Goal: Information Seeking & Learning: Learn about a topic

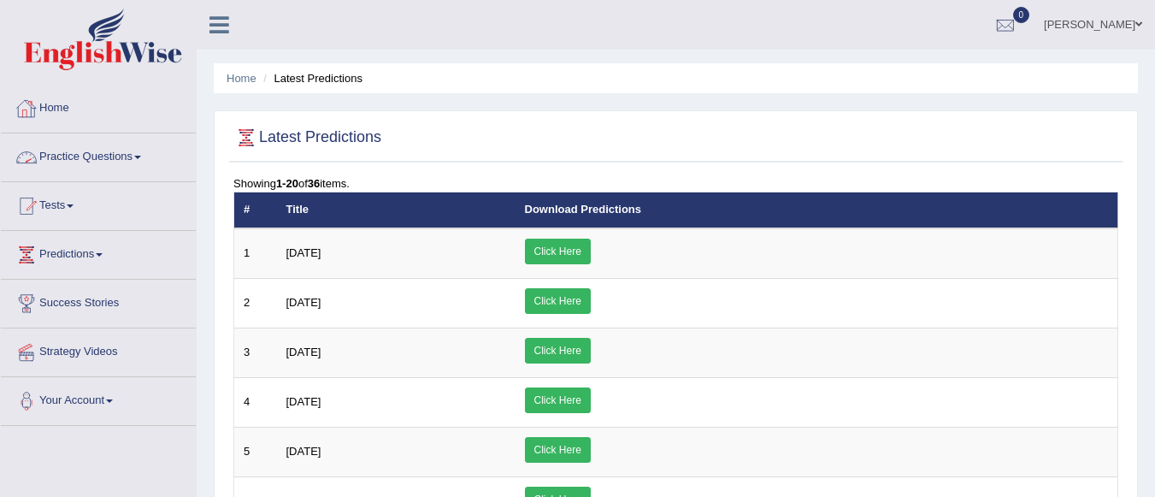
click at [137, 152] on link "Practice Questions" at bounding box center [98, 154] width 195 height 43
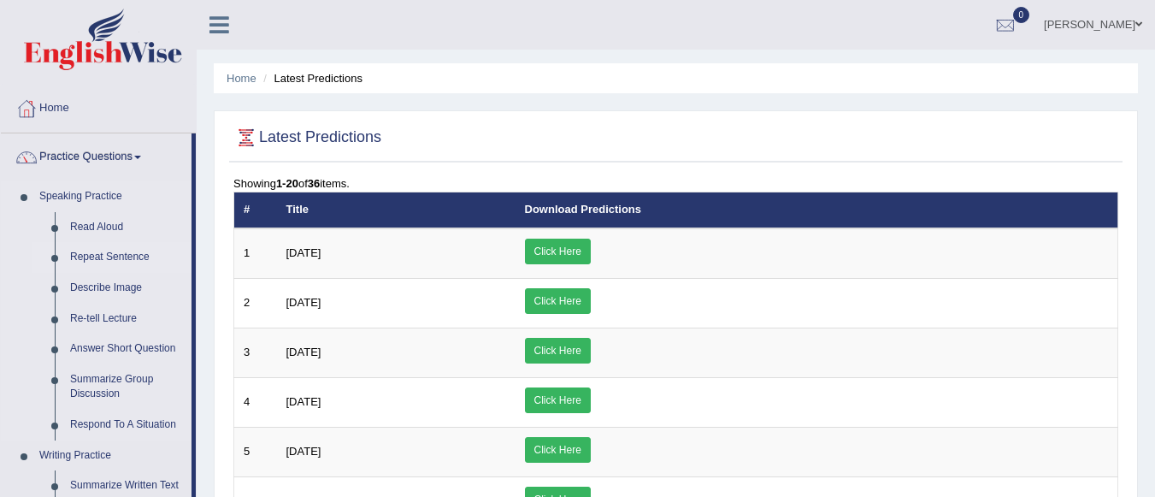
click at [127, 250] on link "Repeat Sentence" at bounding box center [126, 257] width 129 height 31
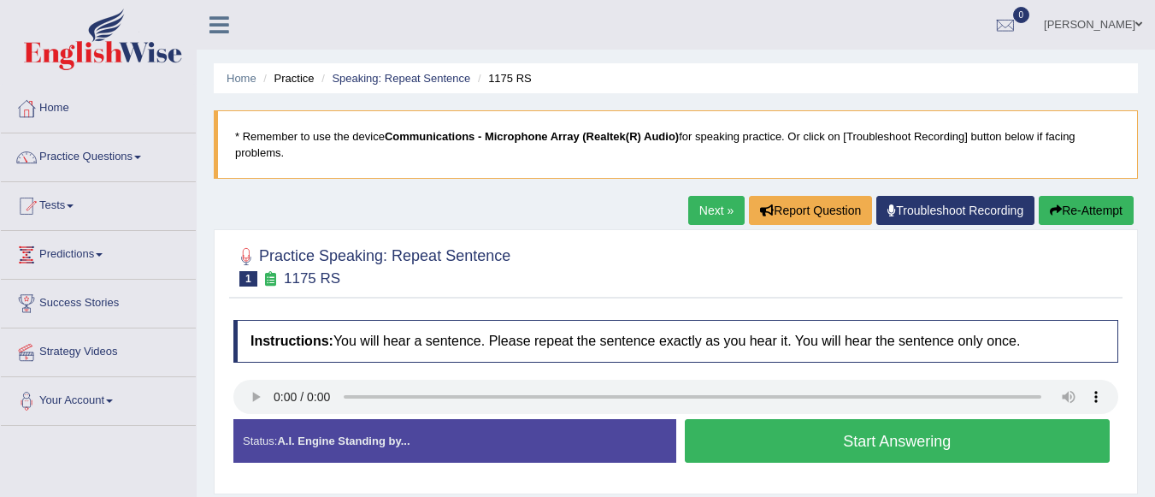
click at [743, 429] on button "Start Answering" at bounding box center [898, 441] width 426 height 44
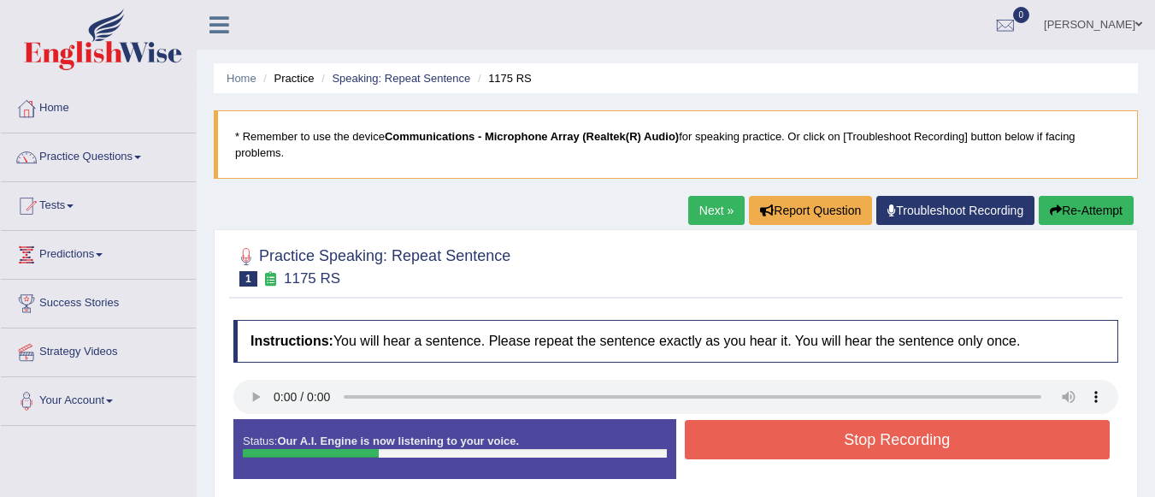
click at [743, 429] on button "Stop Recording" at bounding box center [898, 439] width 426 height 39
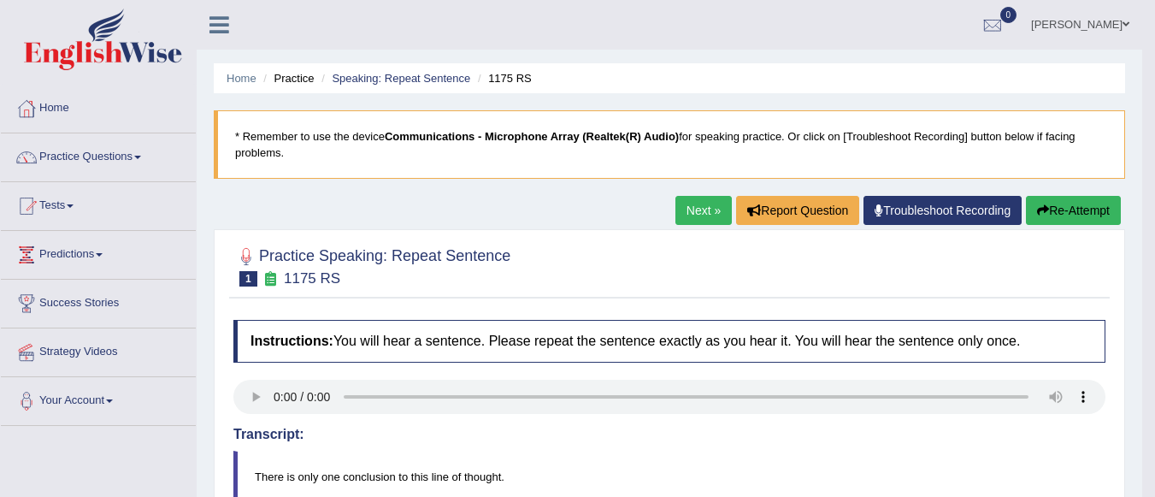
scroll to position [434, 0]
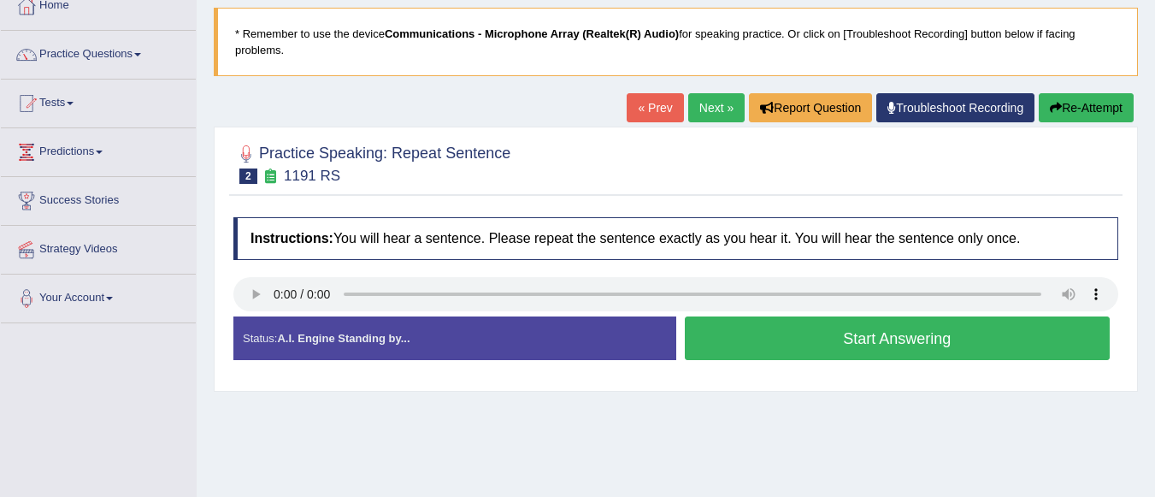
click at [851, 329] on button "Start Answering" at bounding box center [898, 338] width 426 height 44
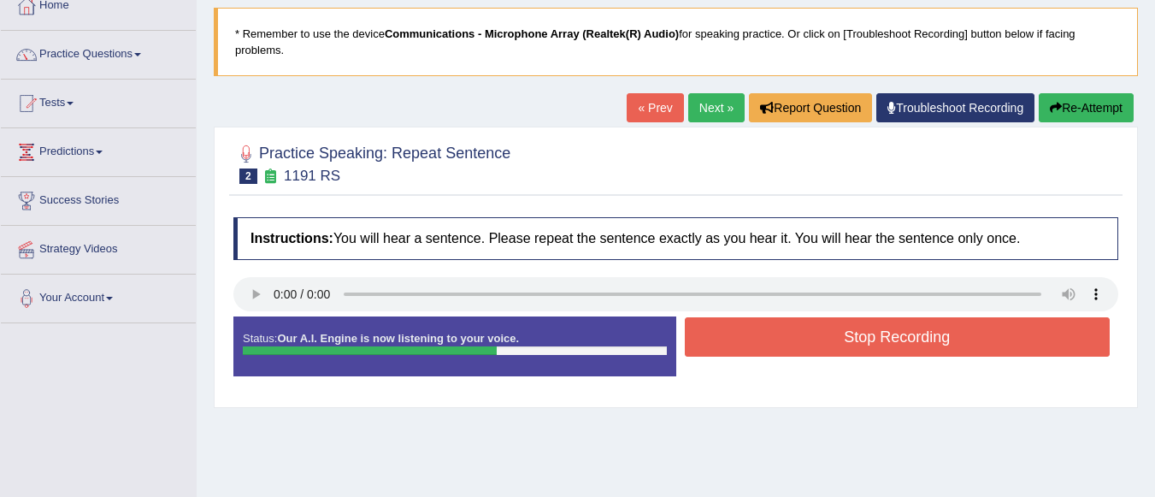
click at [851, 329] on button "Stop Recording" at bounding box center [898, 336] width 426 height 39
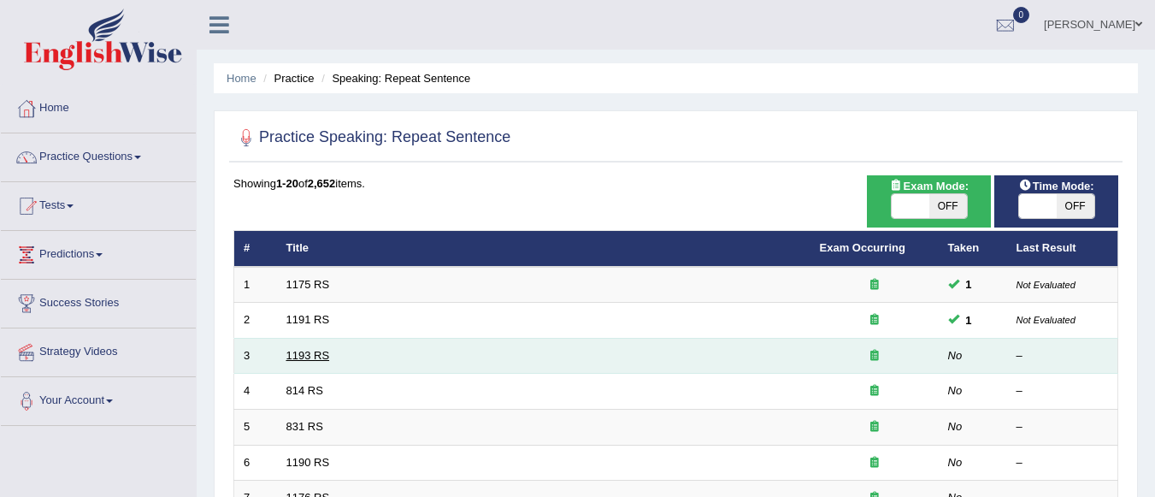
click at [325, 359] on link "1193 RS" at bounding box center [308, 355] width 44 height 13
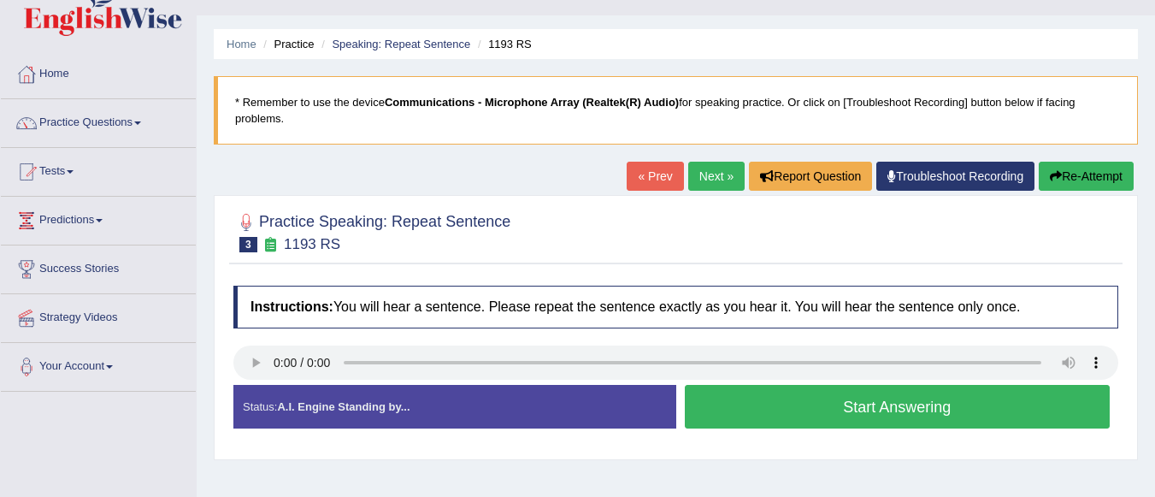
click at [789, 401] on button "Start Answering" at bounding box center [898, 407] width 426 height 44
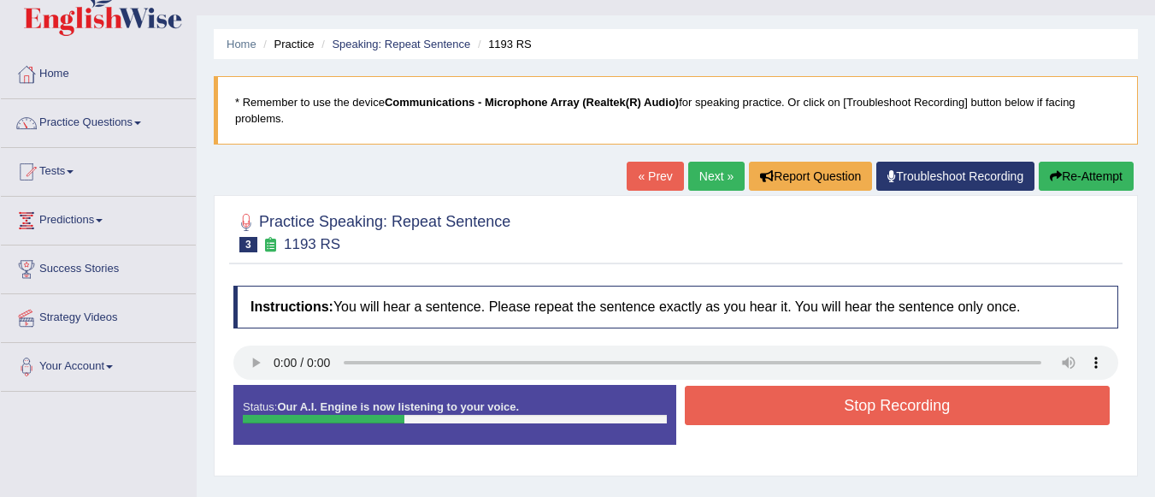
click at [789, 401] on button "Stop Recording" at bounding box center [898, 405] width 426 height 39
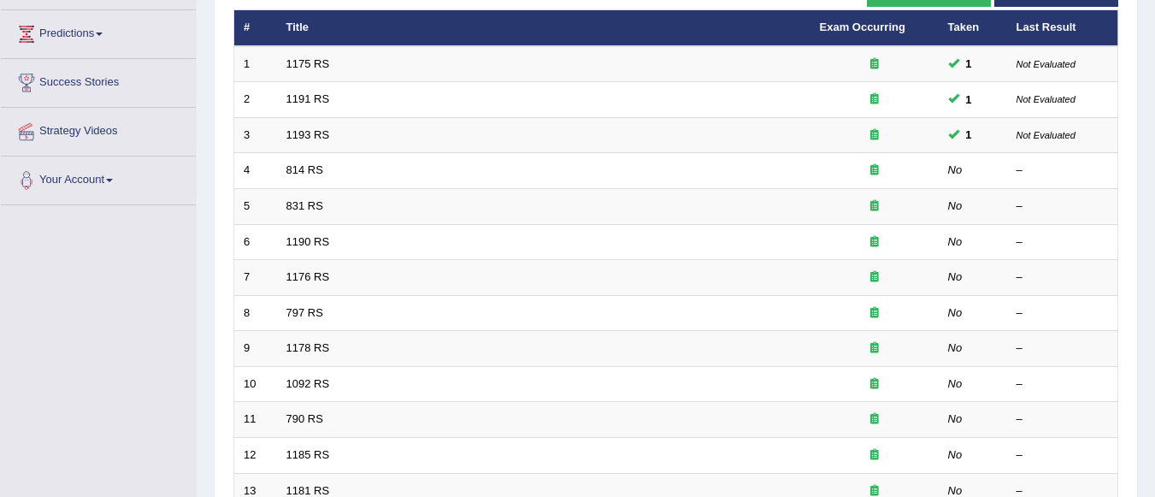
scroll to position [239, 0]
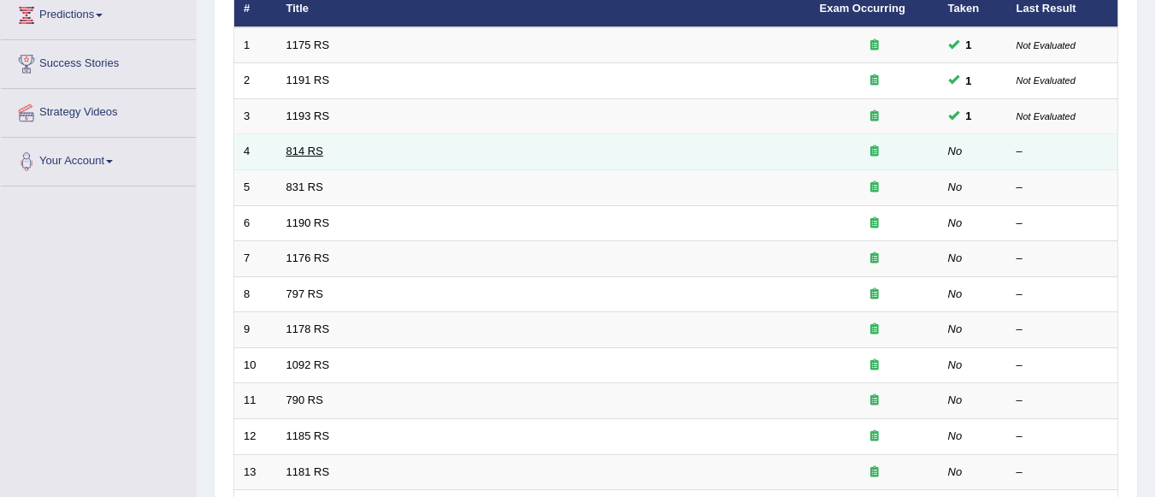
click at [315, 151] on link "814 RS" at bounding box center [304, 150] width 37 height 13
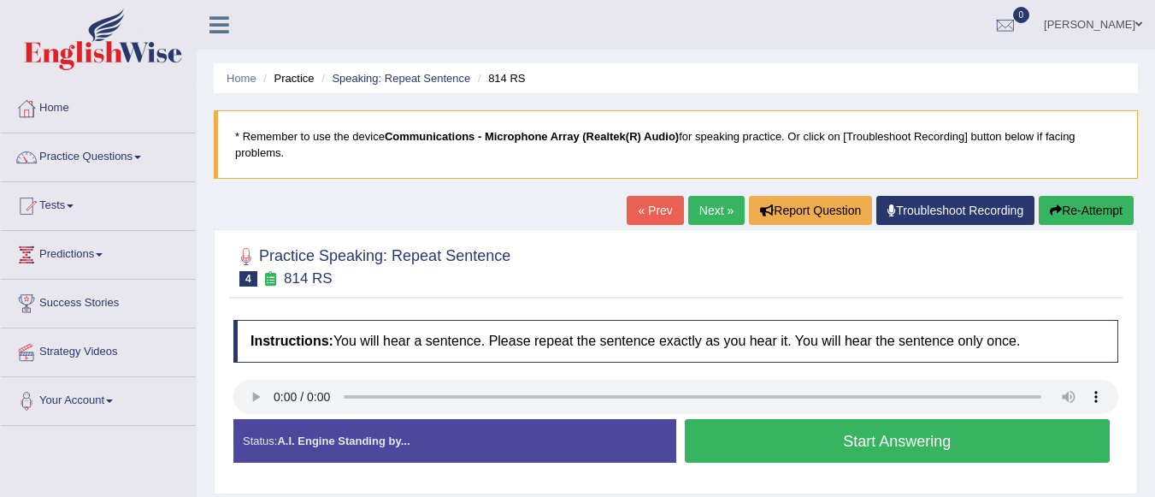
click at [775, 441] on button "Start Answering" at bounding box center [898, 441] width 426 height 44
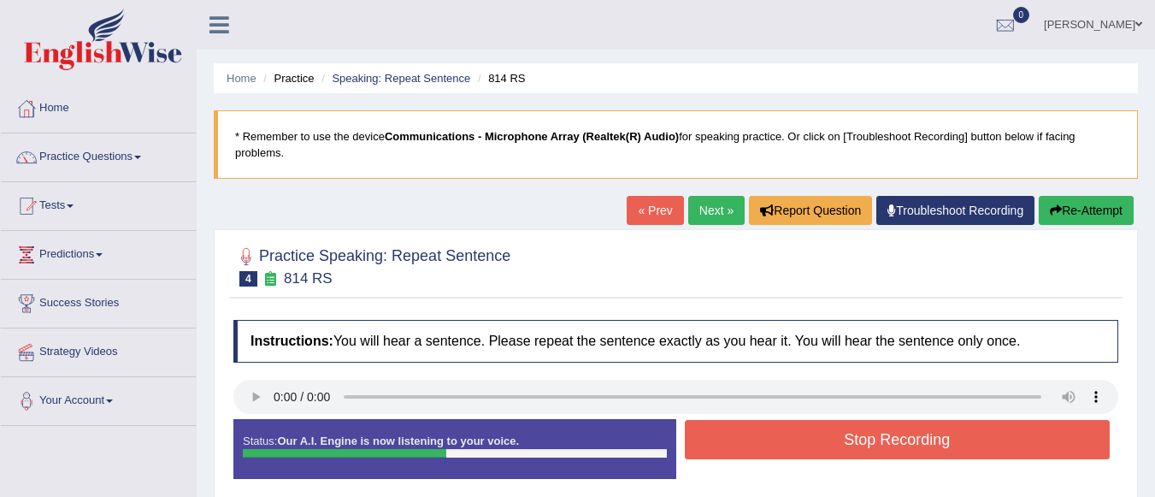
click at [775, 441] on button "Stop Recording" at bounding box center [898, 439] width 426 height 39
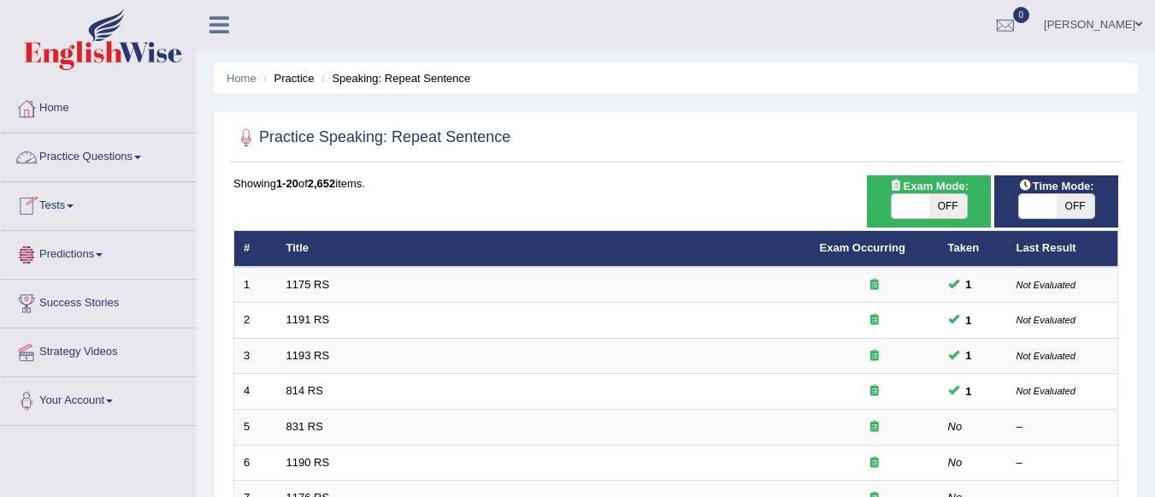
click at [140, 154] on link "Practice Questions" at bounding box center [98, 154] width 195 height 43
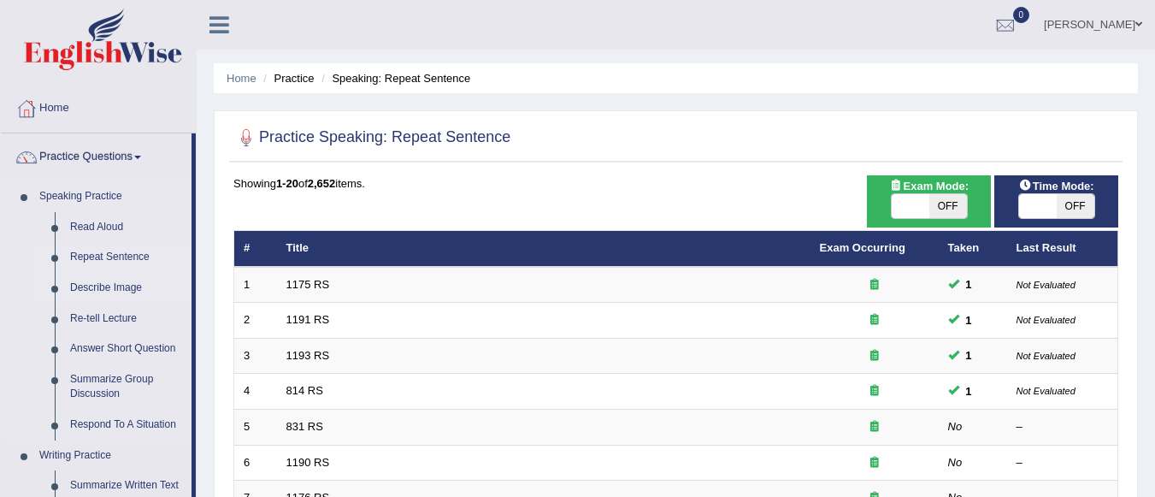
click at [130, 278] on link "Describe Image" at bounding box center [126, 288] width 129 height 31
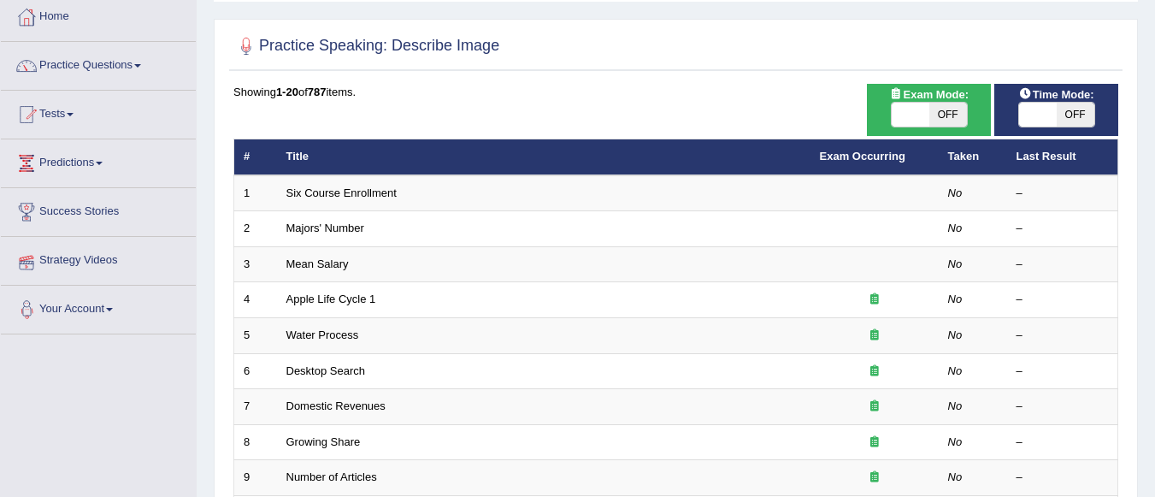
scroll to position [68, 0]
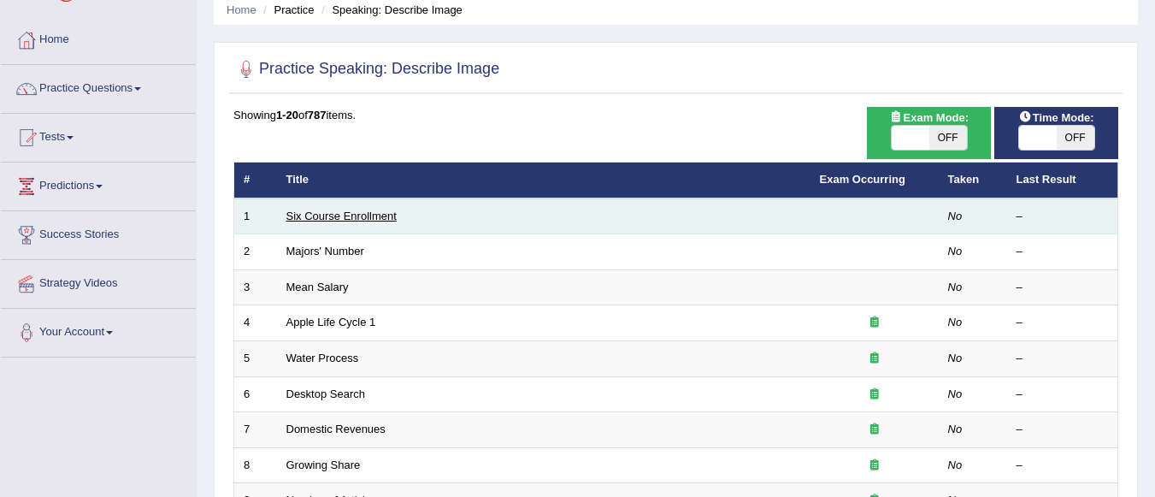
click at [383, 217] on link "Six Course Enrollment" at bounding box center [341, 215] width 110 height 13
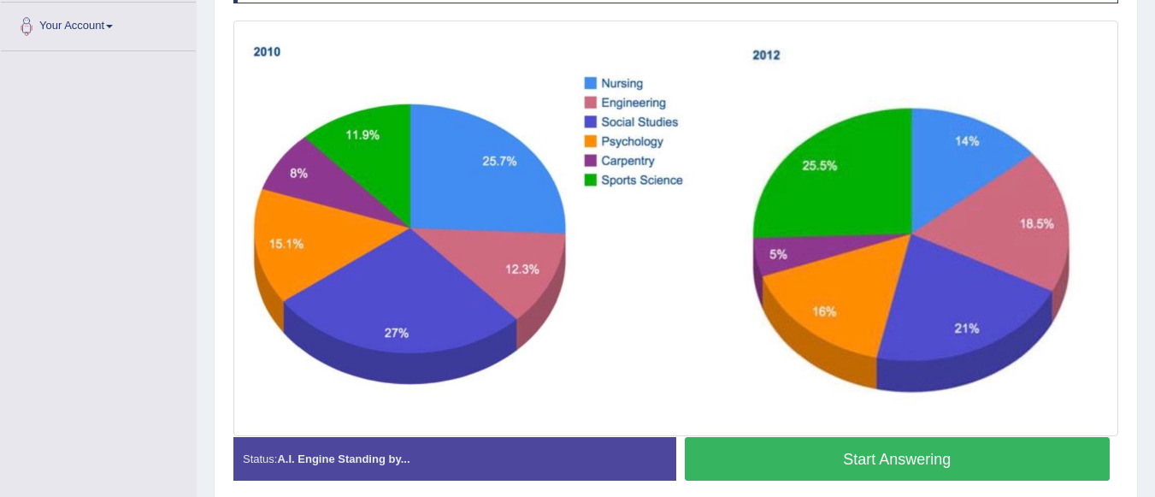
scroll to position [376, 0]
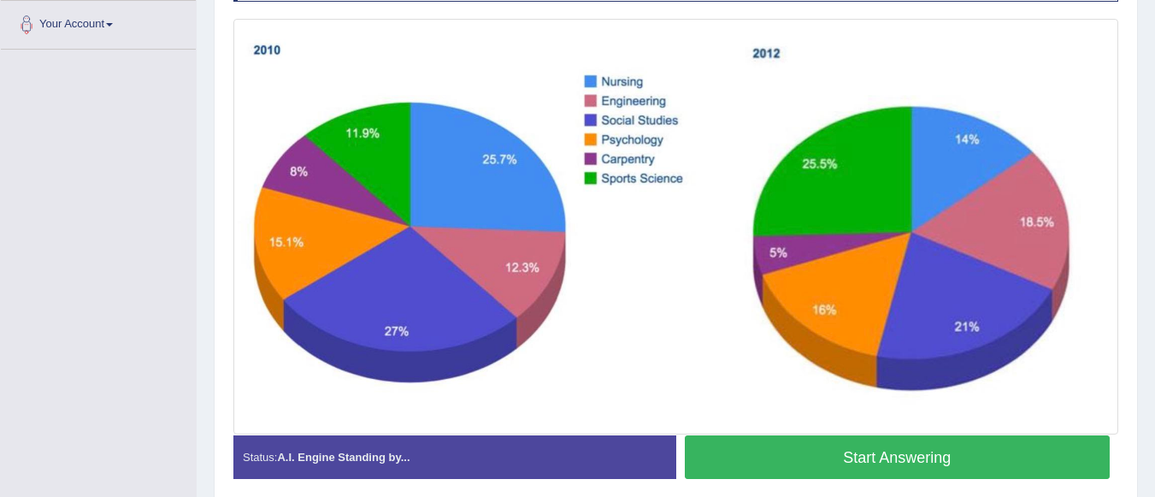
click at [864, 466] on button "Start Answering" at bounding box center [898, 457] width 426 height 44
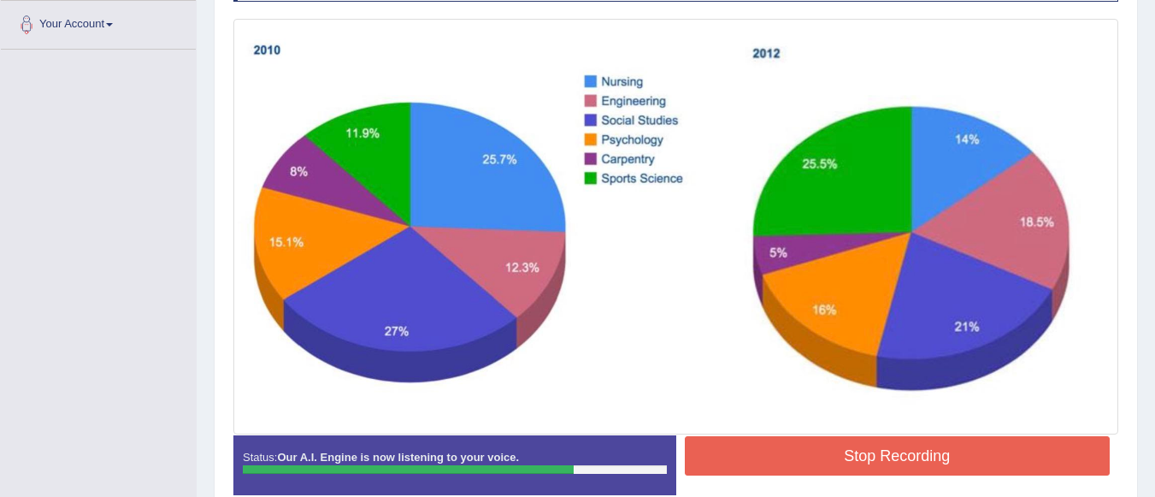
click at [864, 466] on button "Stop Recording" at bounding box center [898, 455] width 426 height 39
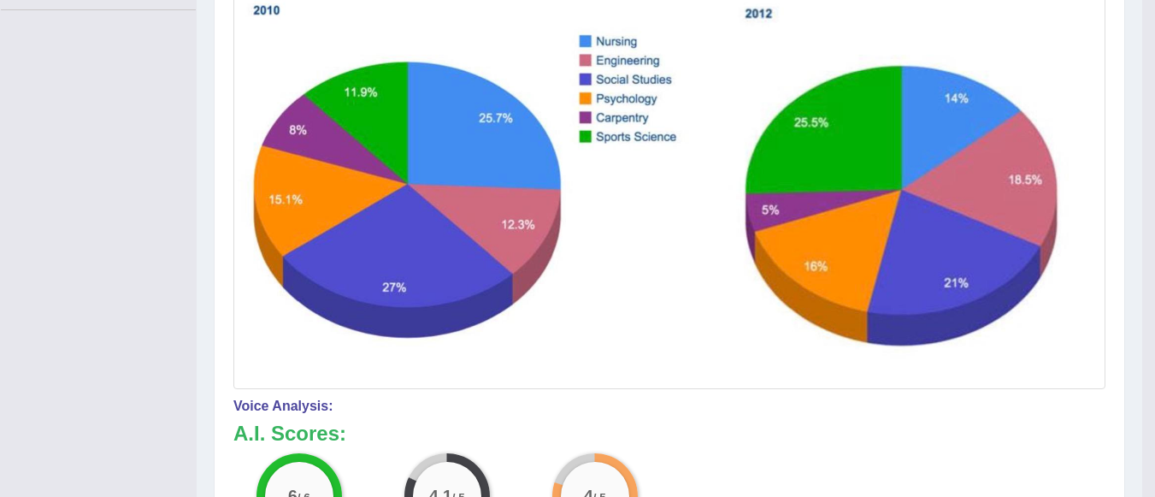
scroll to position [239, 0]
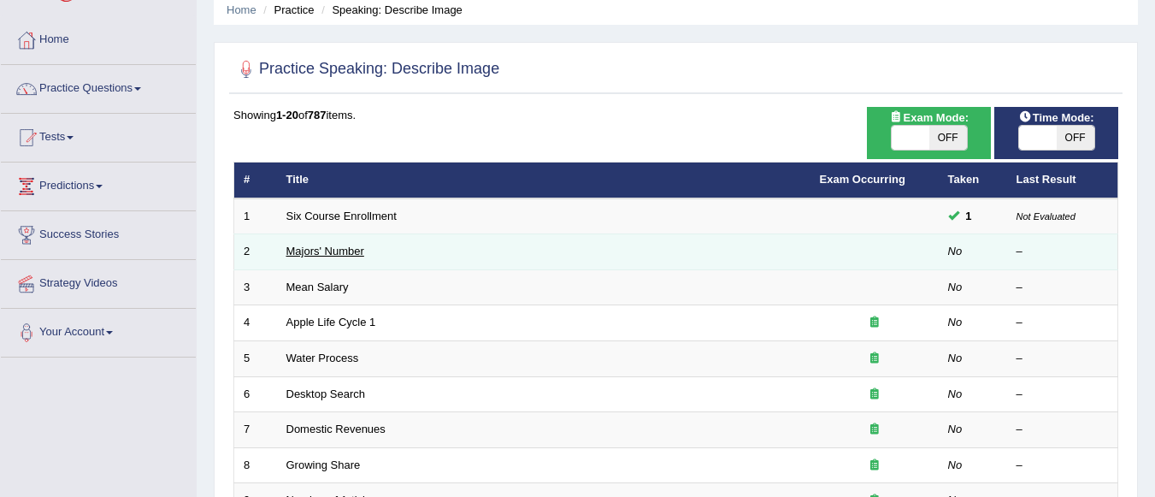
click at [353, 253] on link "Majors' Number" at bounding box center [325, 250] width 78 height 13
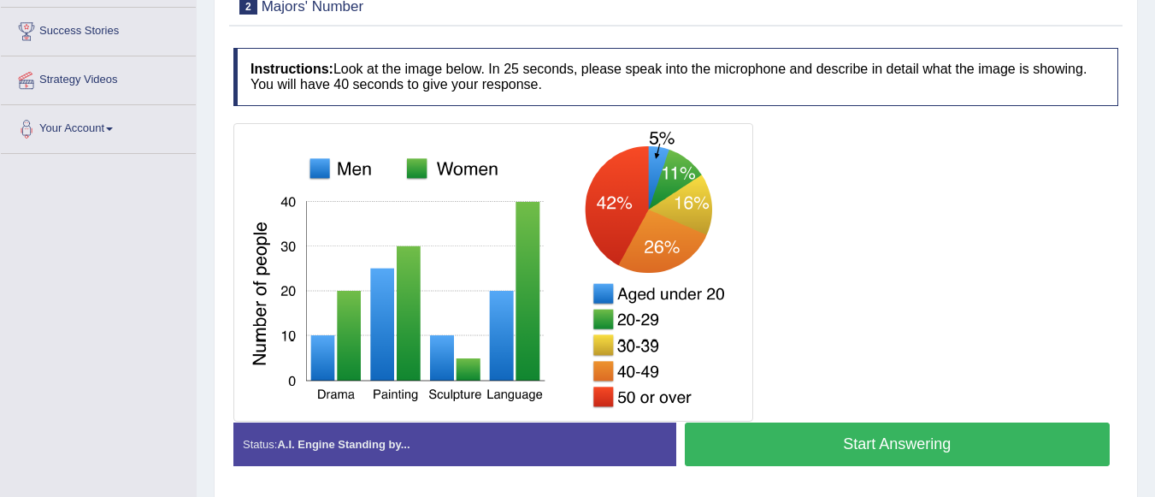
scroll to position [274, 0]
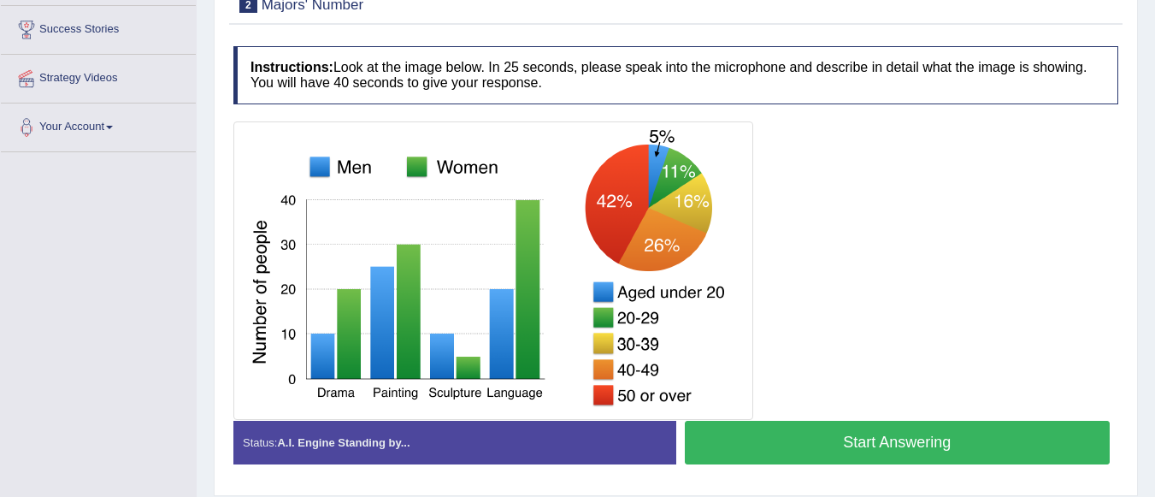
click at [847, 418] on div at bounding box center [675, 270] width 885 height 298
click at [825, 446] on button "Start Answering" at bounding box center [898, 443] width 426 height 44
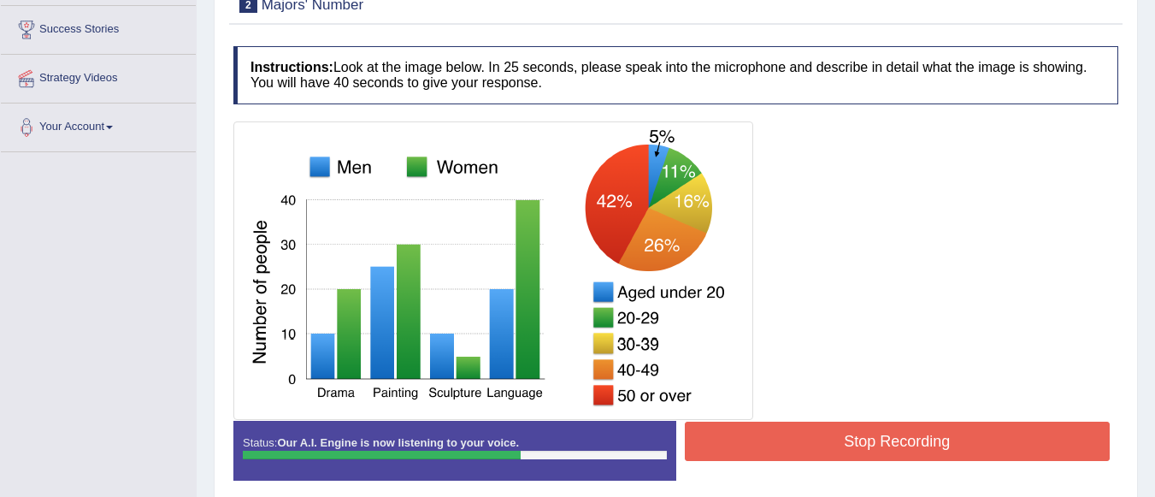
click at [825, 446] on button "Stop Recording" at bounding box center [898, 440] width 426 height 39
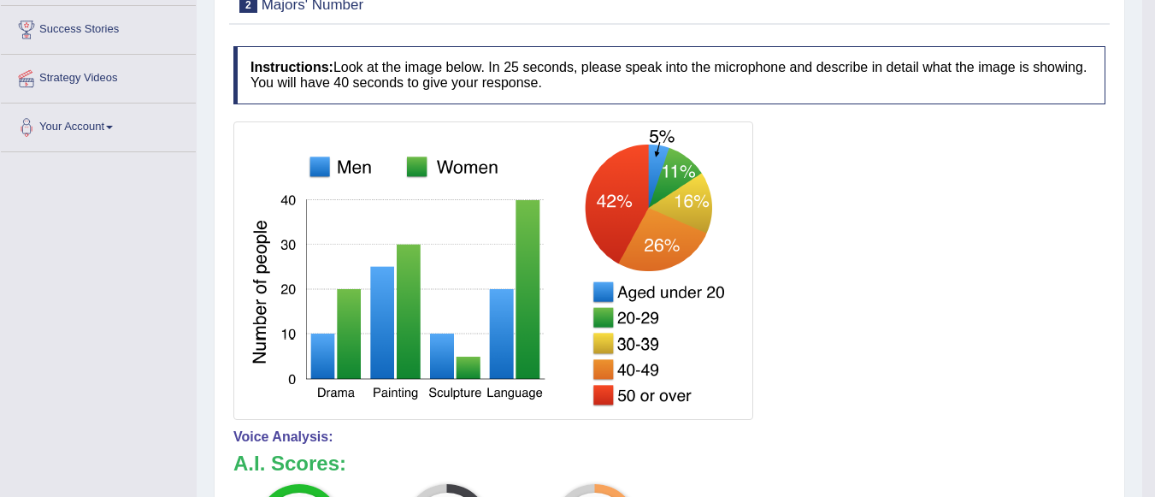
scroll to position [690, 0]
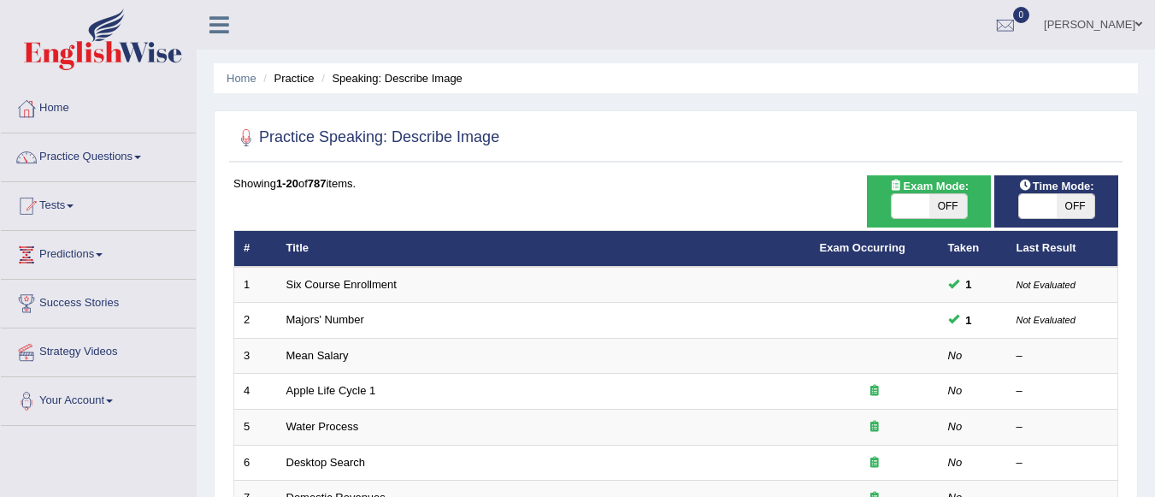
click at [328, 349] on link "Mean Salary" at bounding box center [317, 355] width 62 height 13
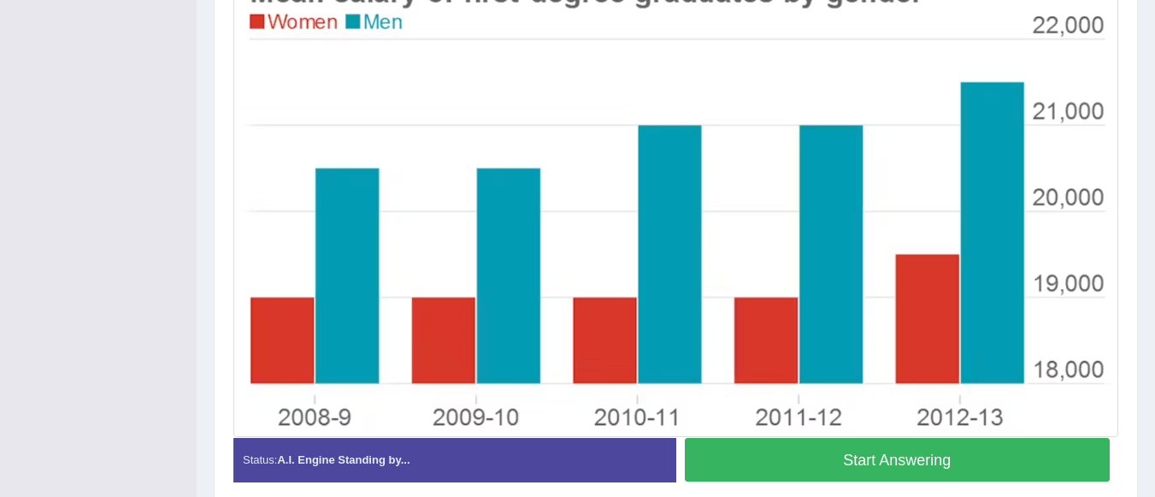
scroll to position [501, 0]
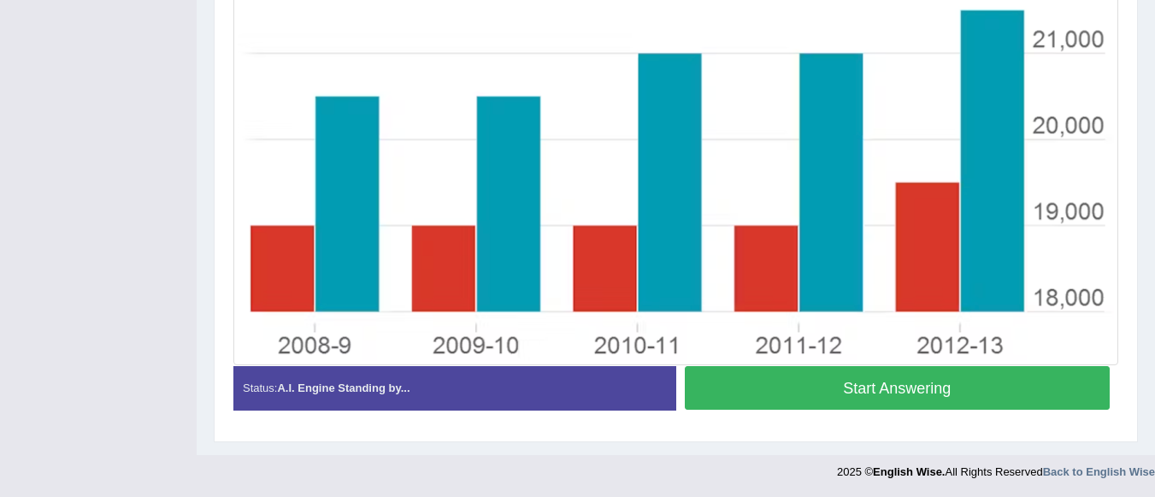
click at [958, 382] on button "Start Answering" at bounding box center [898, 388] width 426 height 44
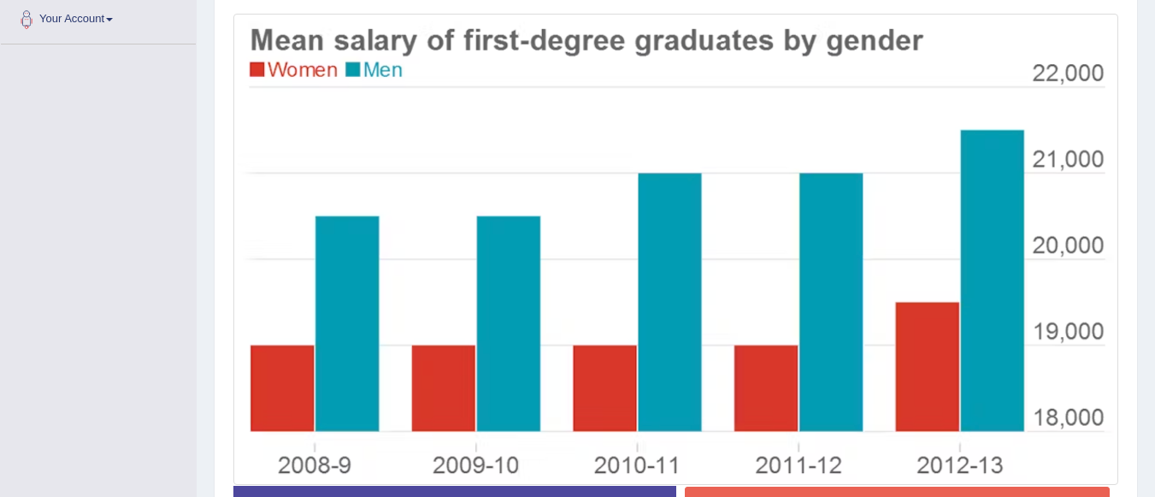
scroll to position [484, 0]
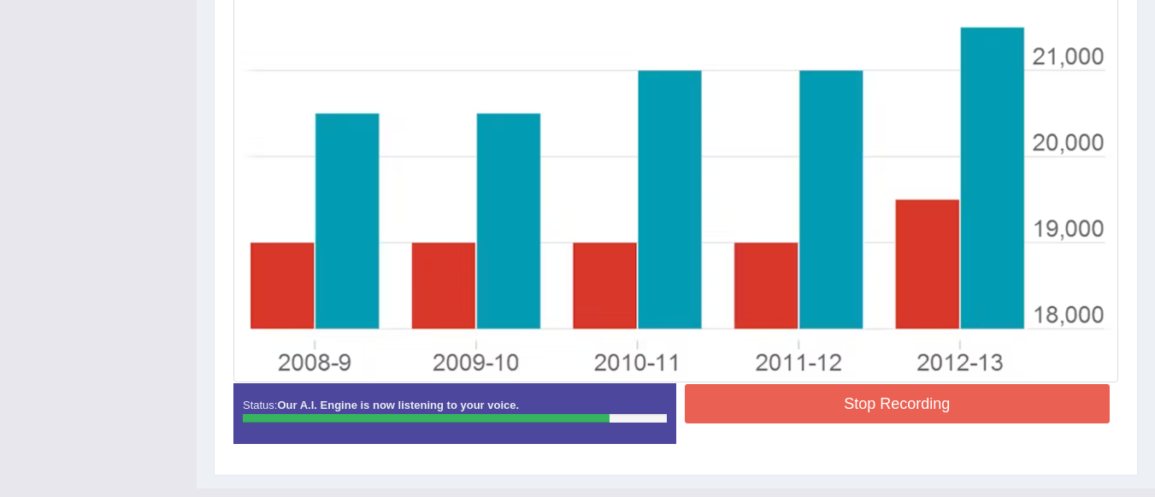
click at [899, 398] on button "Stop Recording" at bounding box center [898, 403] width 426 height 39
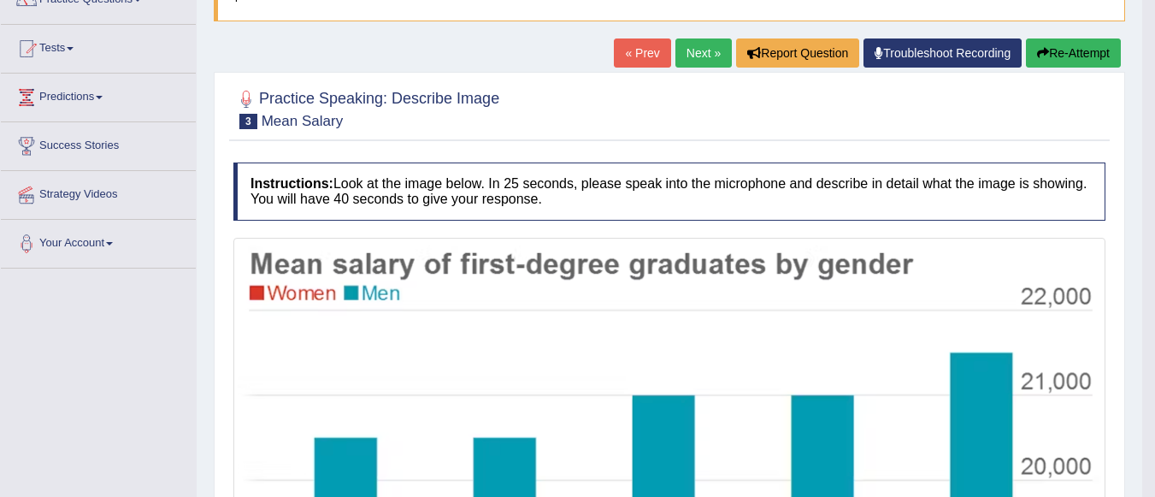
scroll to position [0, 0]
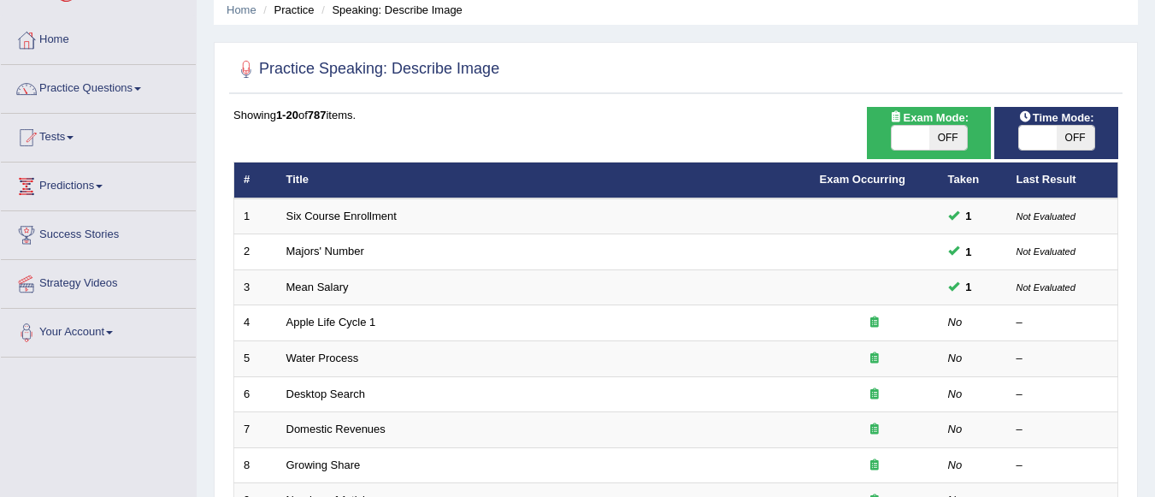
click at [356, 322] on link "Apple Life Cycle 1" at bounding box center [331, 321] width 90 height 13
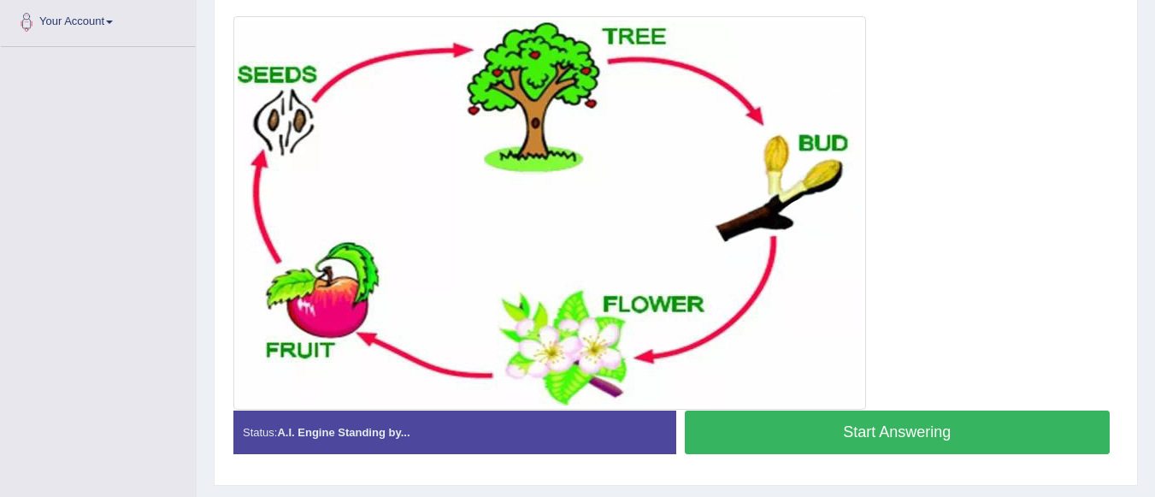
scroll to position [376, 0]
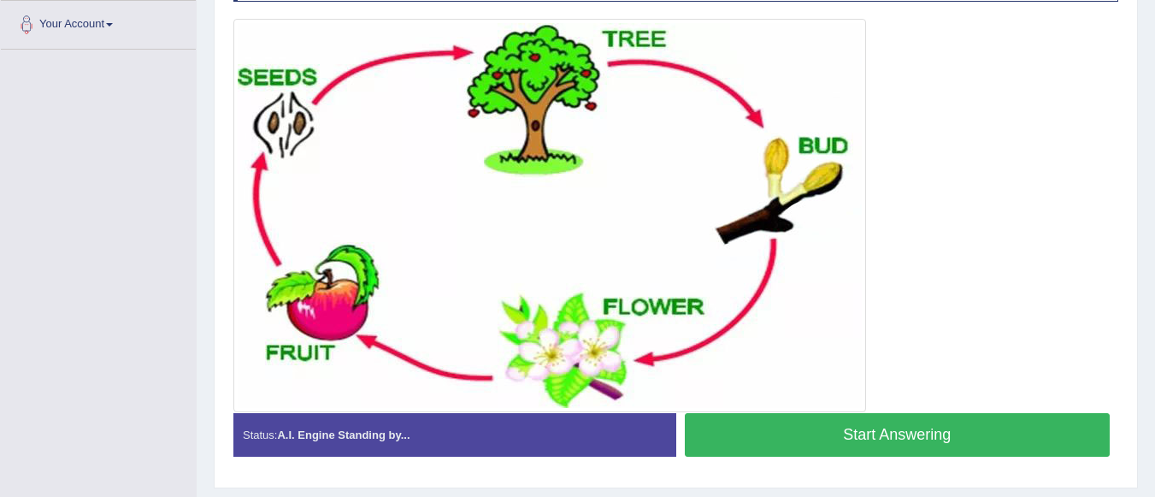
click at [856, 424] on button "Start Answering" at bounding box center [898, 435] width 426 height 44
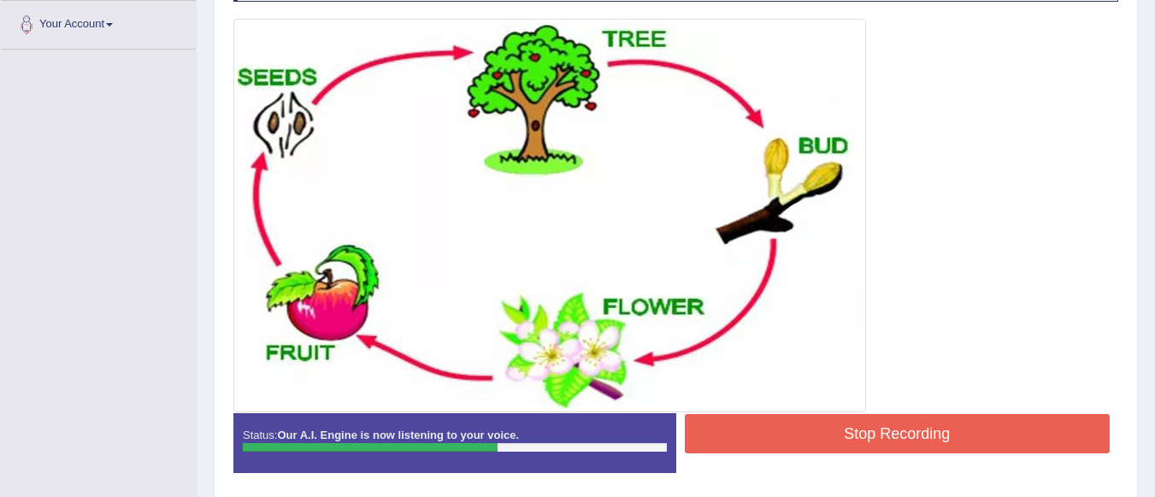
click at [856, 424] on button "Stop Recording" at bounding box center [898, 433] width 426 height 39
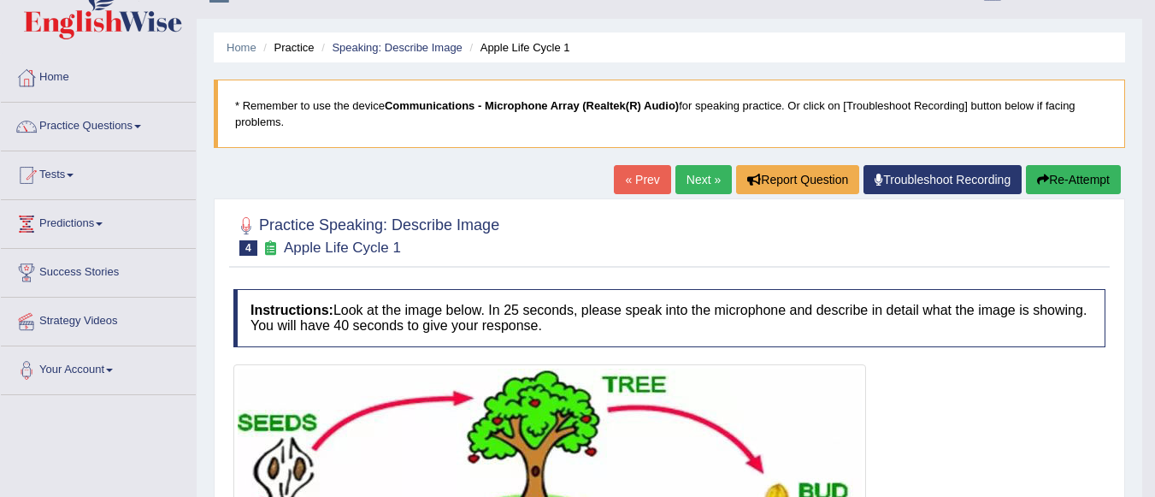
scroll to position [0, 0]
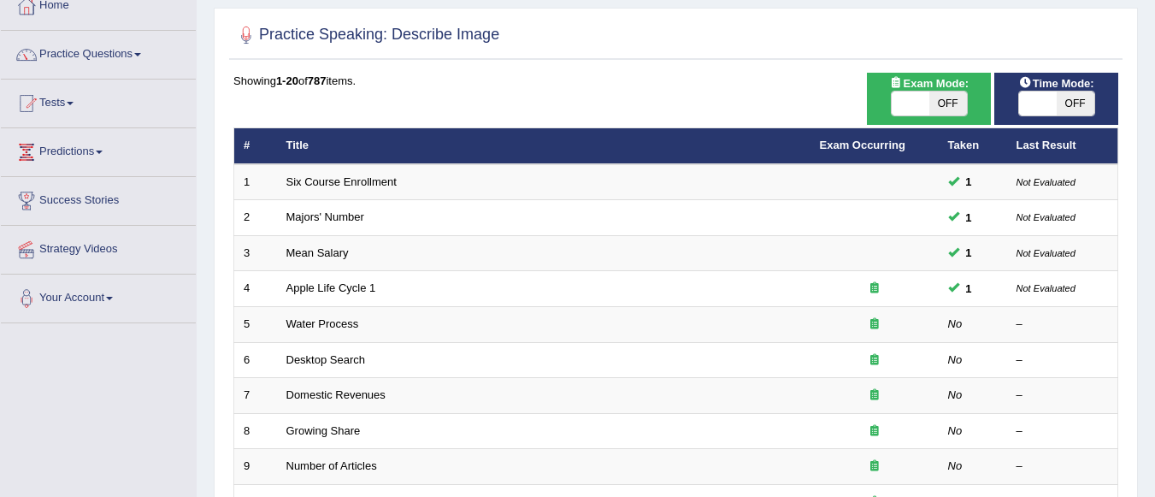
scroll to position [239, 0]
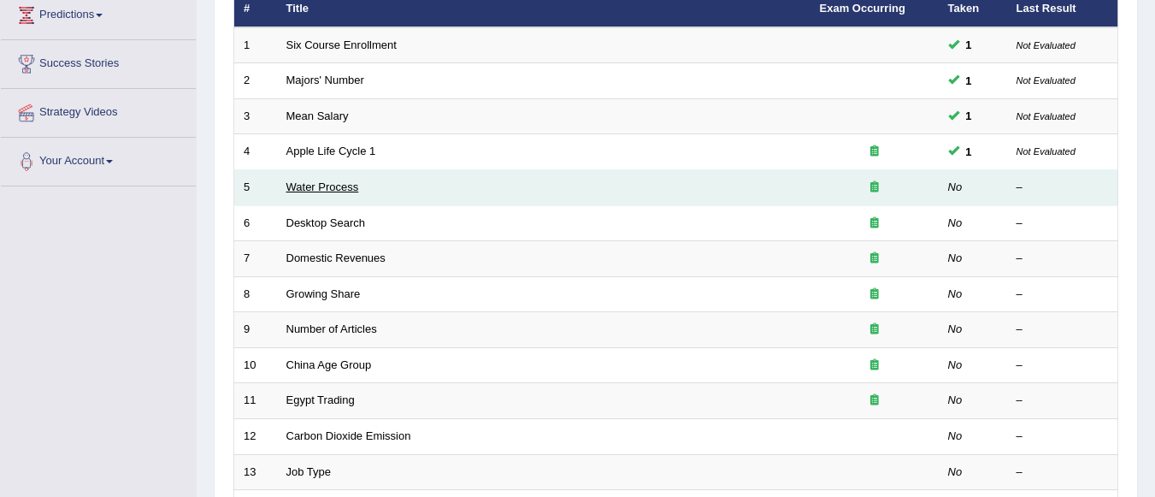
click at [335, 189] on link "Water Process" at bounding box center [322, 186] width 73 height 13
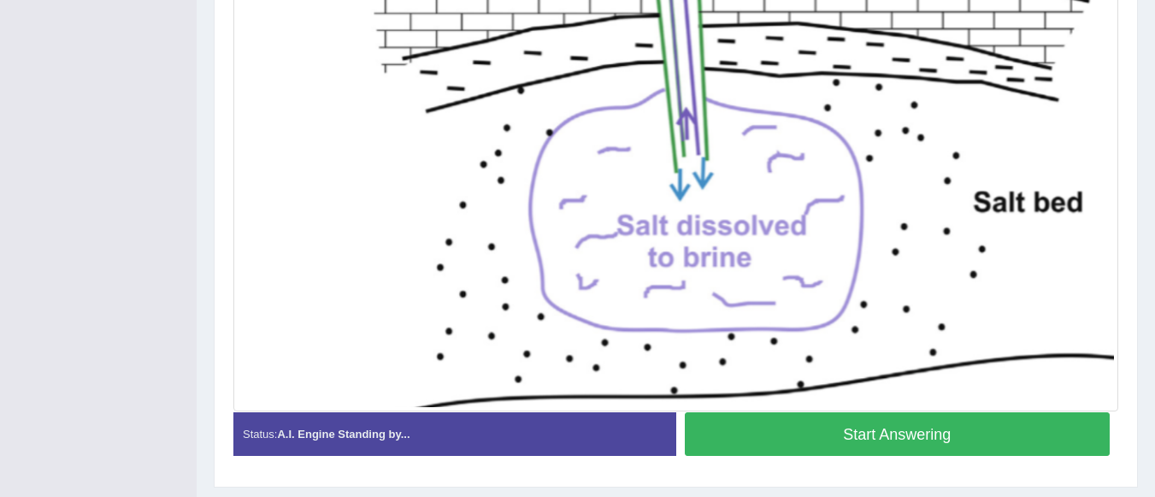
scroll to position [616, 0]
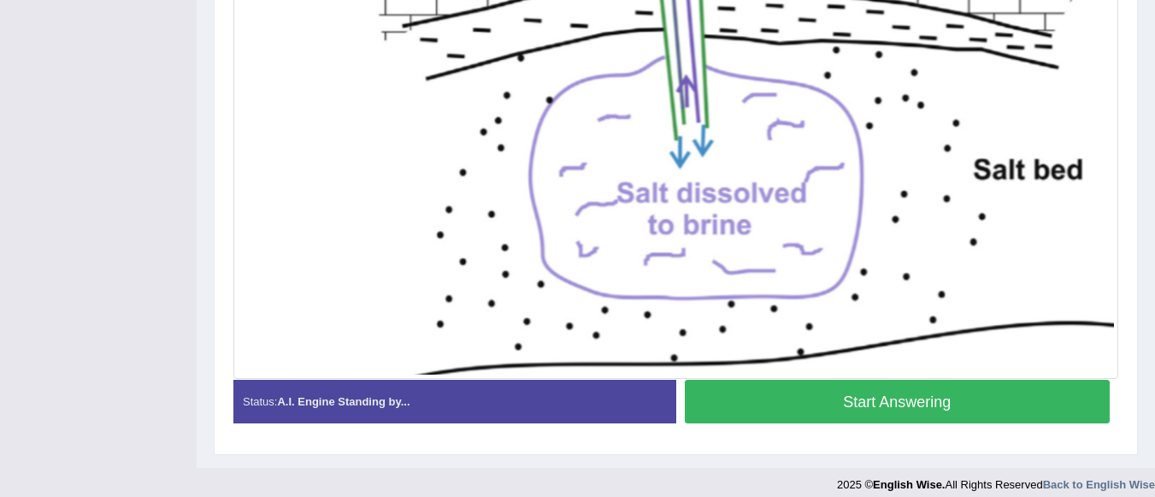
click at [828, 392] on button "Start Answering" at bounding box center [898, 402] width 426 height 44
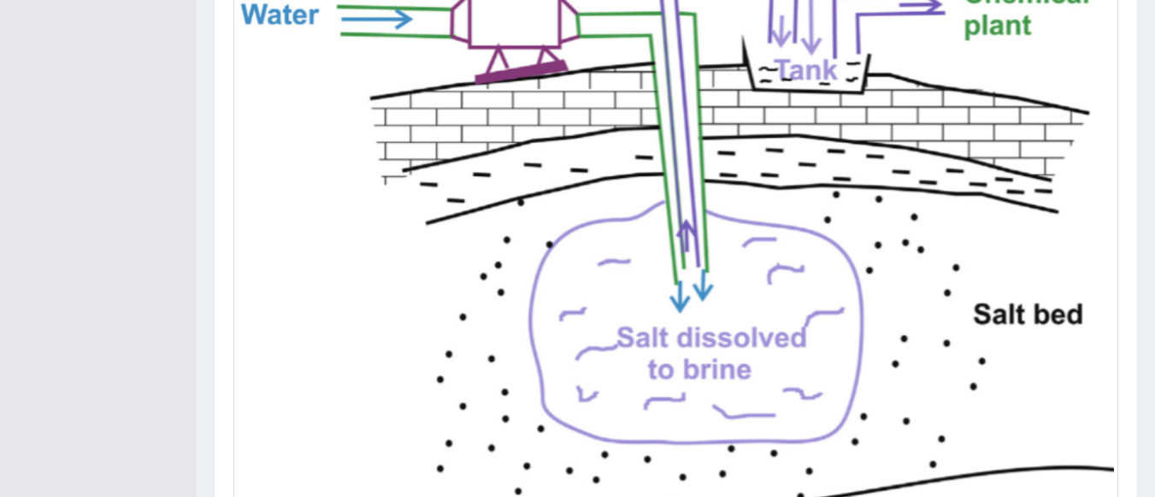
scroll to position [645, 0]
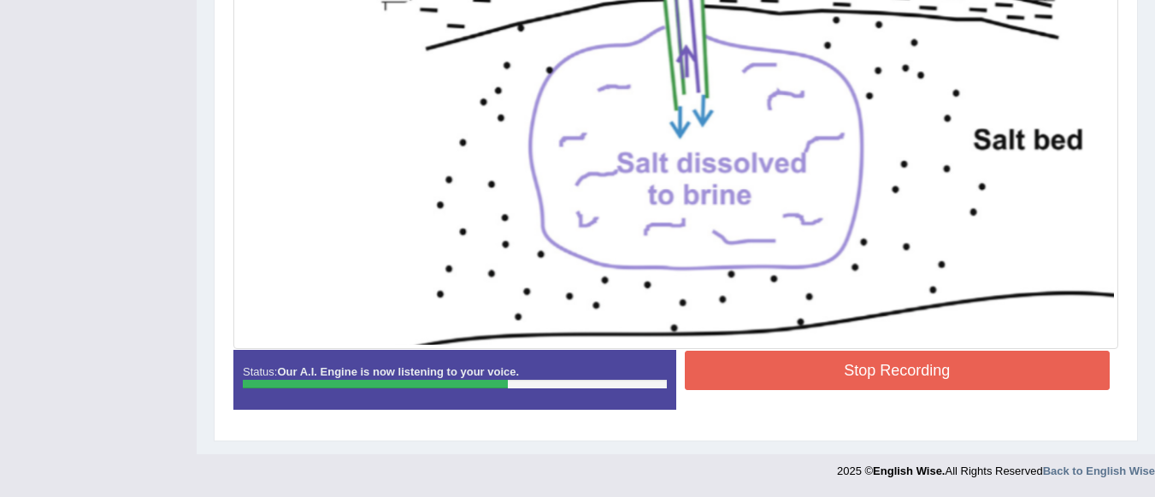
click at [848, 361] on button "Stop Recording" at bounding box center [898, 369] width 426 height 39
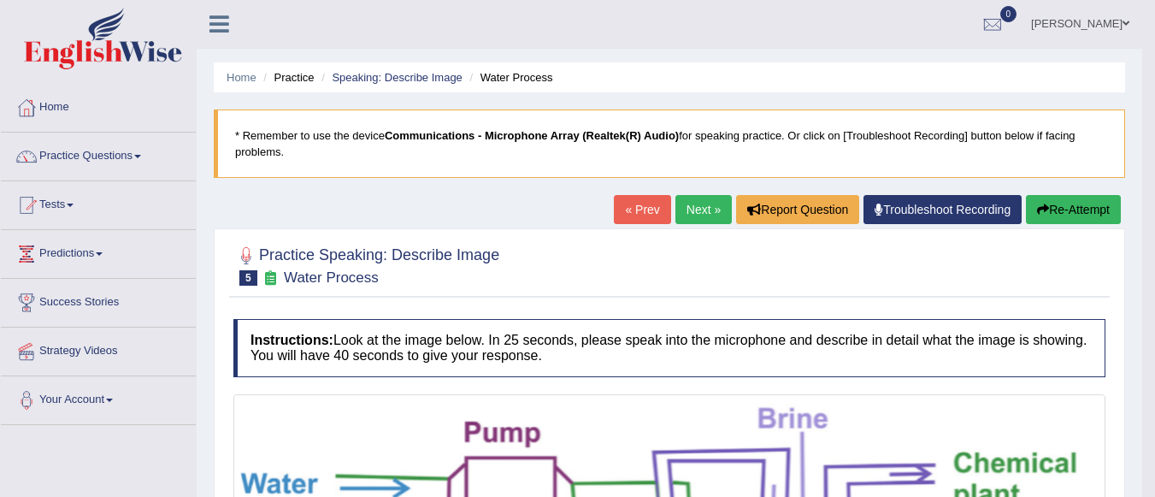
scroll to position [0, 0]
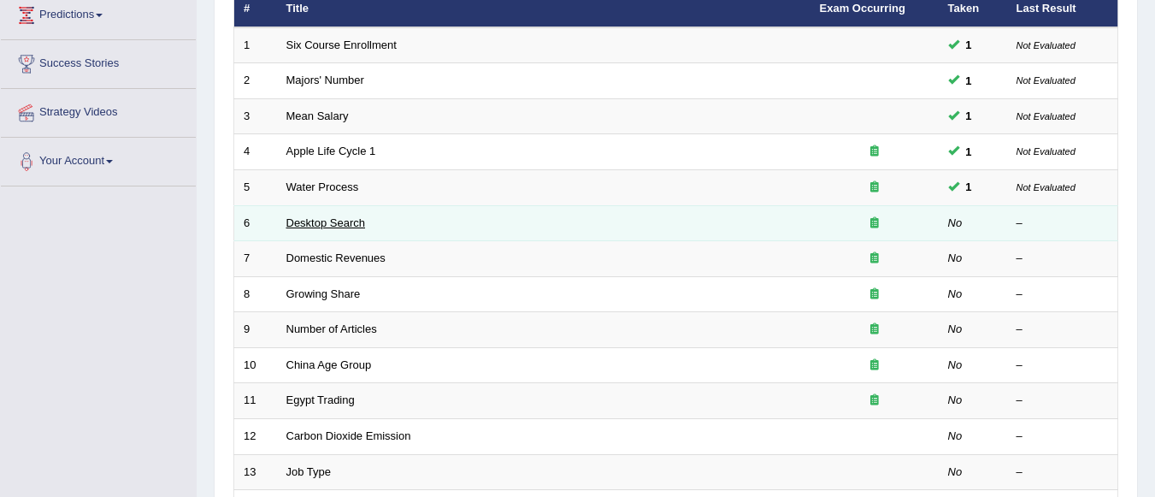
click at [351, 223] on link "Desktop Search" at bounding box center [326, 222] width 80 height 13
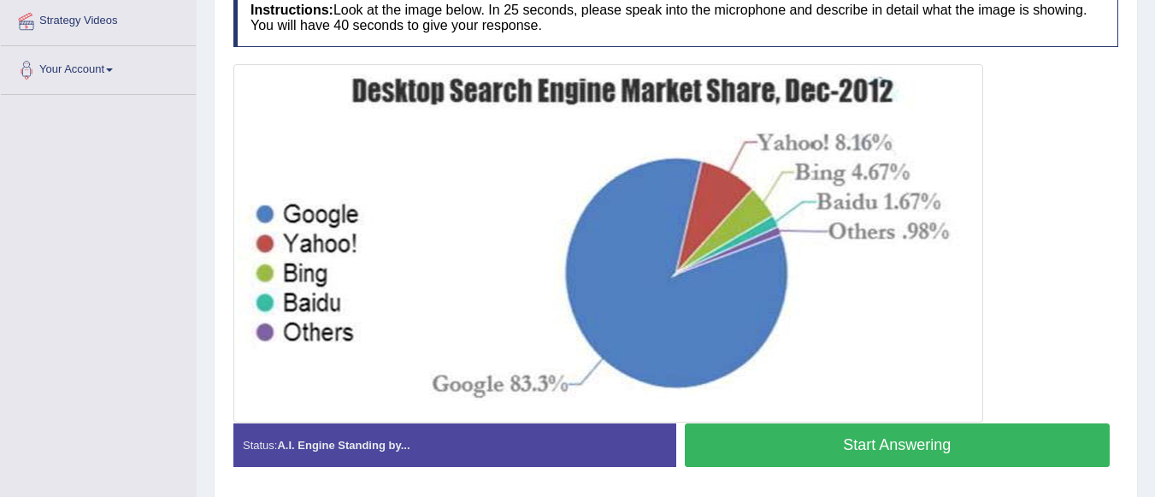
scroll to position [333, 0]
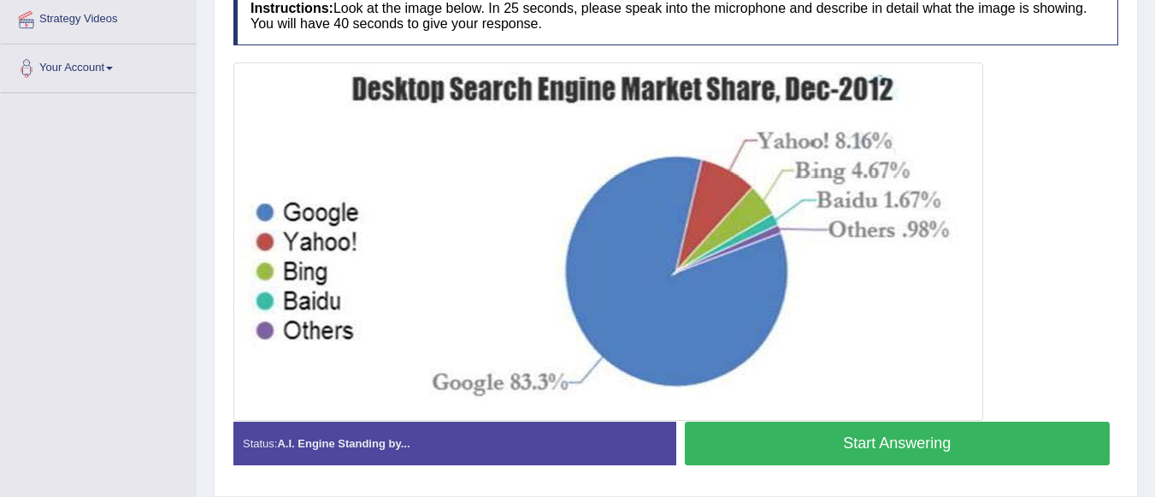
click at [835, 434] on button "Start Answering" at bounding box center [898, 443] width 426 height 44
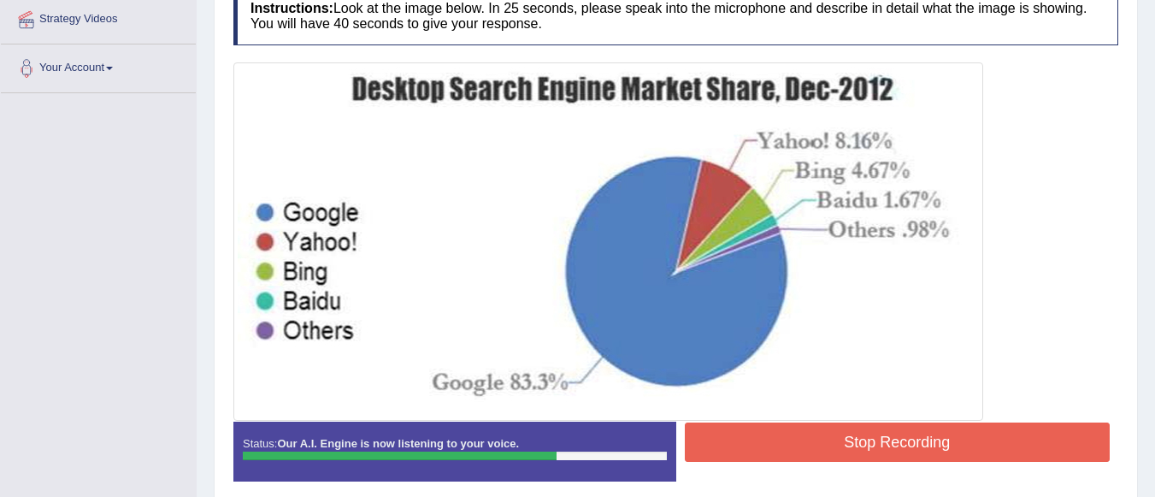
click at [835, 434] on button "Stop Recording" at bounding box center [898, 441] width 426 height 39
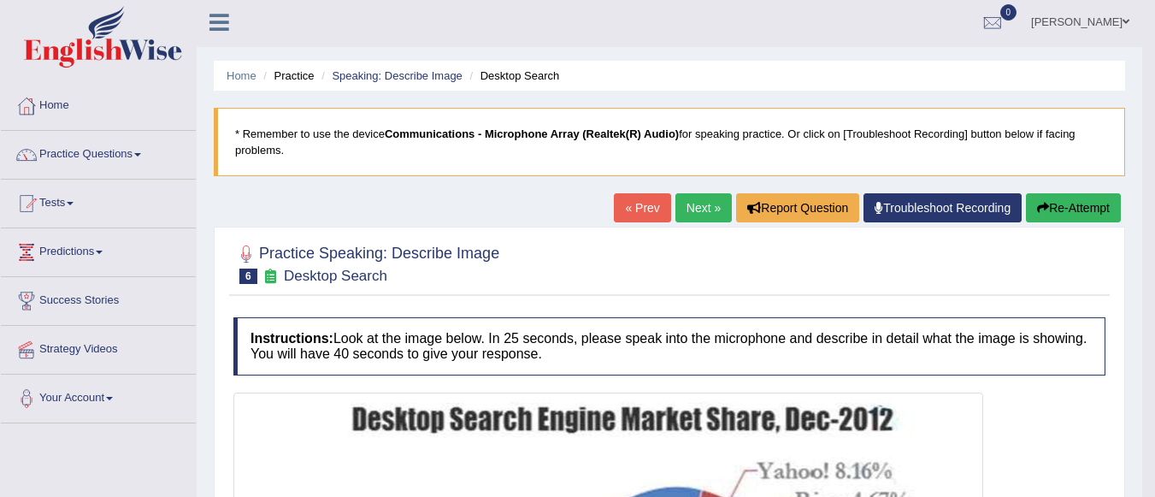
scroll to position [0, 0]
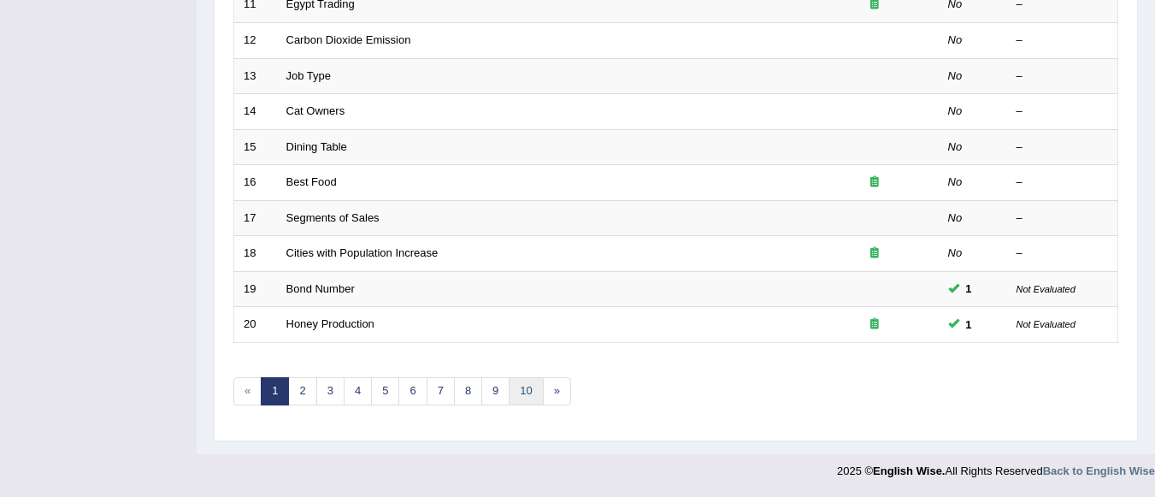
click at [527, 392] on link "10" at bounding box center [526, 391] width 34 height 28
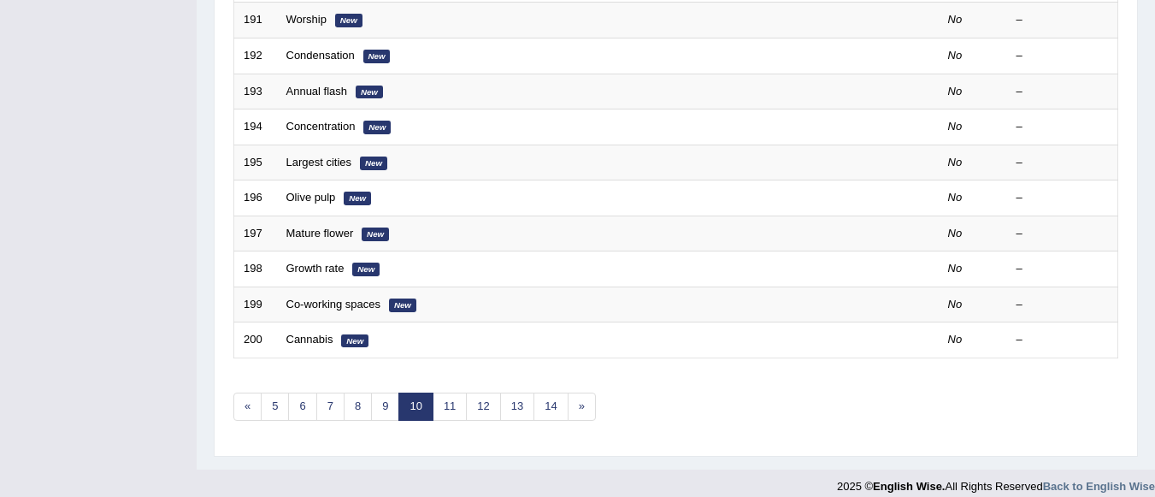
scroll to position [635, 0]
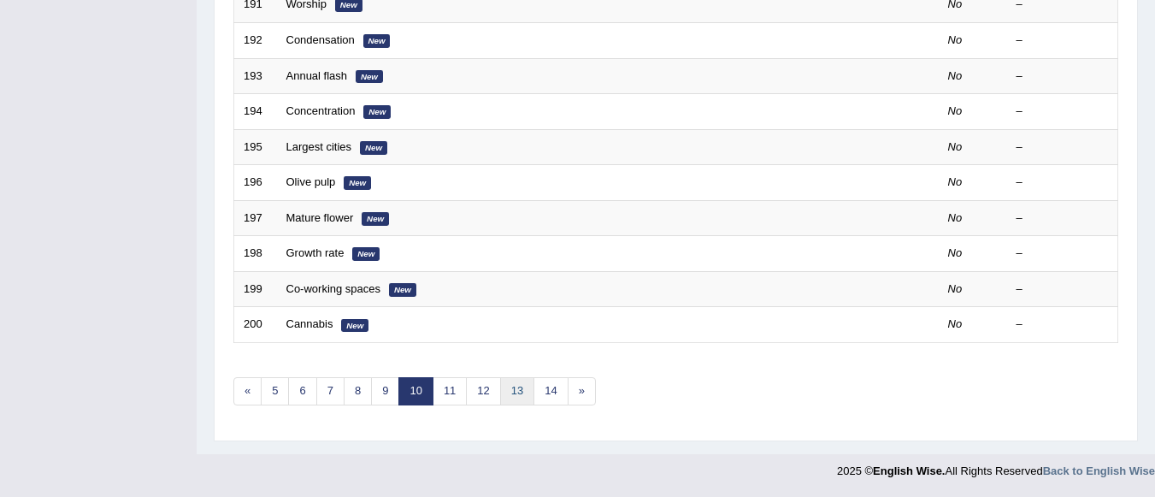
click at [514, 391] on link "13" at bounding box center [517, 391] width 34 height 28
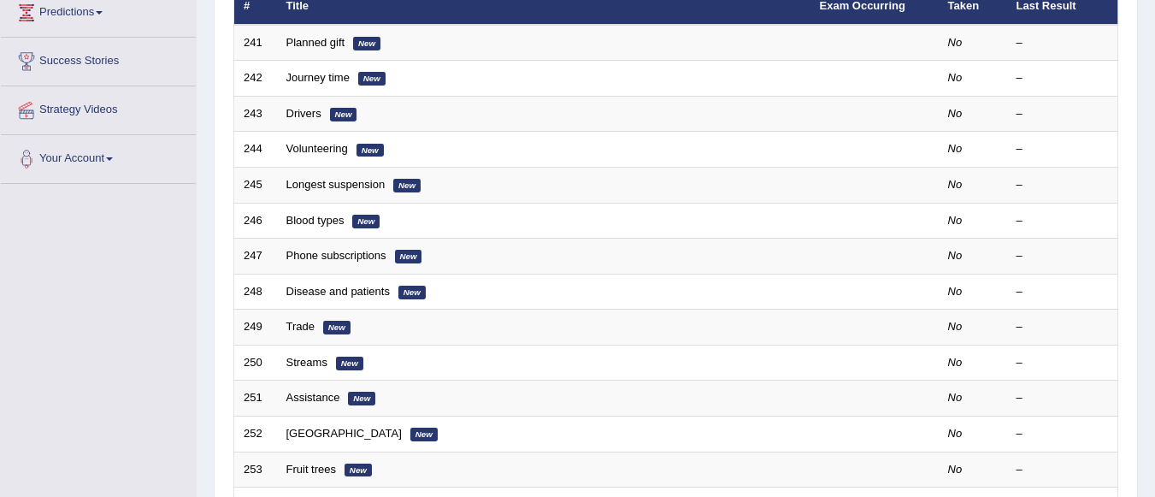
scroll to position [137, 0]
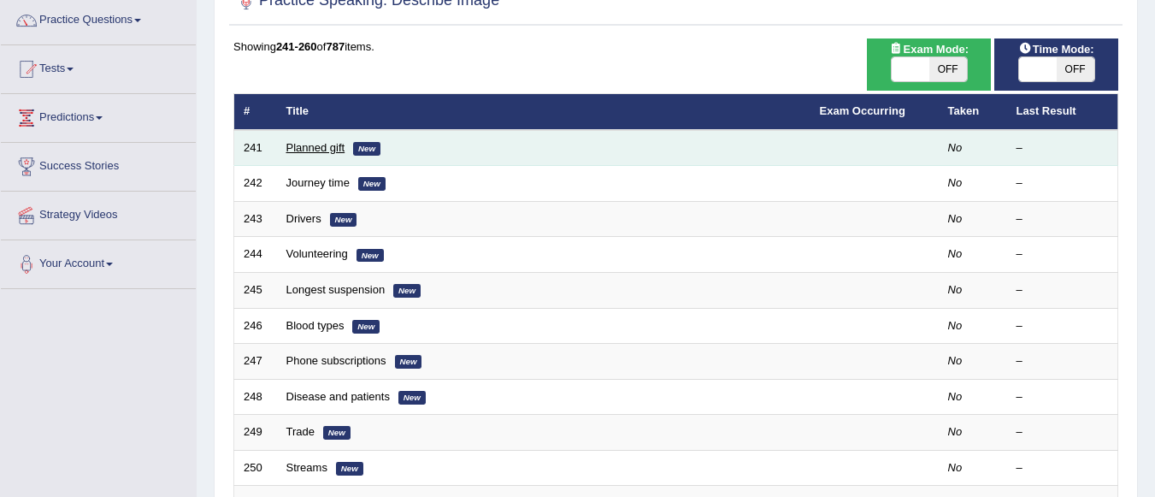
click at [334, 145] on link "Planned gift" at bounding box center [315, 147] width 59 height 13
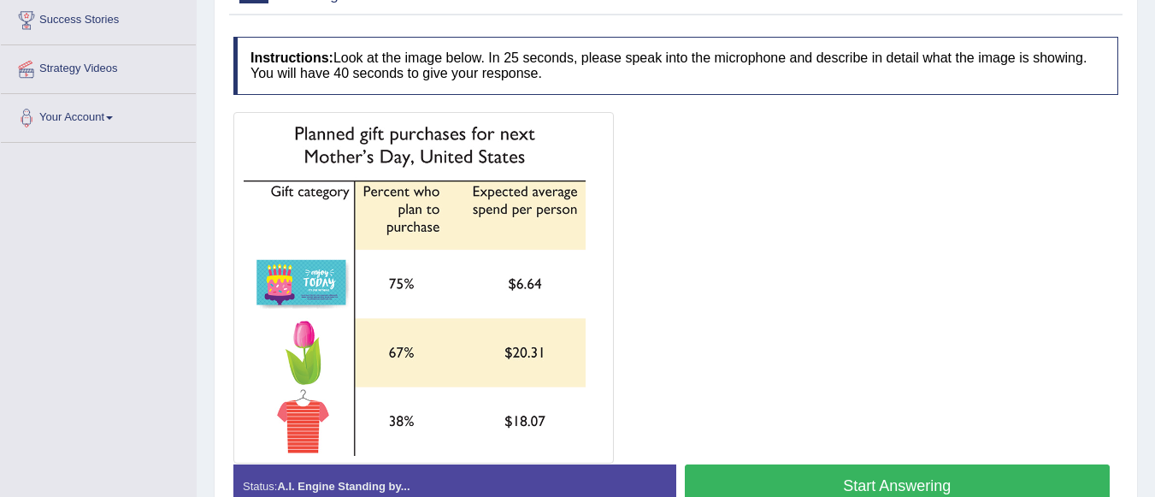
scroll to position [333, 0]
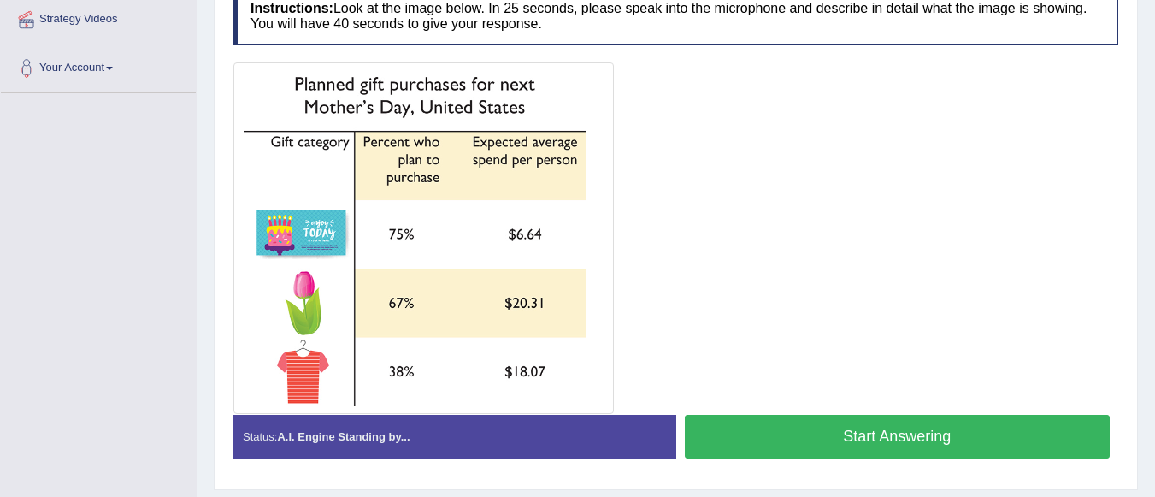
click at [787, 427] on button "Start Answering" at bounding box center [898, 437] width 426 height 44
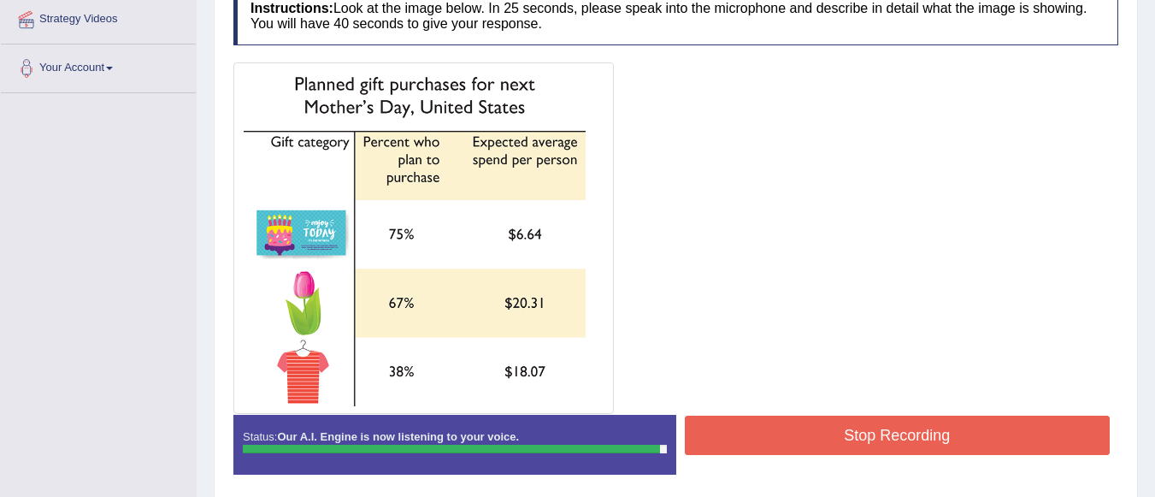
click at [787, 427] on button "Stop Recording" at bounding box center [898, 434] width 426 height 39
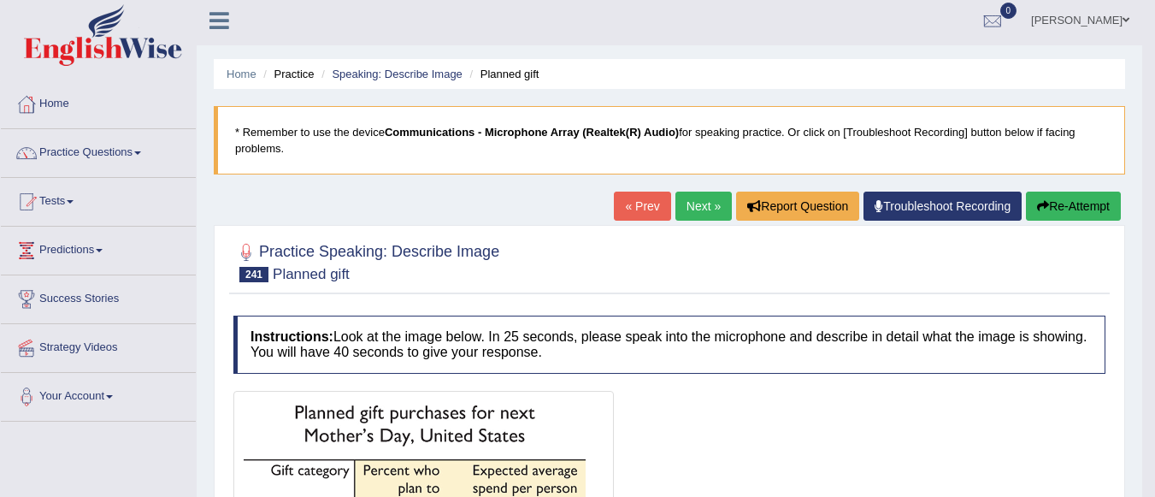
scroll to position [0, 0]
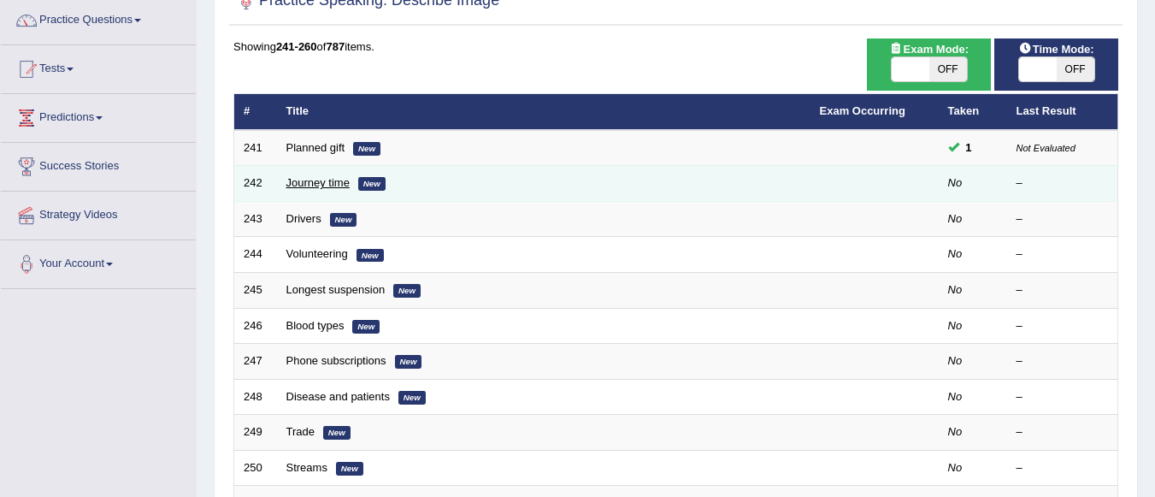
click at [326, 185] on link "Journey time" at bounding box center [317, 182] width 63 height 13
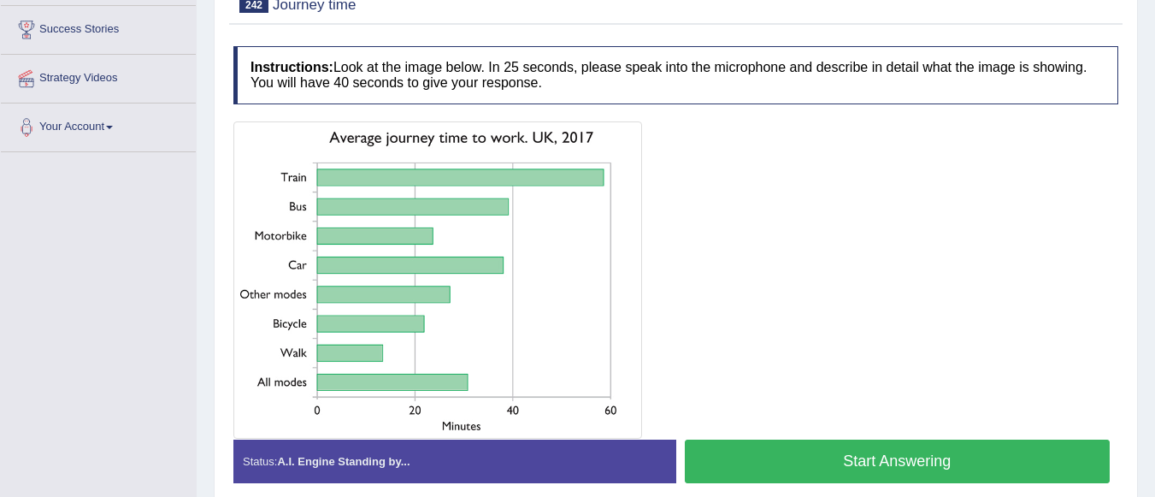
scroll to position [239, 0]
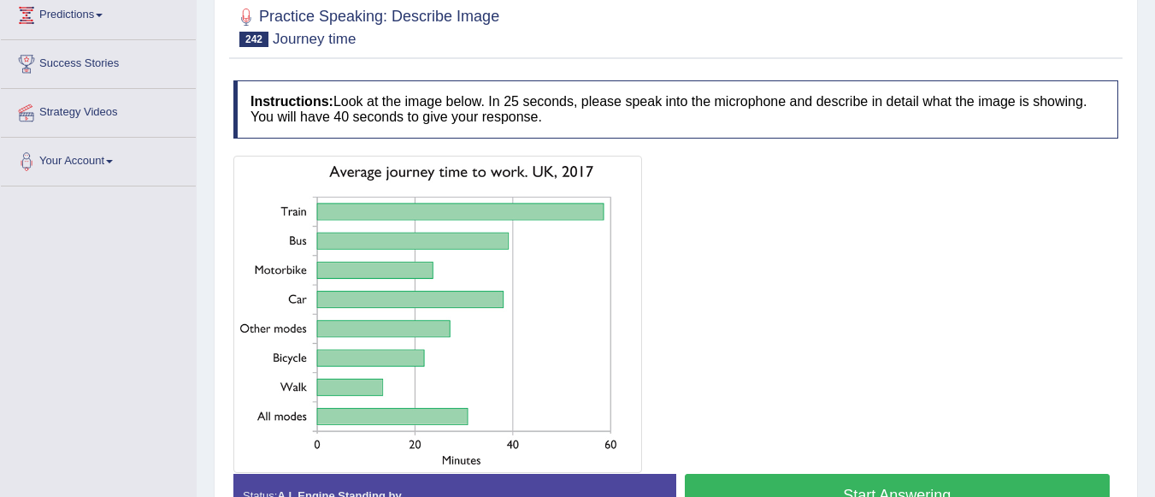
click at [875, 478] on button "Start Answering" at bounding box center [898, 496] width 426 height 44
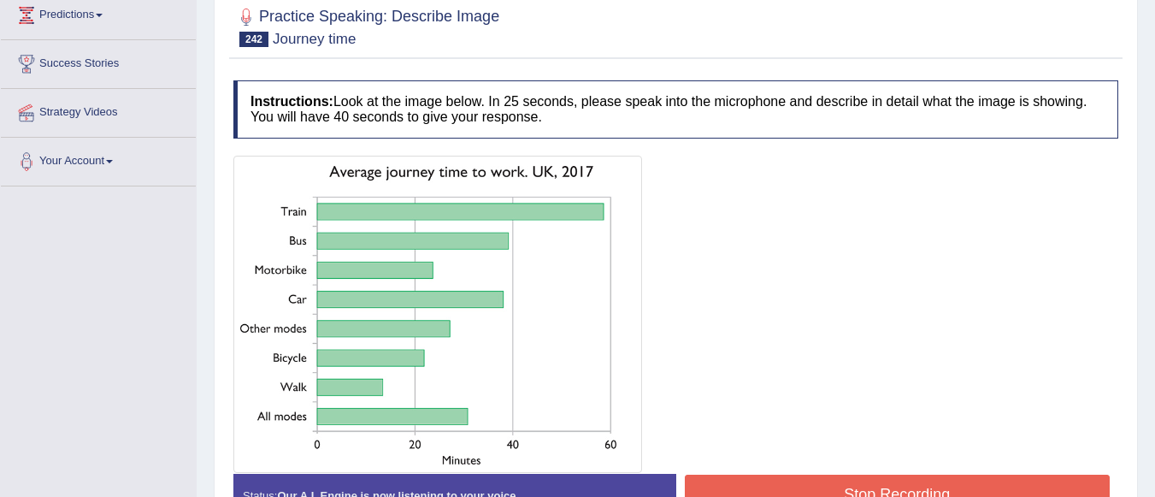
click at [871, 483] on button "Stop Recording" at bounding box center [898, 493] width 426 height 39
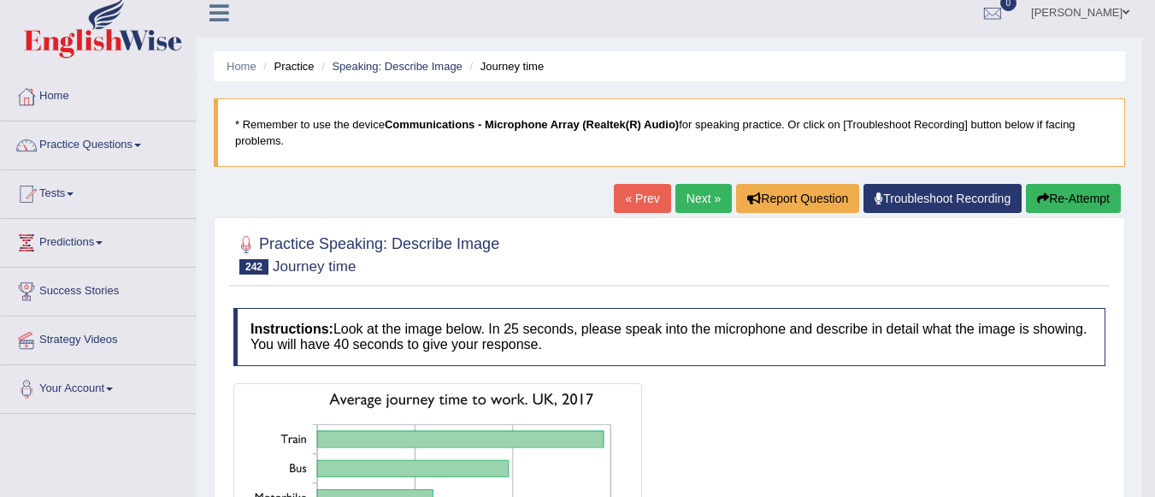
scroll to position [0, 0]
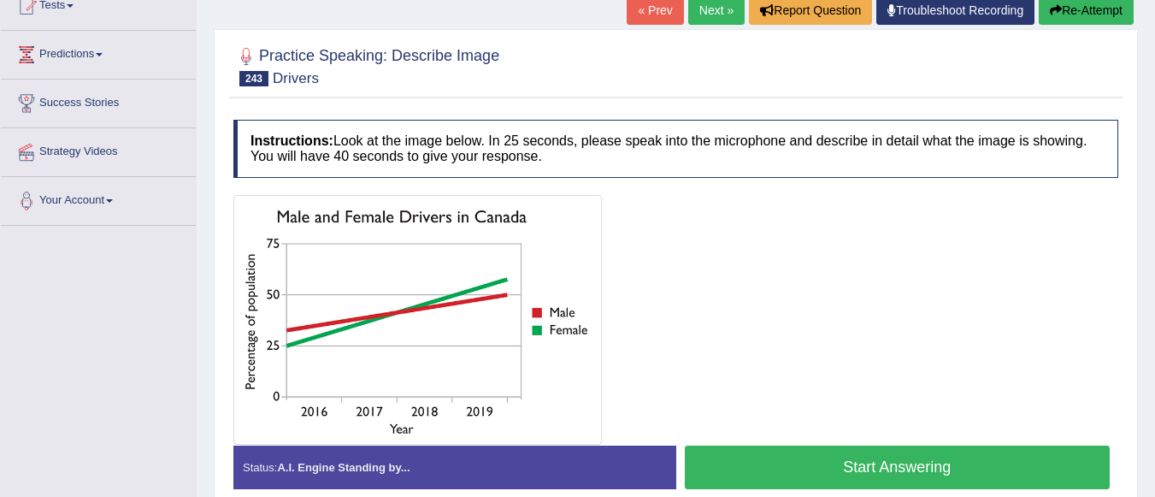
scroll to position [205, 0]
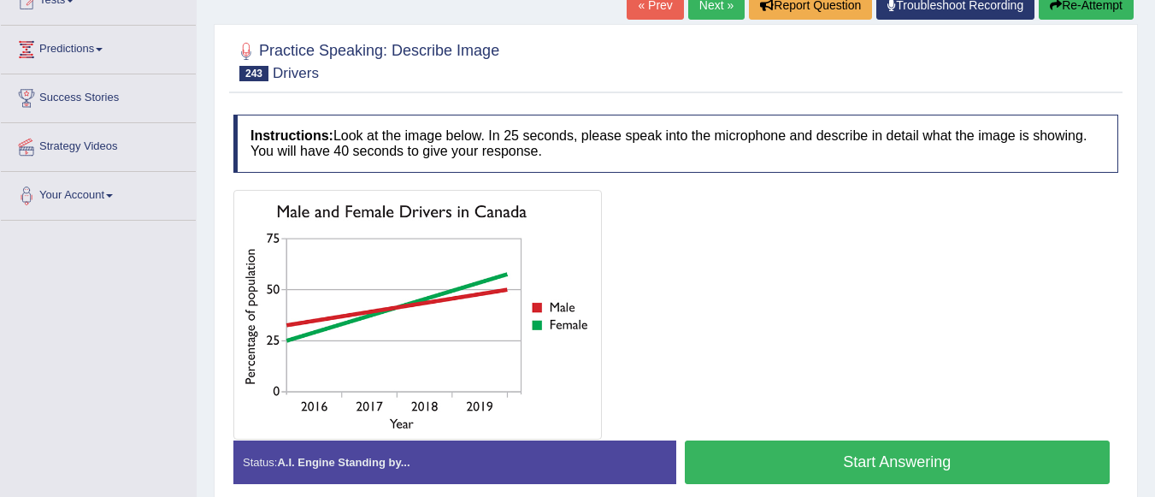
click at [782, 457] on button "Start Answering" at bounding box center [898, 462] width 426 height 44
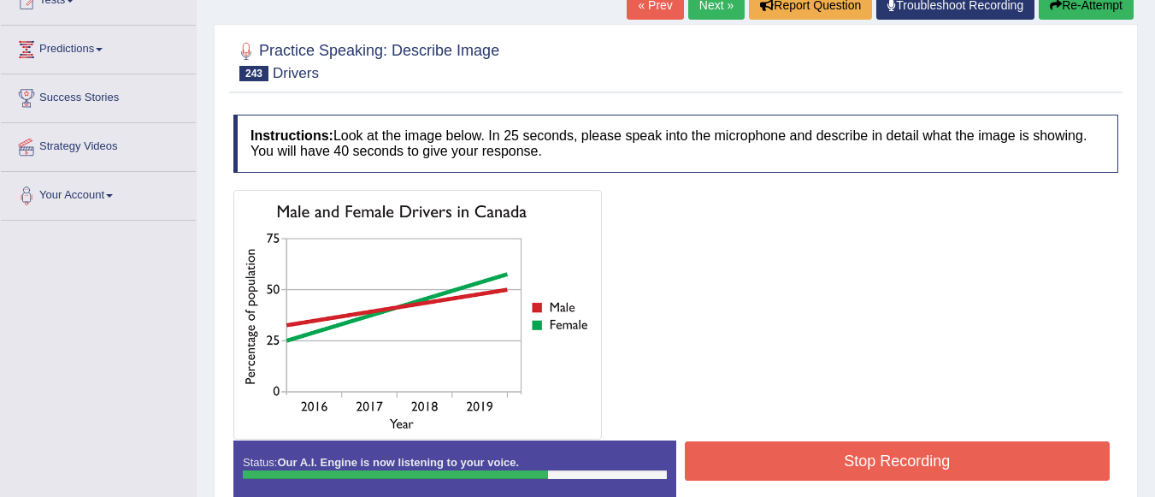
click at [782, 457] on button "Stop Recording" at bounding box center [898, 460] width 426 height 39
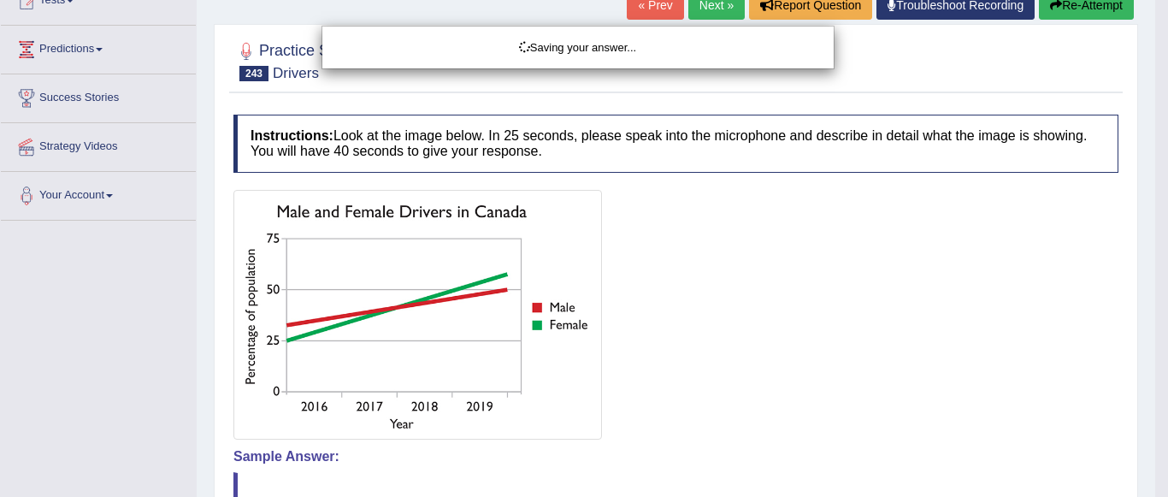
click at [1154, 234] on div "Saving your answer..." at bounding box center [584, 248] width 1168 height 497
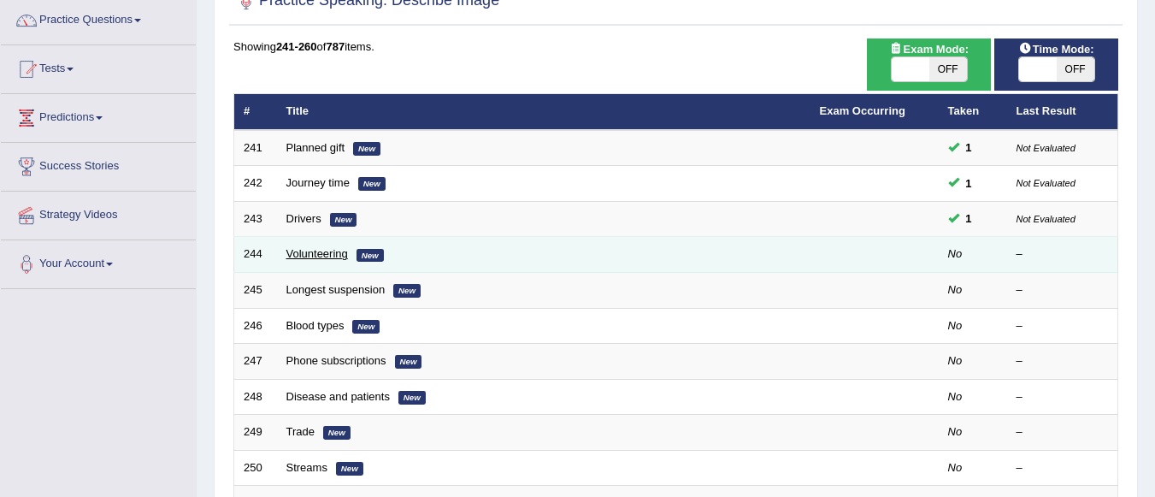
click at [327, 253] on link "Volunteering" at bounding box center [317, 253] width 62 height 13
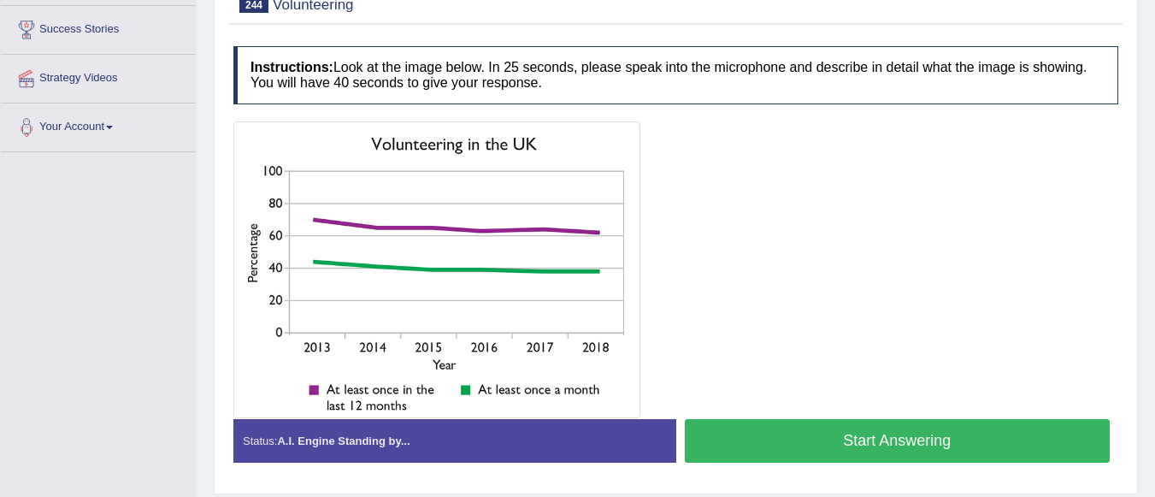
scroll to position [239, 0]
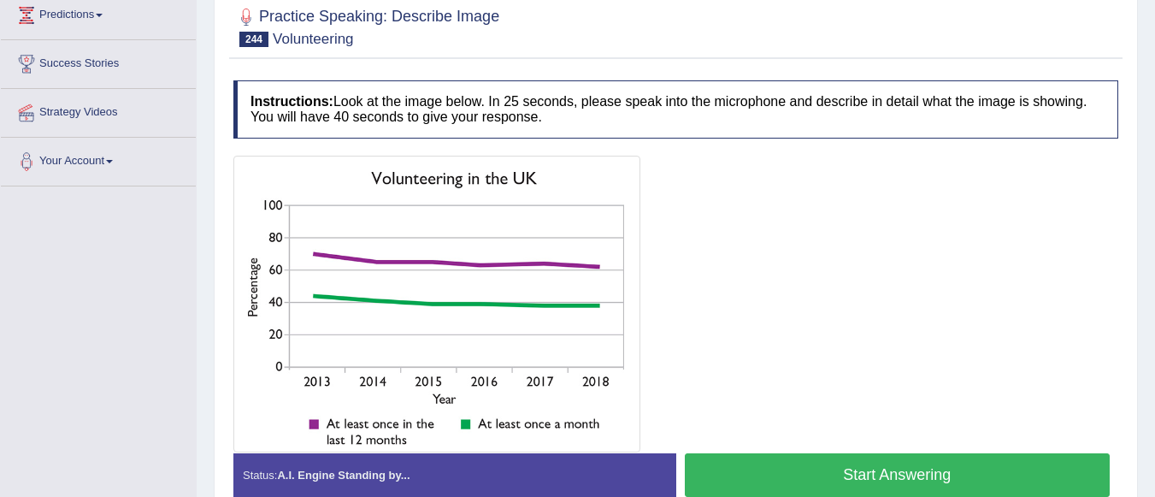
click at [821, 468] on button "Start Answering" at bounding box center [898, 475] width 426 height 44
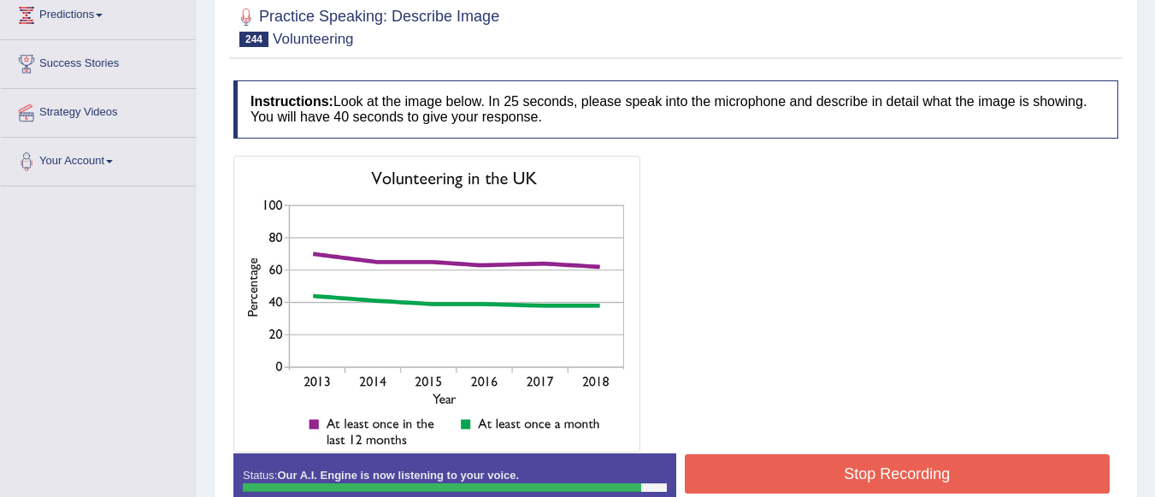
click at [821, 468] on button "Stop Recording" at bounding box center [898, 473] width 426 height 39
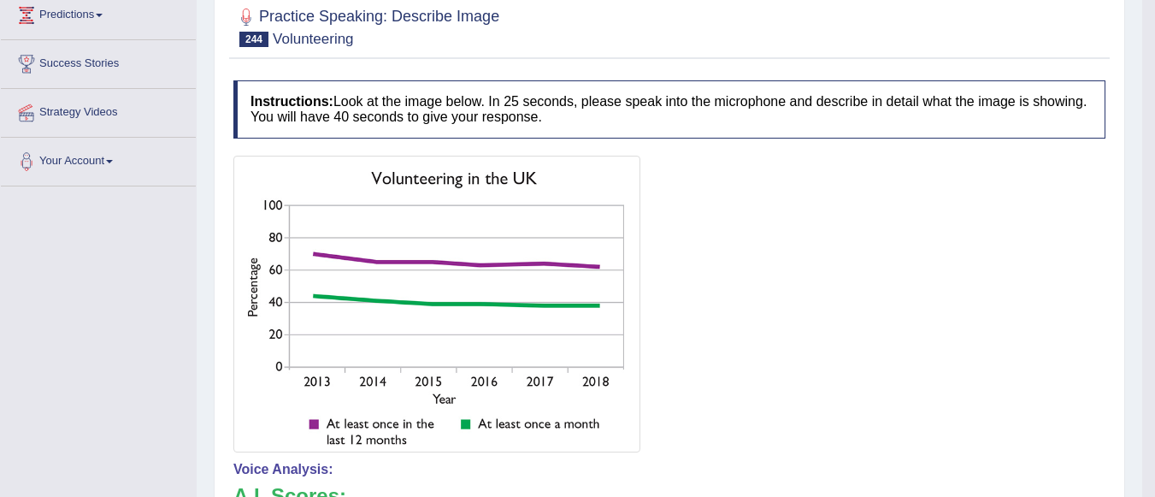
scroll to position [674, 0]
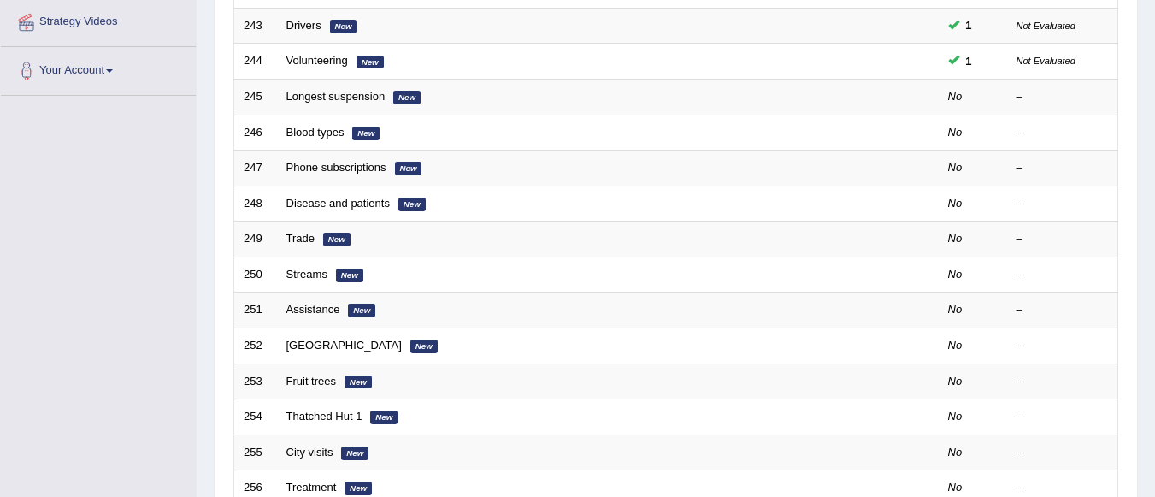
scroll to position [310, 0]
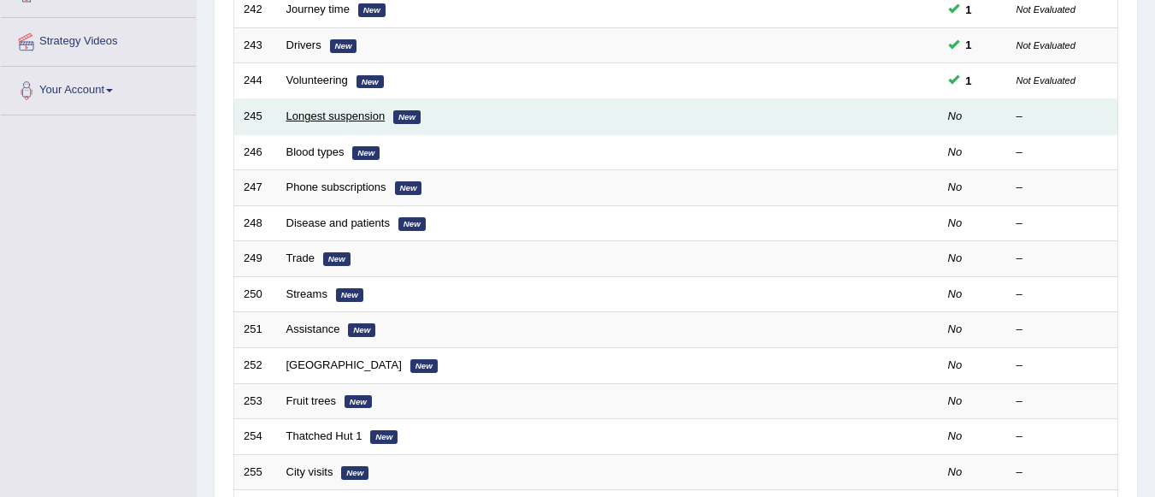
click at [345, 118] on link "Longest suspension" at bounding box center [335, 115] width 99 height 13
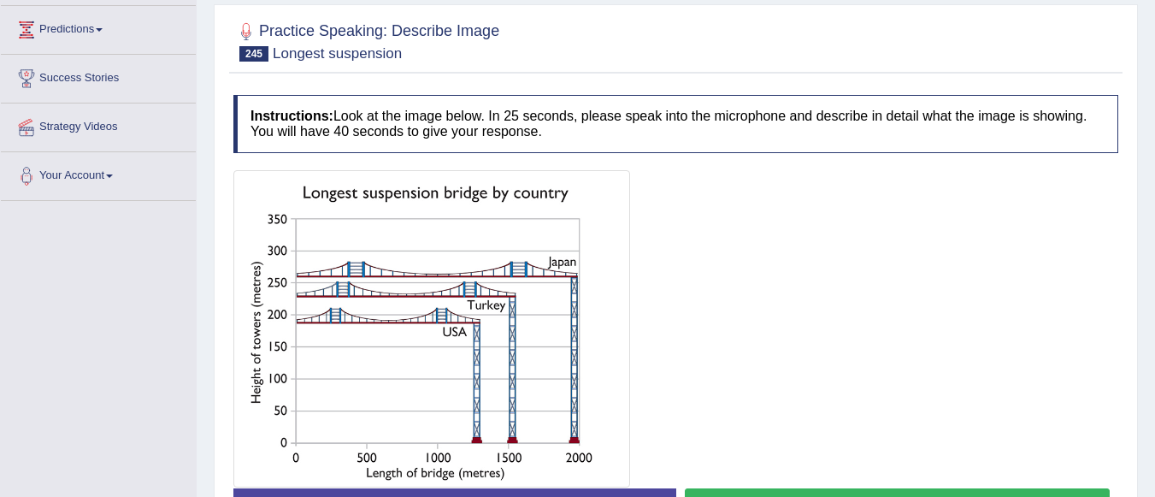
scroll to position [308, 0]
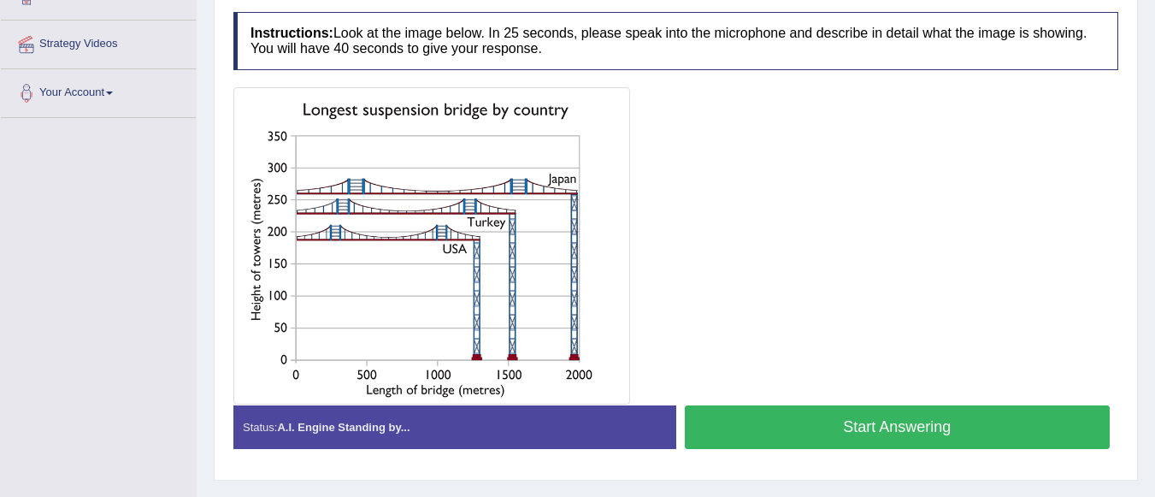
click at [865, 429] on button "Start Answering" at bounding box center [898, 427] width 426 height 44
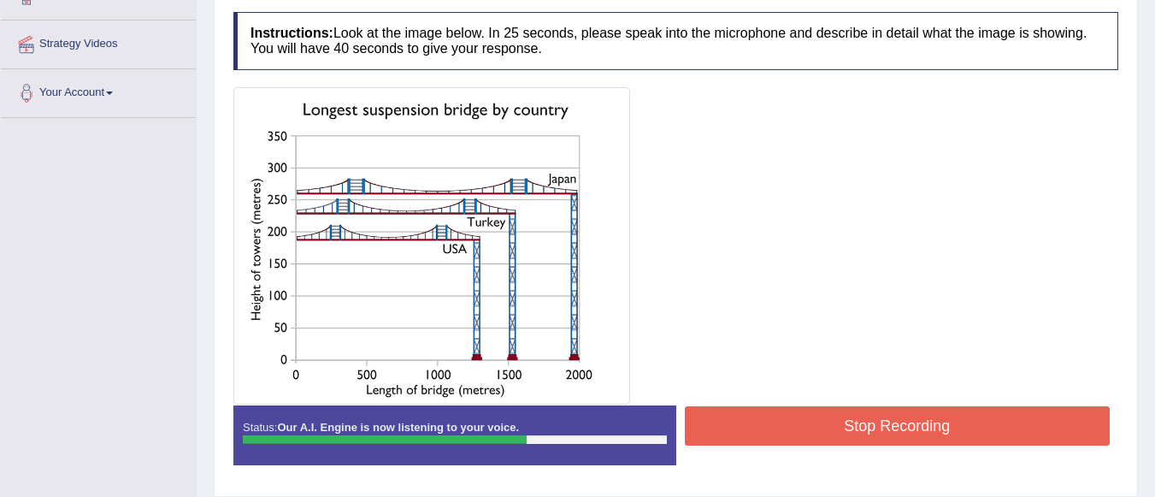
click at [865, 429] on button "Stop Recording" at bounding box center [898, 425] width 426 height 39
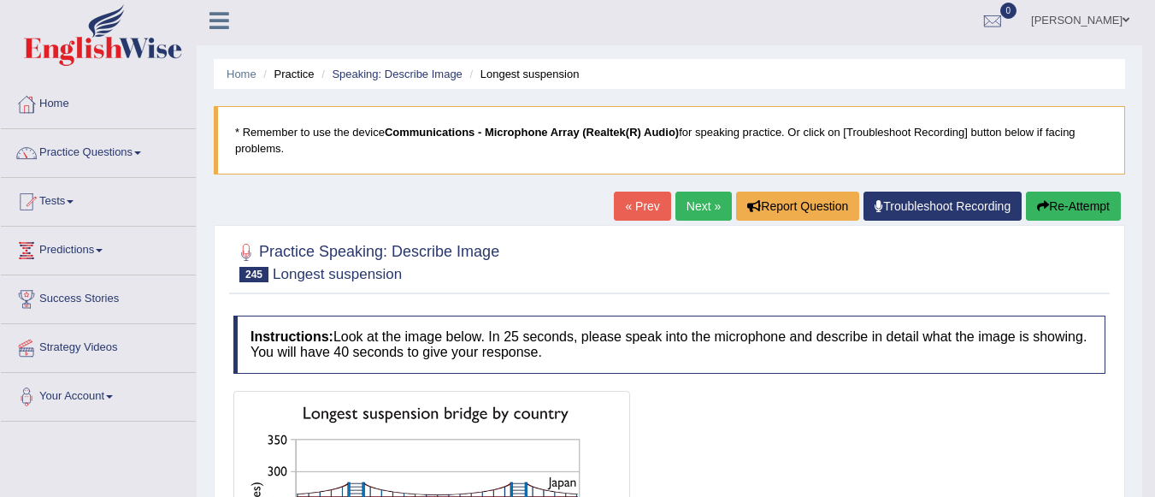
scroll to position [0, 0]
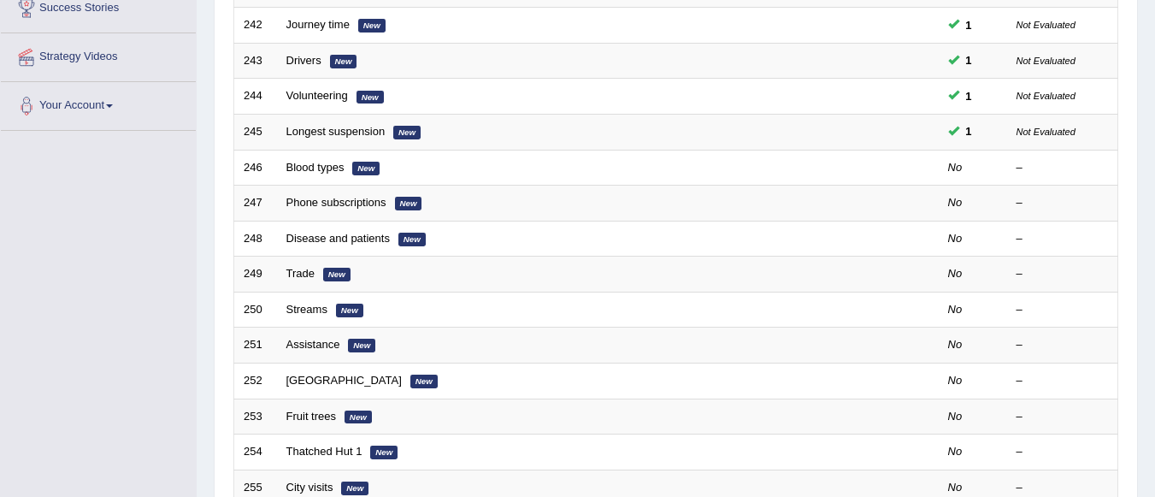
scroll to position [293, 0]
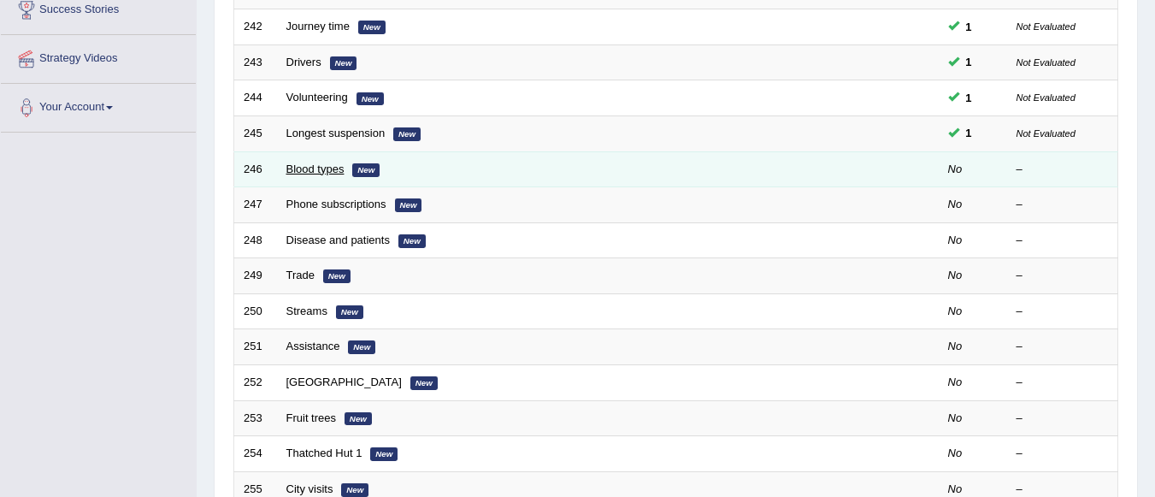
click at [319, 168] on link "Blood types" at bounding box center [315, 168] width 58 height 13
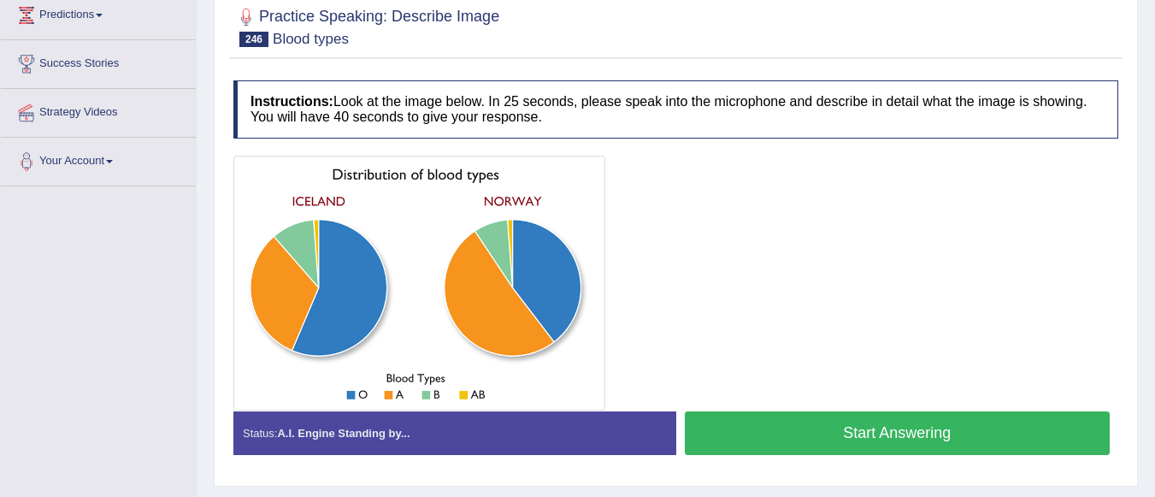
scroll to position [205, 0]
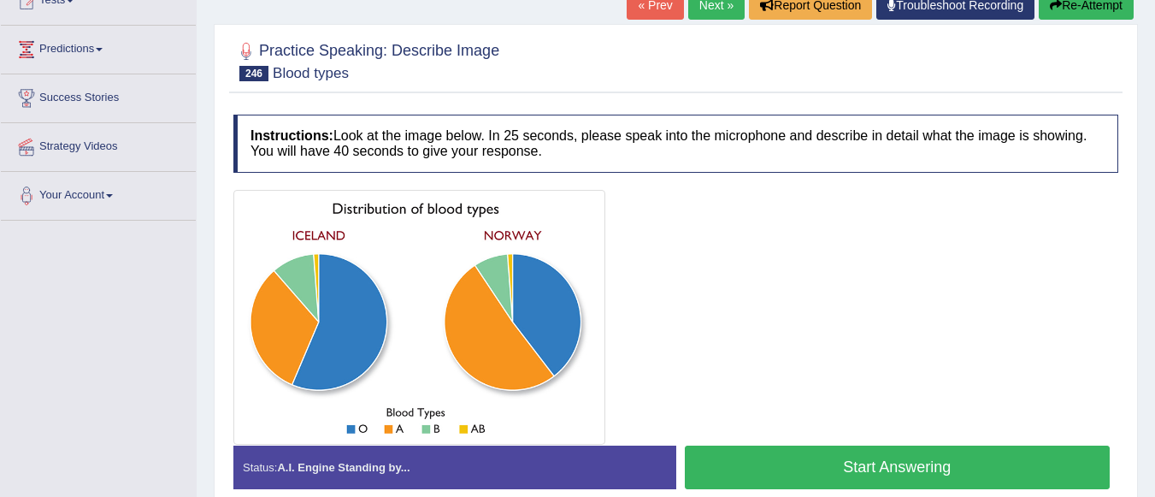
click at [846, 457] on button "Start Answering" at bounding box center [898, 467] width 426 height 44
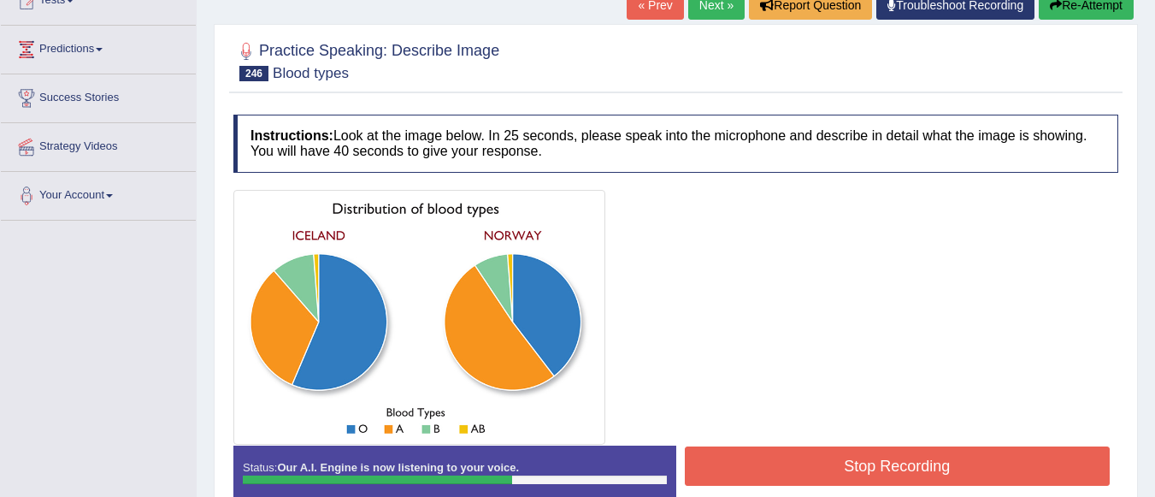
click at [846, 457] on button "Stop Recording" at bounding box center [898, 465] width 426 height 39
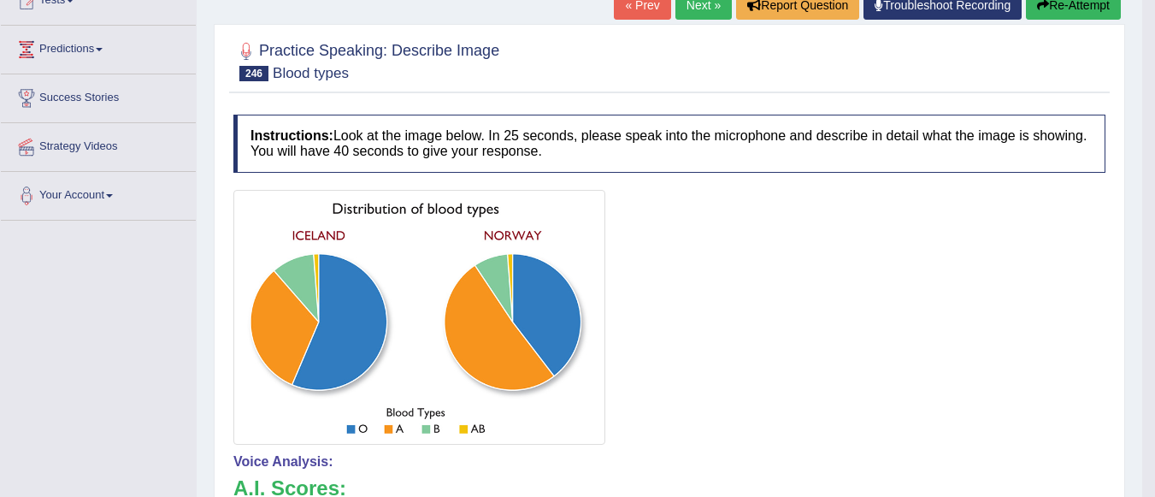
click at [824, 468] on h4 "Voice Analysis:" at bounding box center [669, 461] width 872 height 15
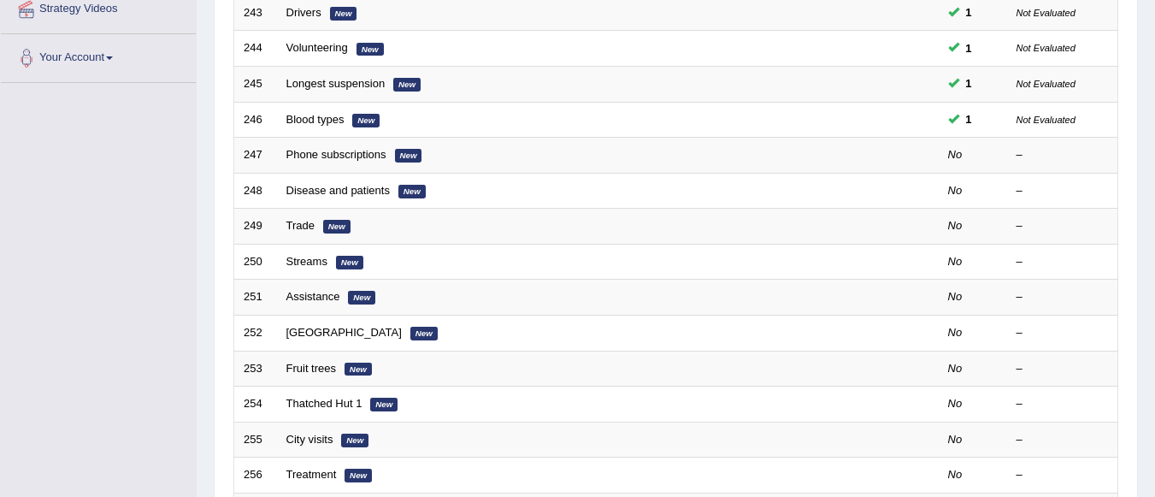
scroll to position [293, 0]
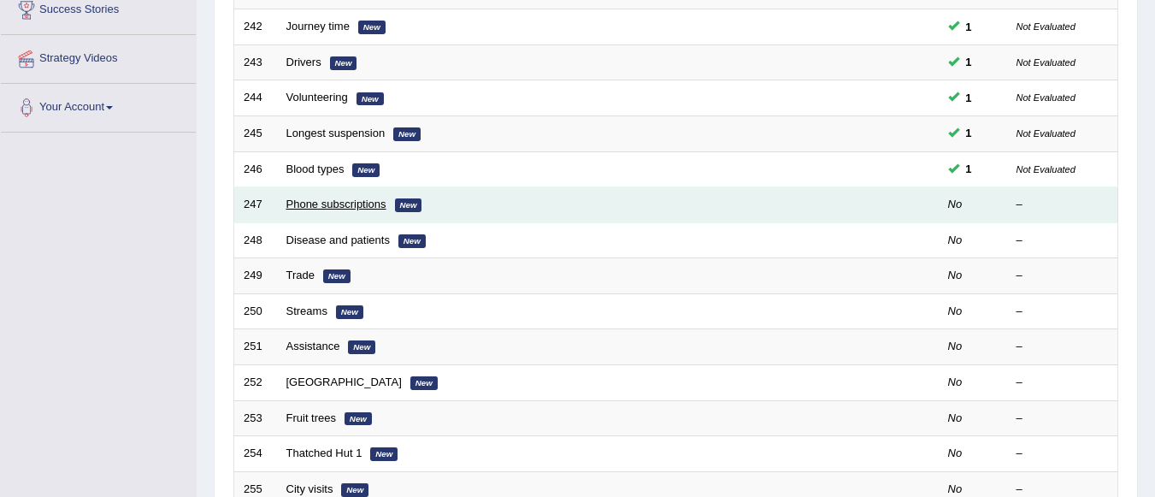
click at [332, 207] on link "Phone subscriptions" at bounding box center [336, 203] width 100 height 13
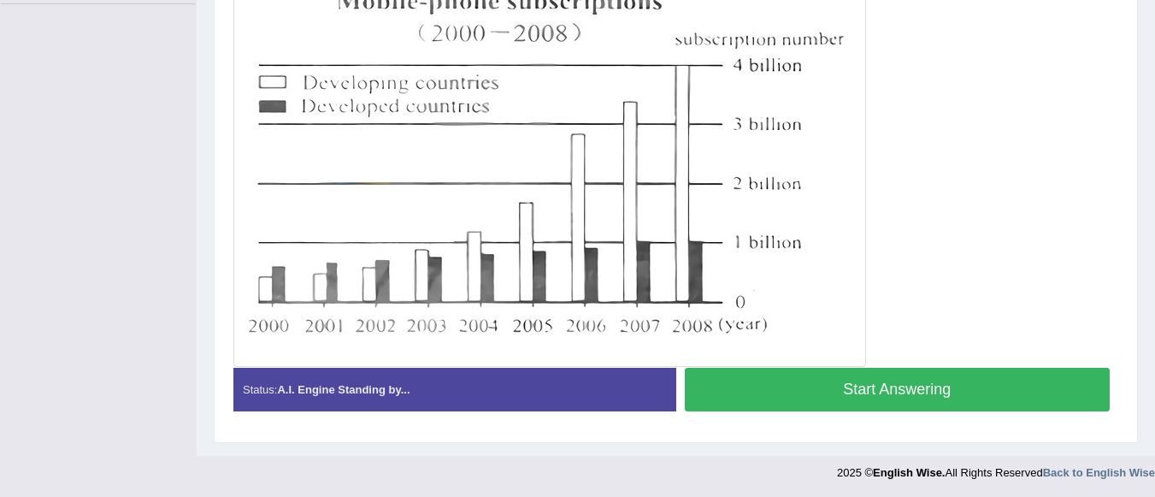
scroll to position [423, 0]
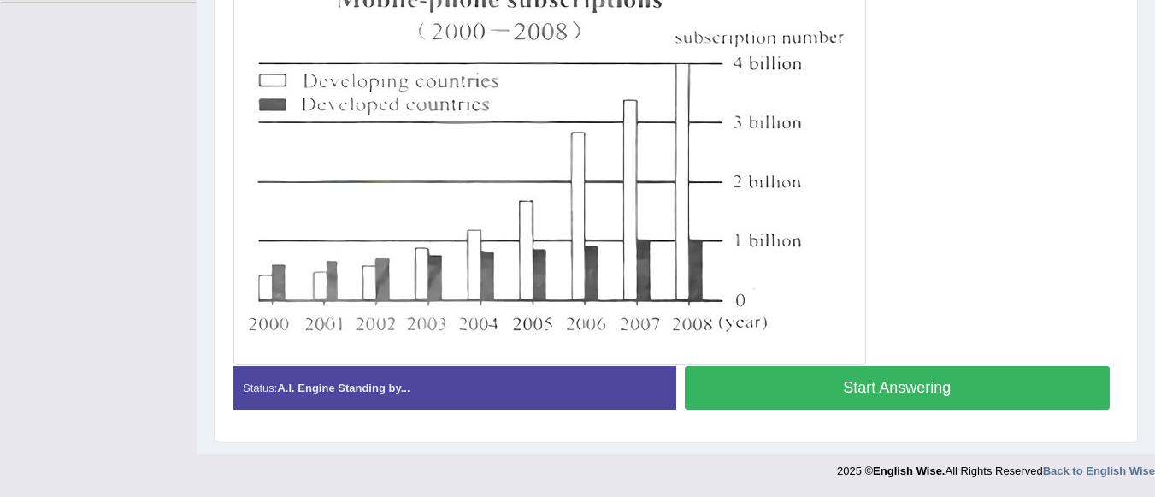
click at [961, 387] on button "Start Answering" at bounding box center [898, 388] width 426 height 44
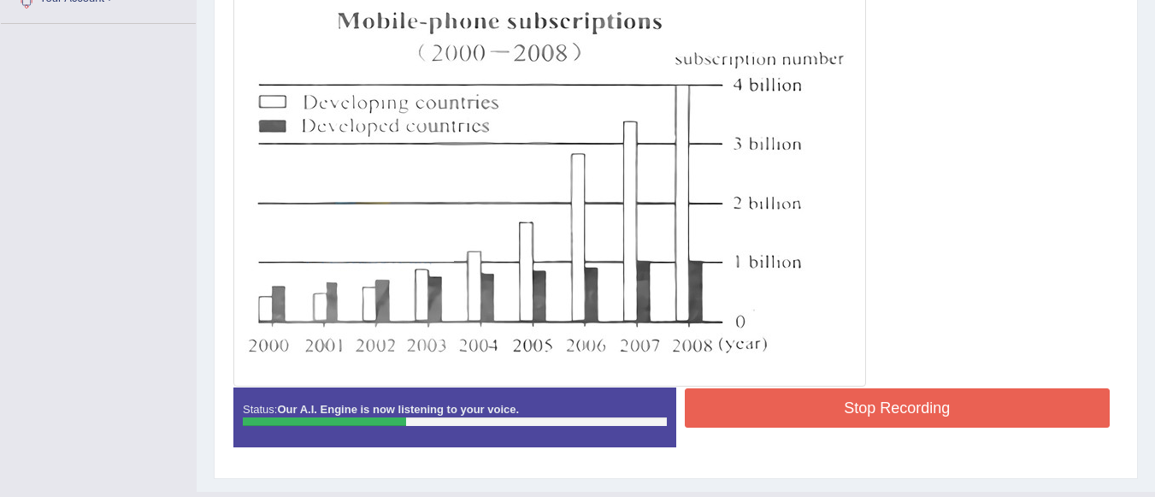
scroll to position [439, 0]
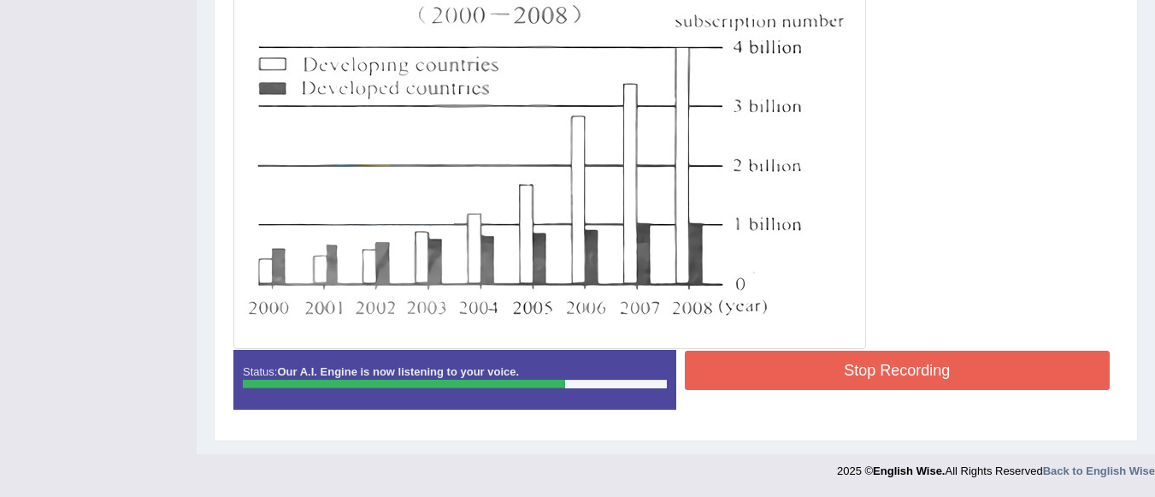
click at [957, 369] on button "Stop Recording" at bounding box center [898, 369] width 426 height 39
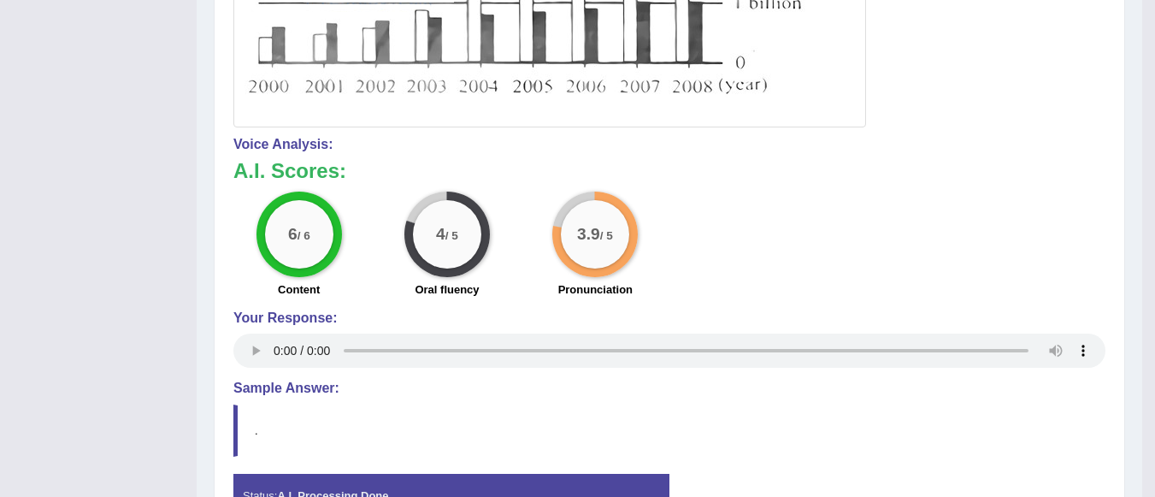
scroll to position [679, 0]
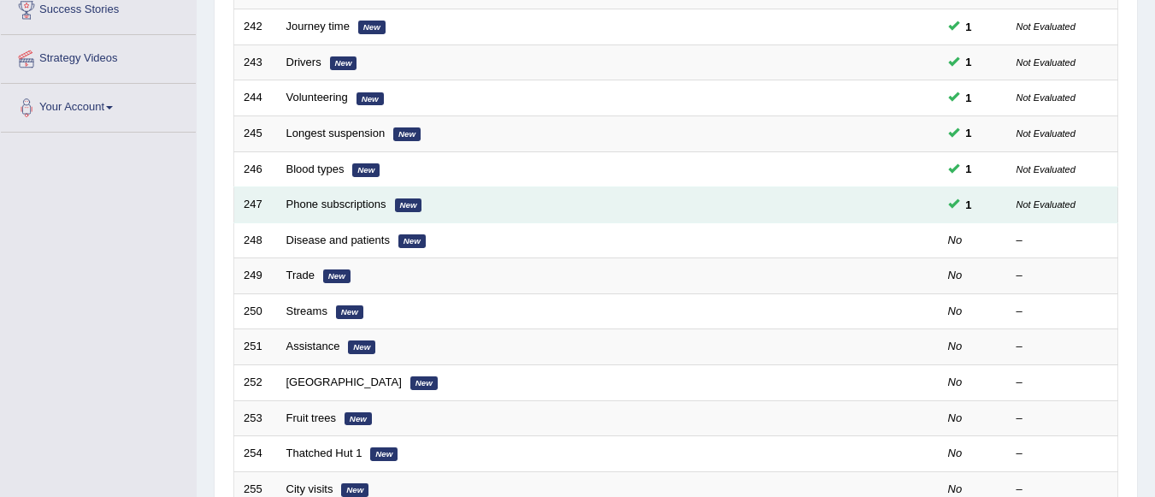
scroll to position [293, 0]
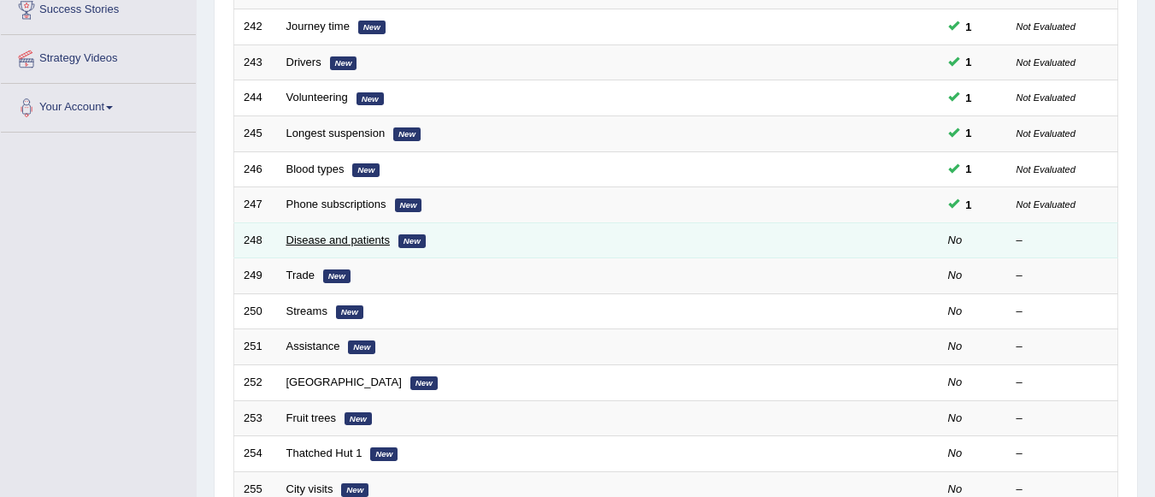
click at [371, 240] on link "Disease and patients" at bounding box center [337, 239] width 103 height 13
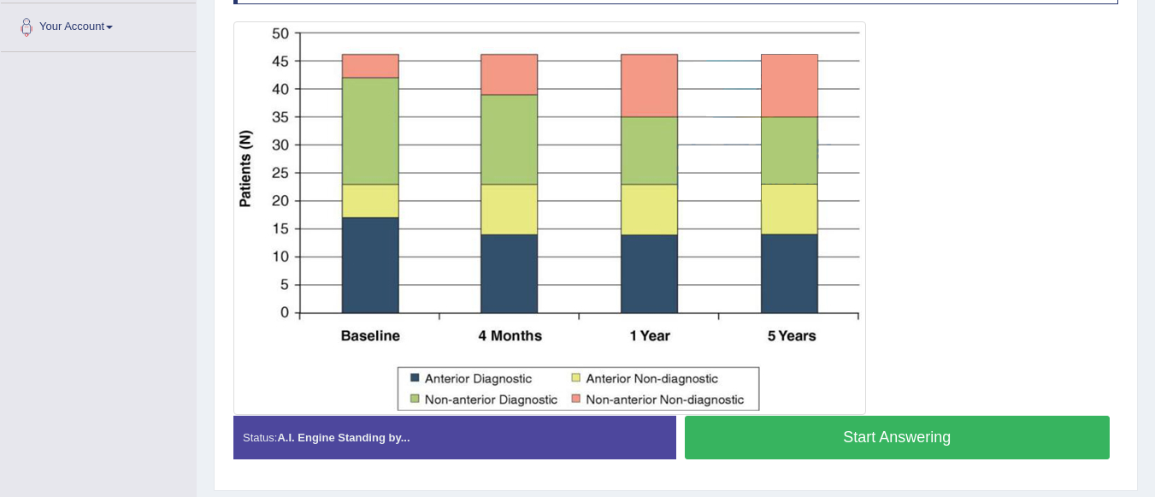
scroll to position [376, 0]
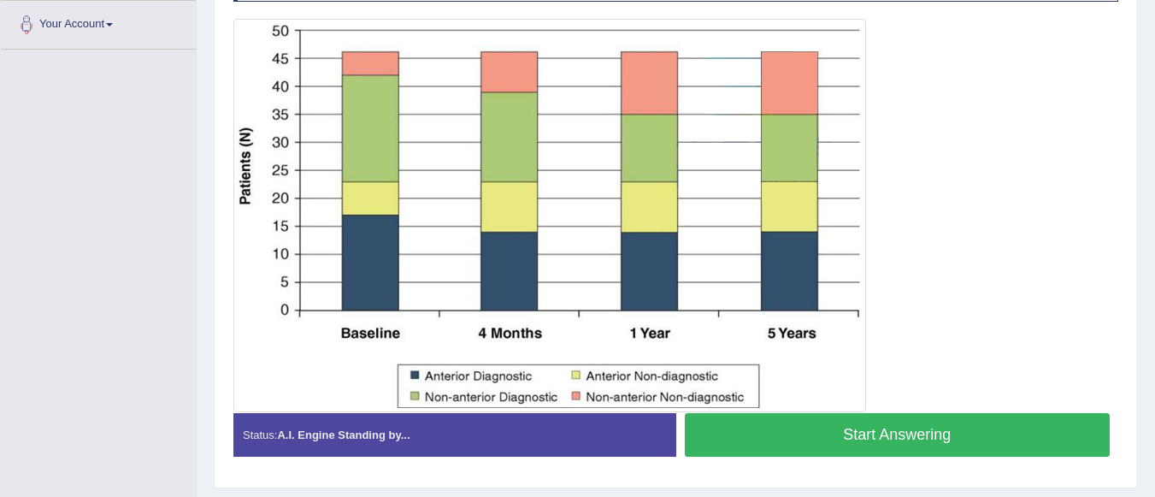
click at [926, 430] on button "Start Answering" at bounding box center [898, 435] width 426 height 44
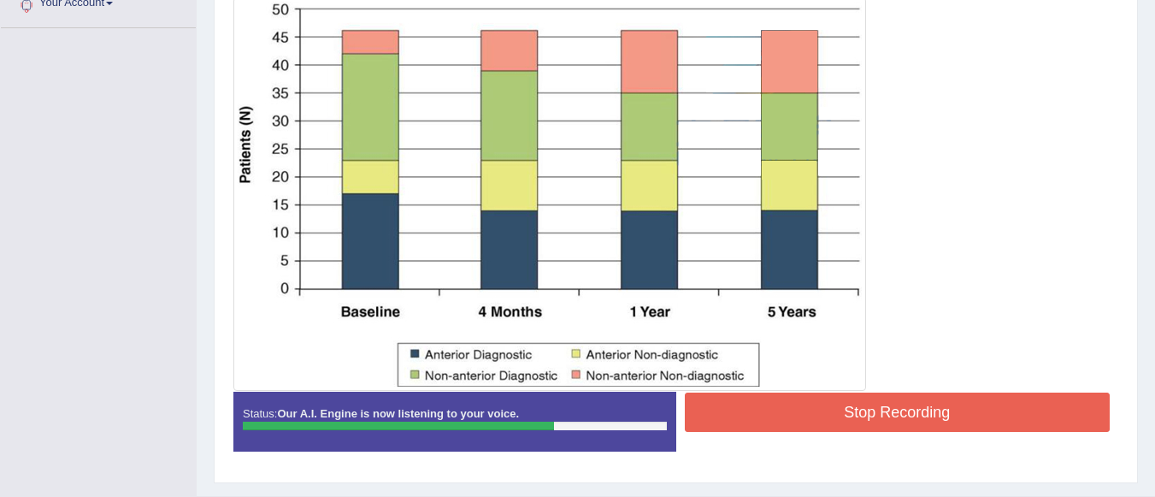
scroll to position [439, 0]
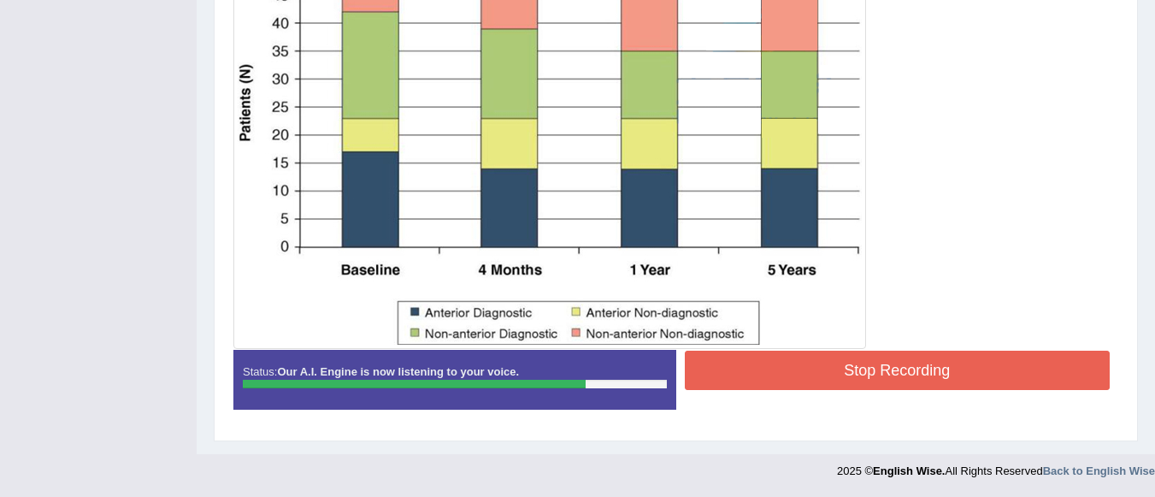
click at [911, 365] on button "Stop Recording" at bounding box center [898, 369] width 426 height 39
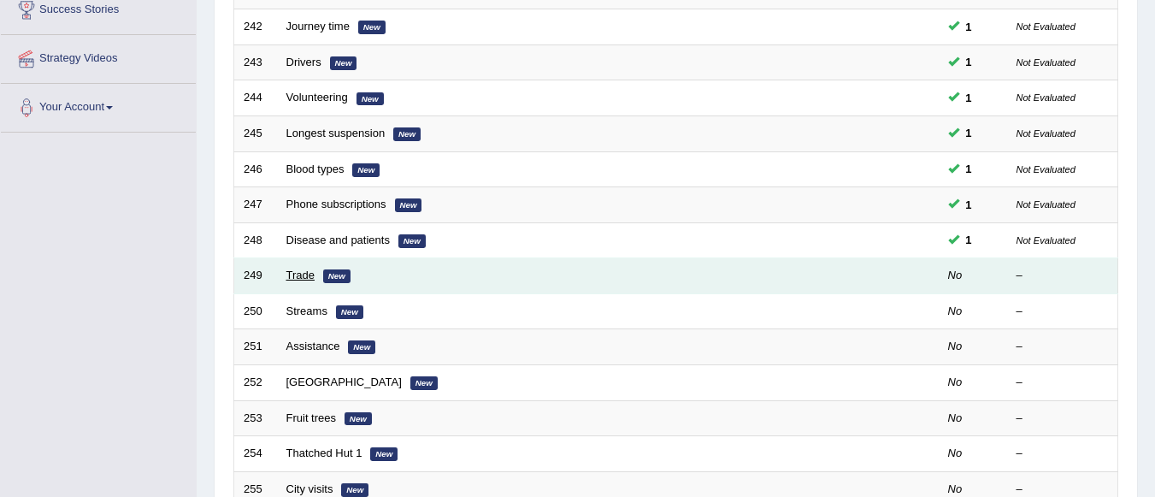
click at [305, 278] on link "Trade" at bounding box center [300, 274] width 28 height 13
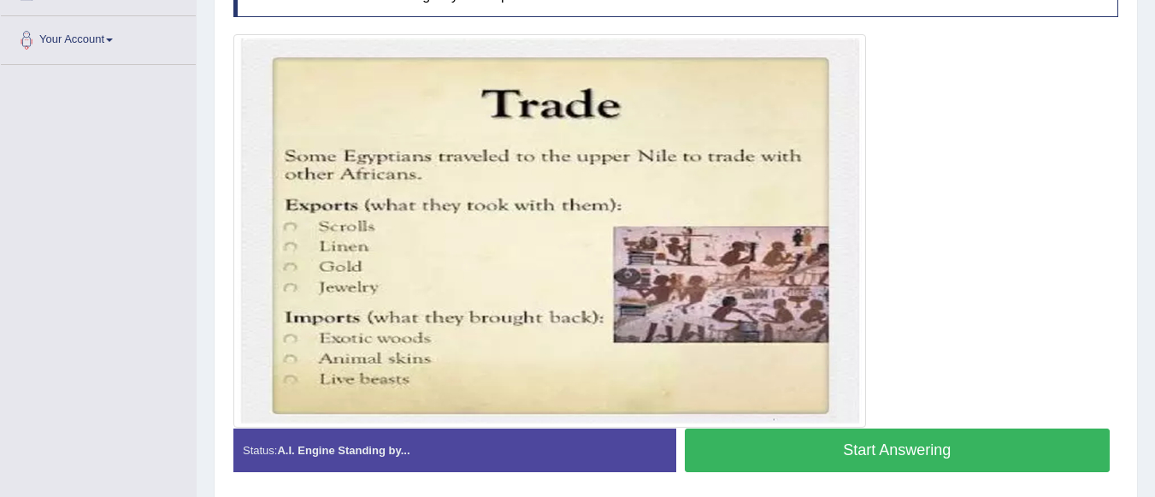
scroll to position [423, 0]
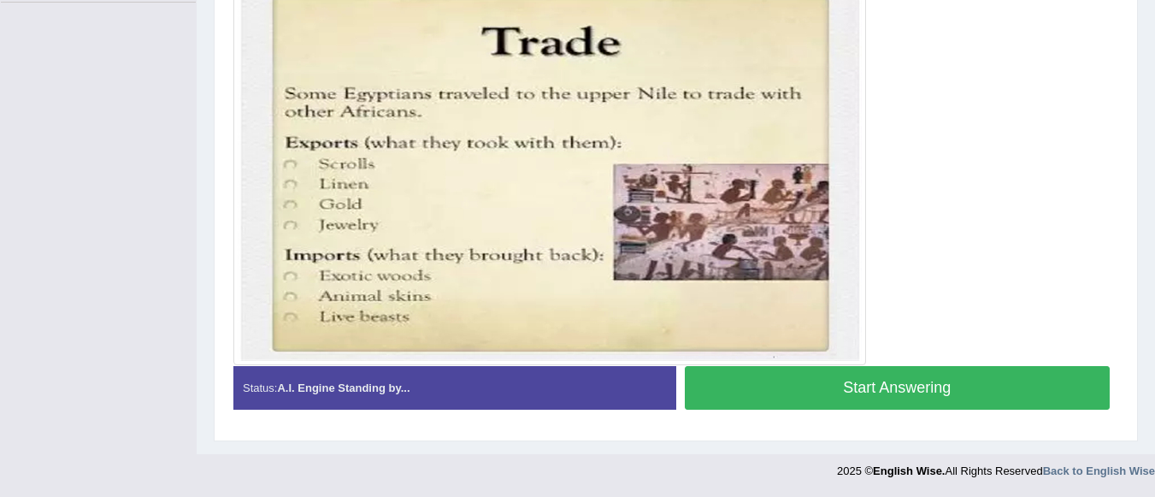
click at [778, 380] on button "Start Answering" at bounding box center [898, 388] width 426 height 44
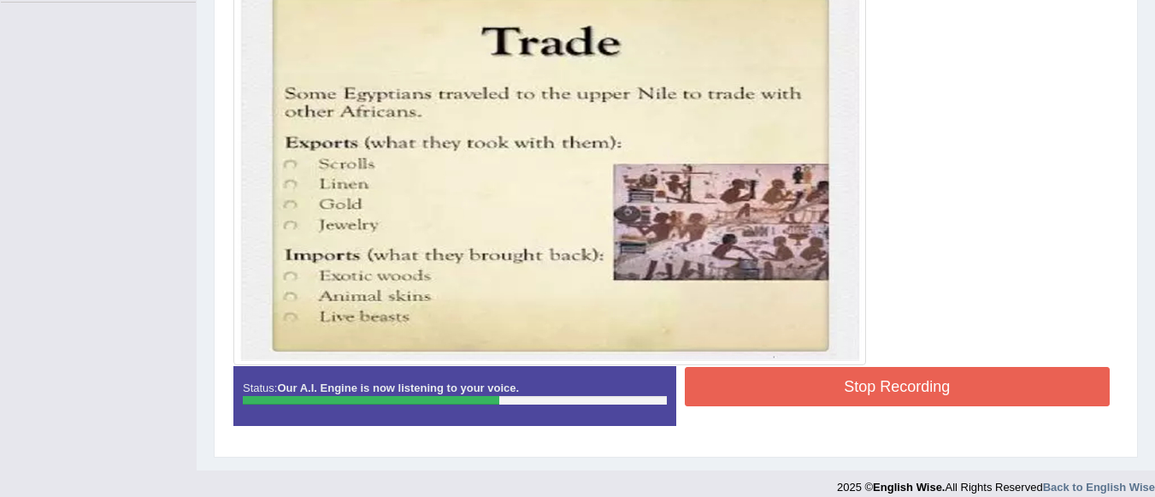
click at [778, 380] on button "Stop Recording" at bounding box center [898, 386] width 426 height 39
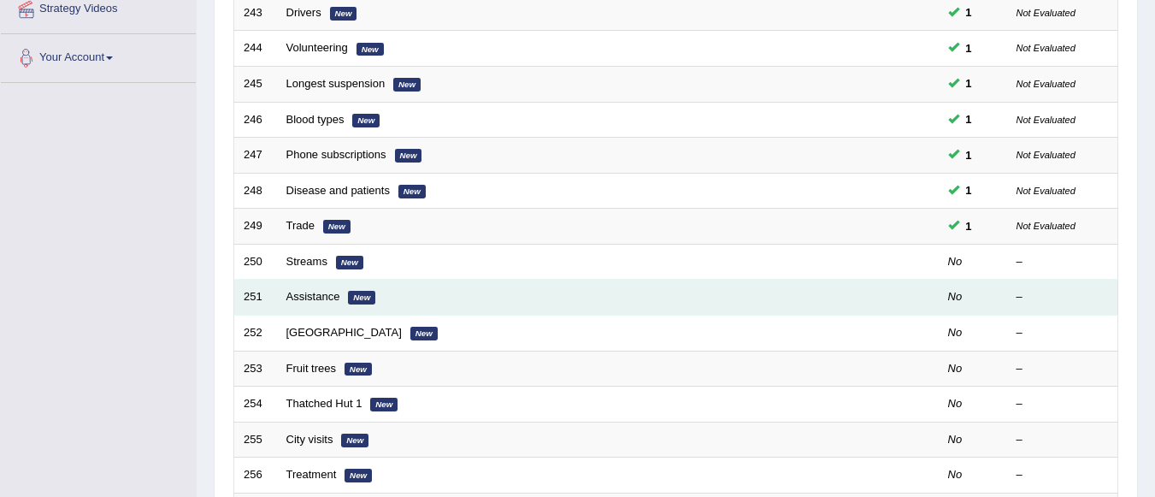
scroll to position [293, 0]
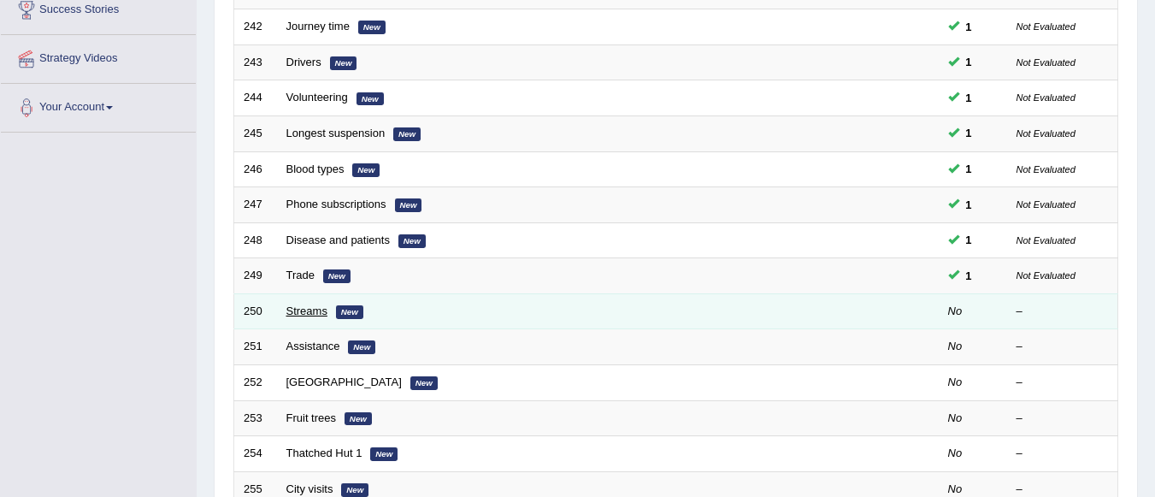
click at [307, 308] on link "Streams" at bounding box center [306, 310] width 41 height 13
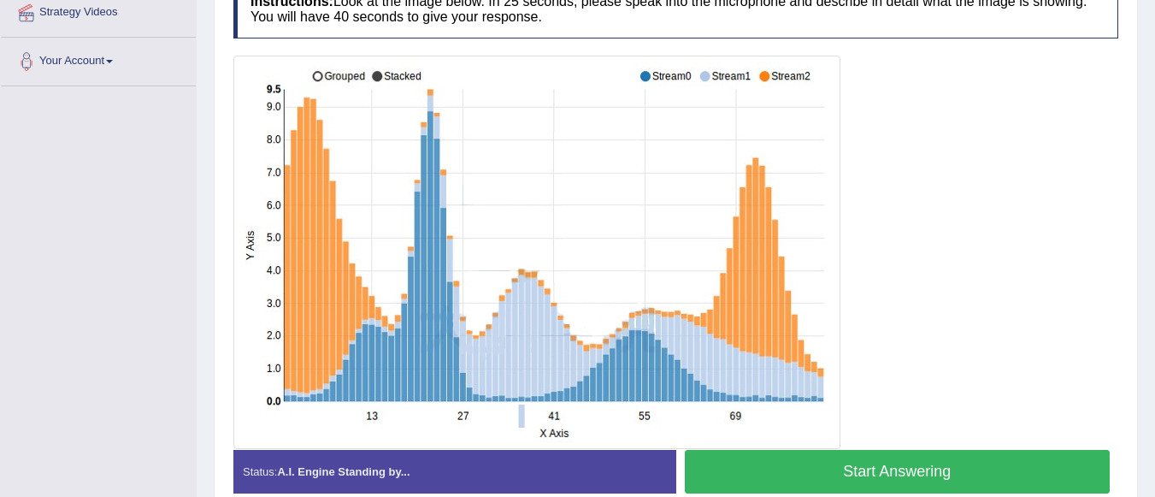
scroll to position [389, 0]
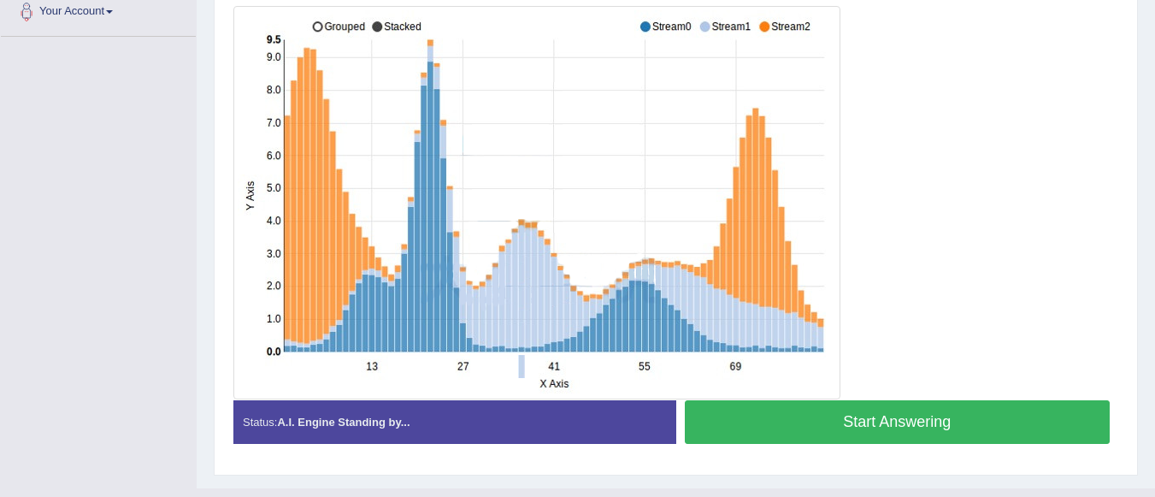
click at [1005, 415] on button "Start Answering" at bounding box center [898, 422] width 426 height 44
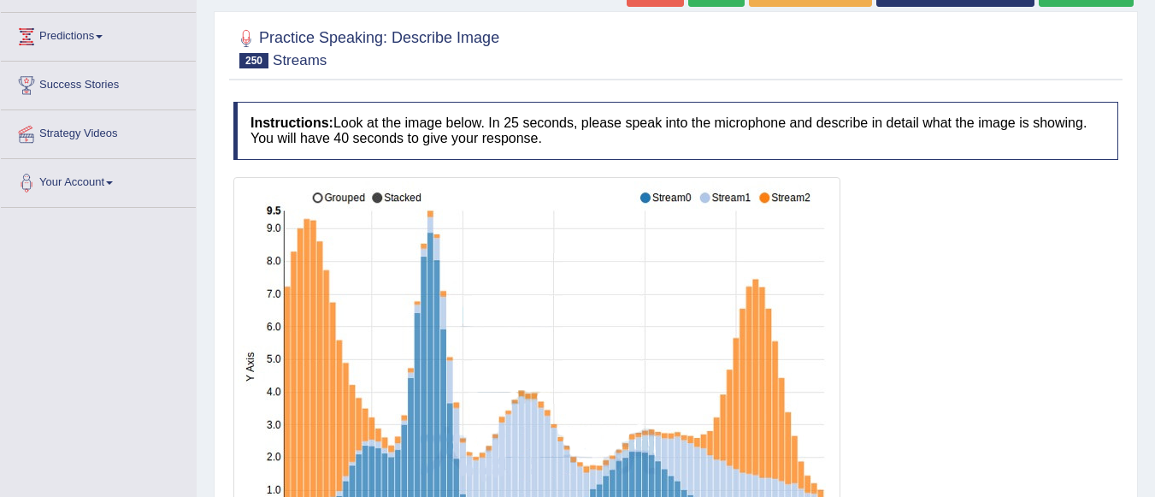
scroll to position [355, 0]
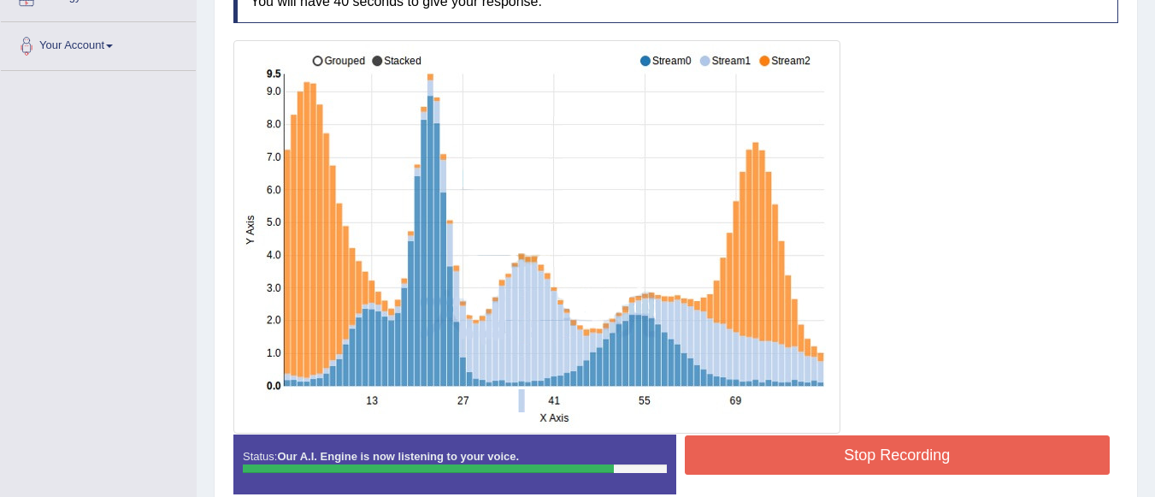
click at [969, 452] on button "Stop Recording" at bounding box center [898, 454] width 426 height 39
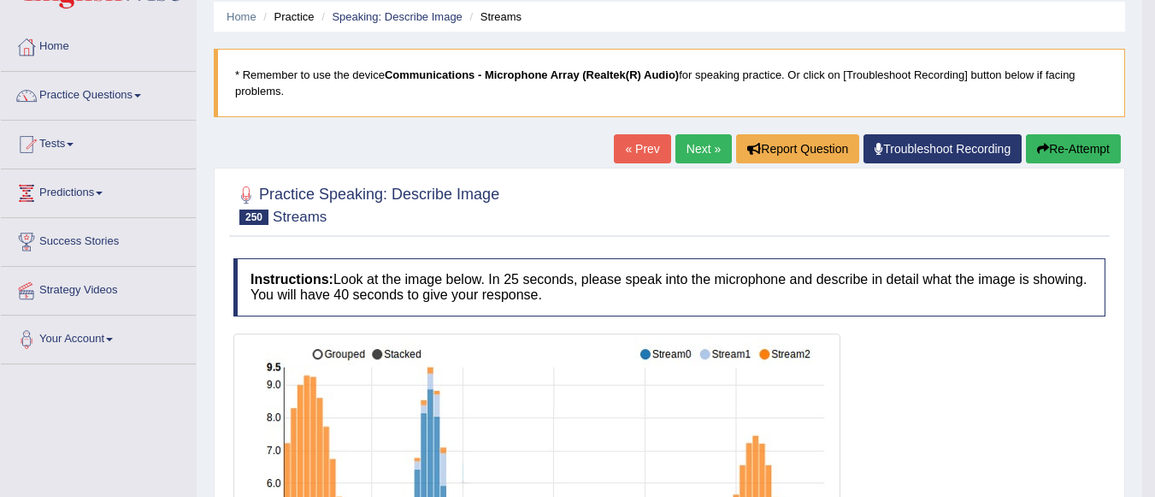
scroll to position [0, 0]
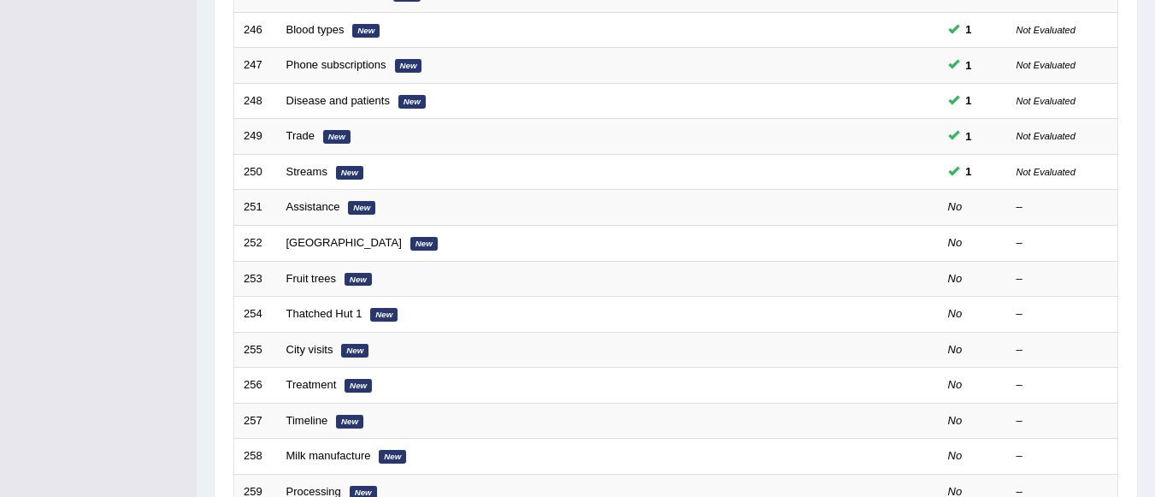
scroll to position [430, 0]
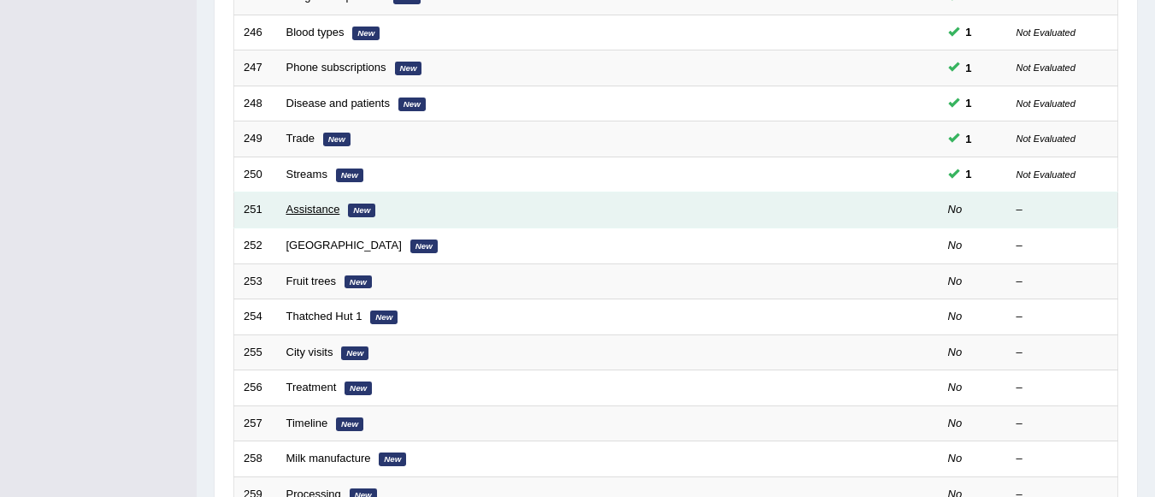
click at [317, 211] on link "Assistance" at bounding box center [313, 209] width 54 height 13
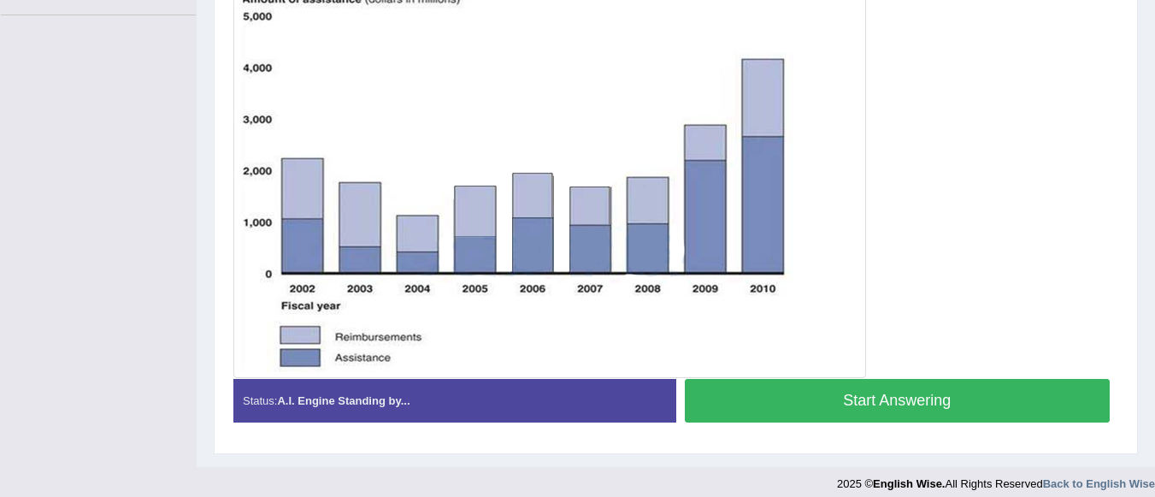
scroll to position [423, 0]
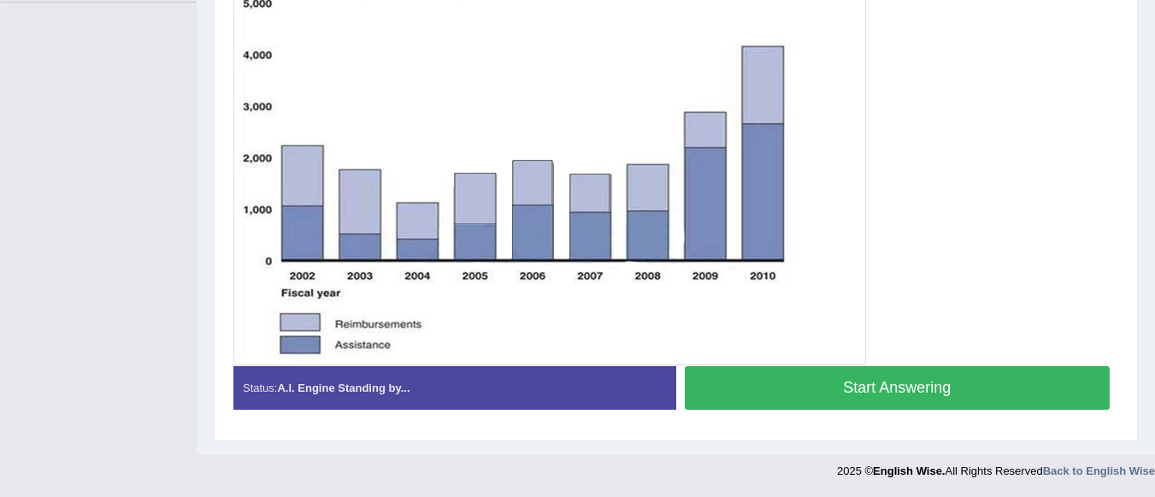
click at [871, 380] on button "Start Answering" at bounding box center [898, 388] width 426 height 44
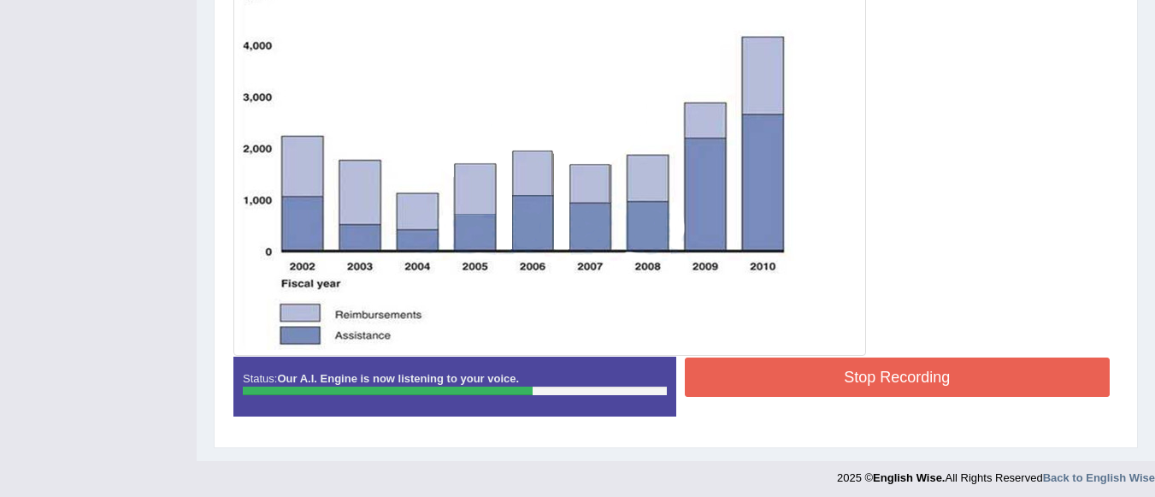
scroll to position [439, 0]
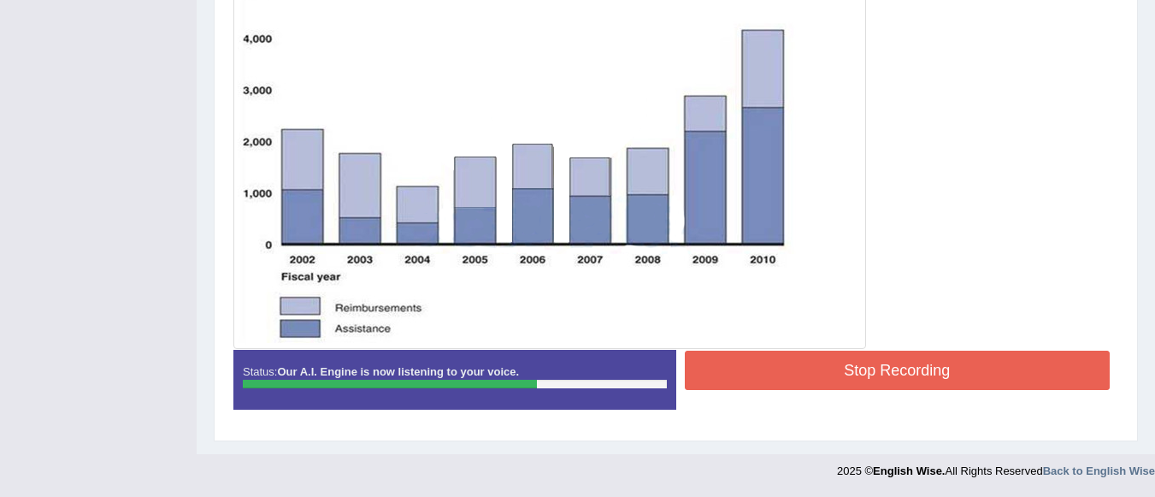
click at [871, 380] on button "Stop Recording" at bounding box center [898, 369] width 426 height 39
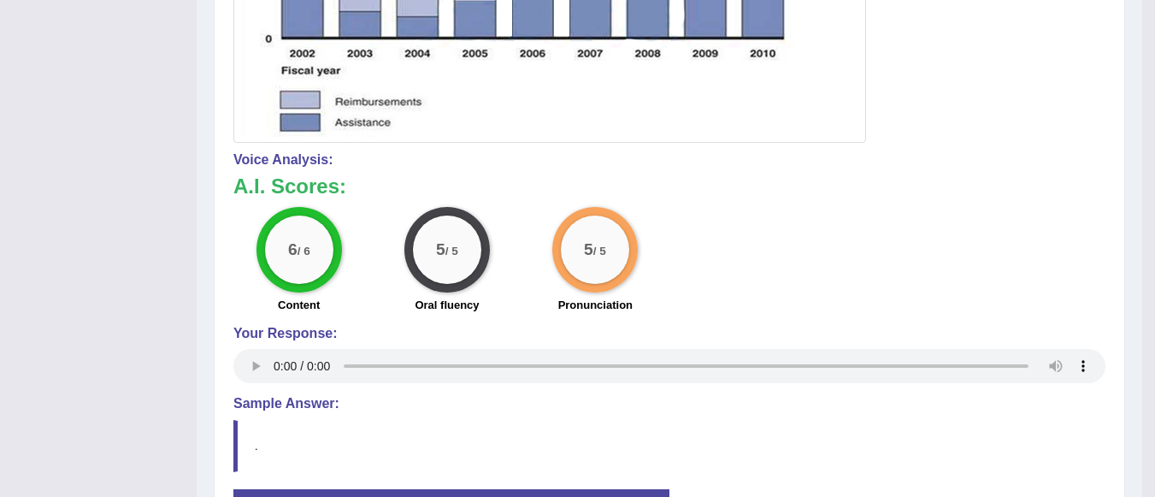
scroll to position [679, 0]
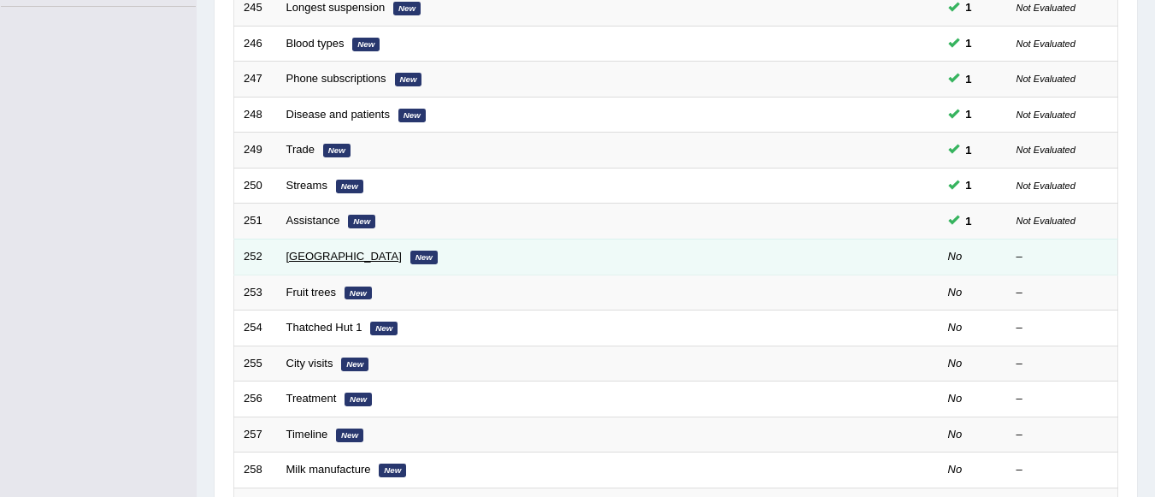
click at [318, 256] on link "Switzerland" at bounding box center [343, 256] width 115 height 13
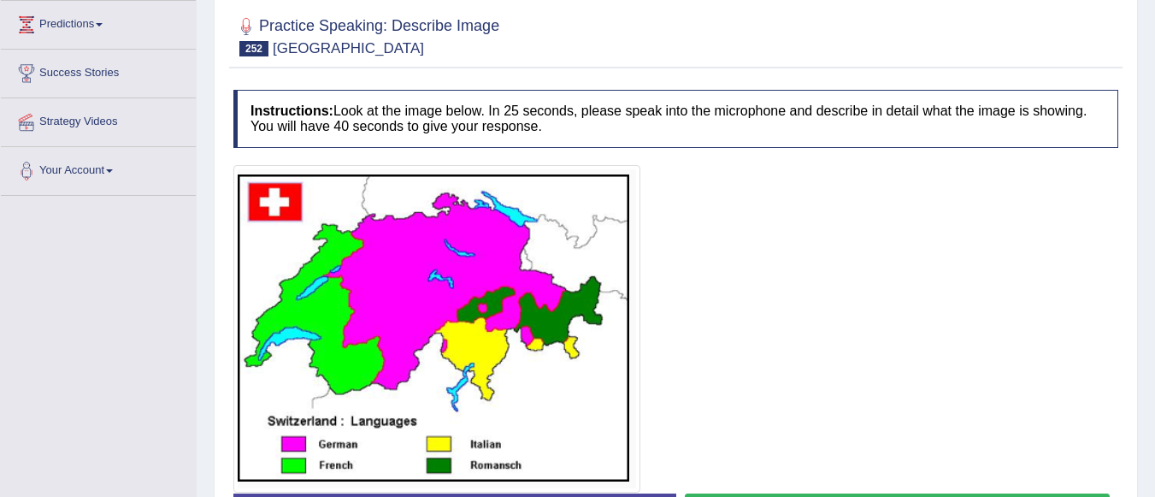
scroll to position [264, 0]
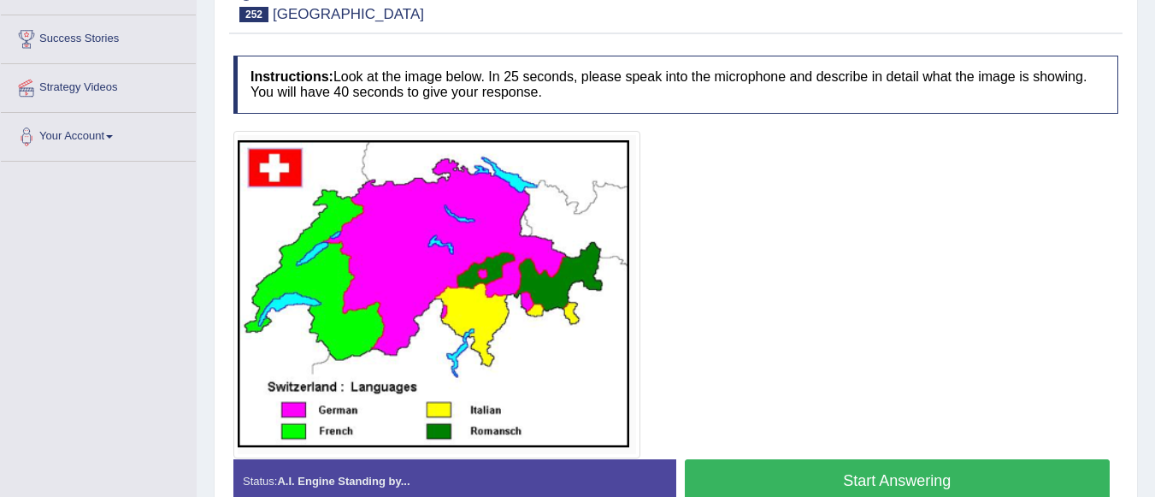
click at [961, 482] on button "Start Answering" at bounding box center [898, 481] width 426 height 44
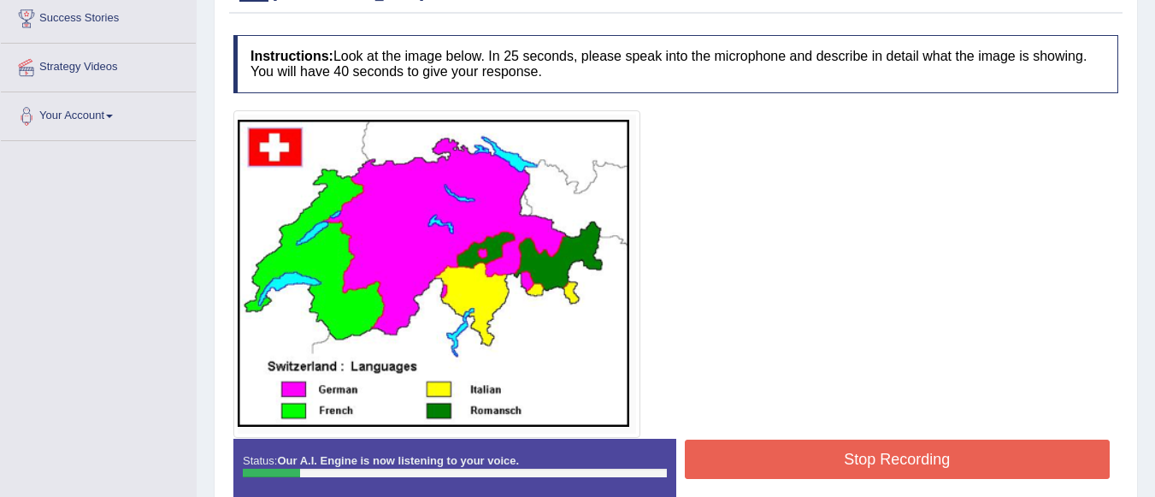
scroll to position [333, 0]
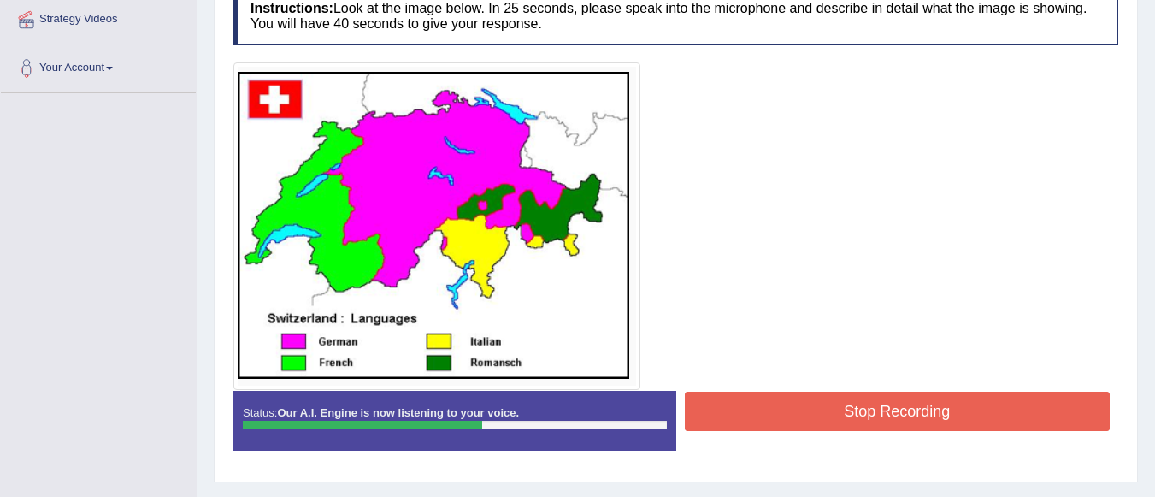
click at [950, 413] on button "Stop Recording" at bounding box center [898, 411] width 426 height 39
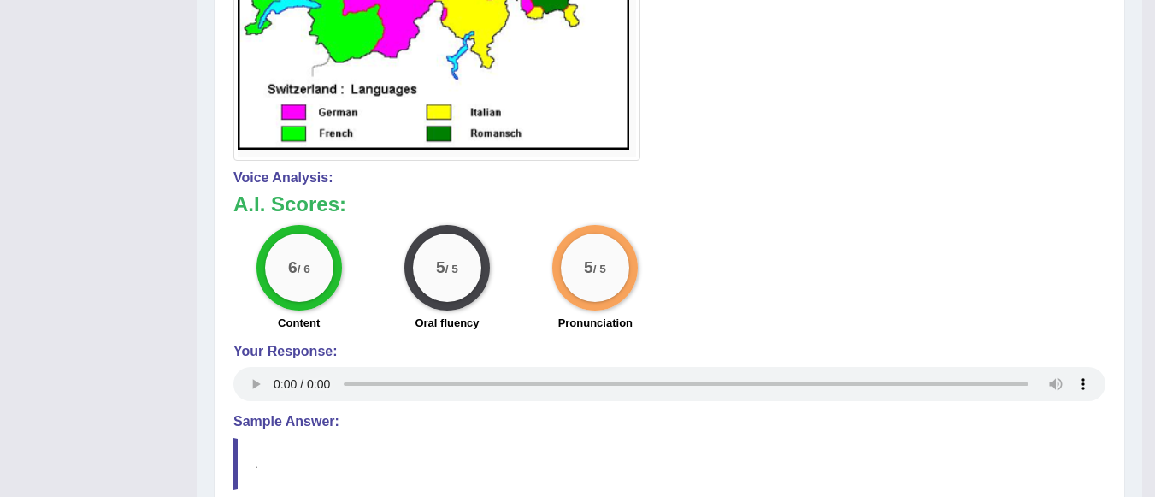
scroll to position [640, 0]
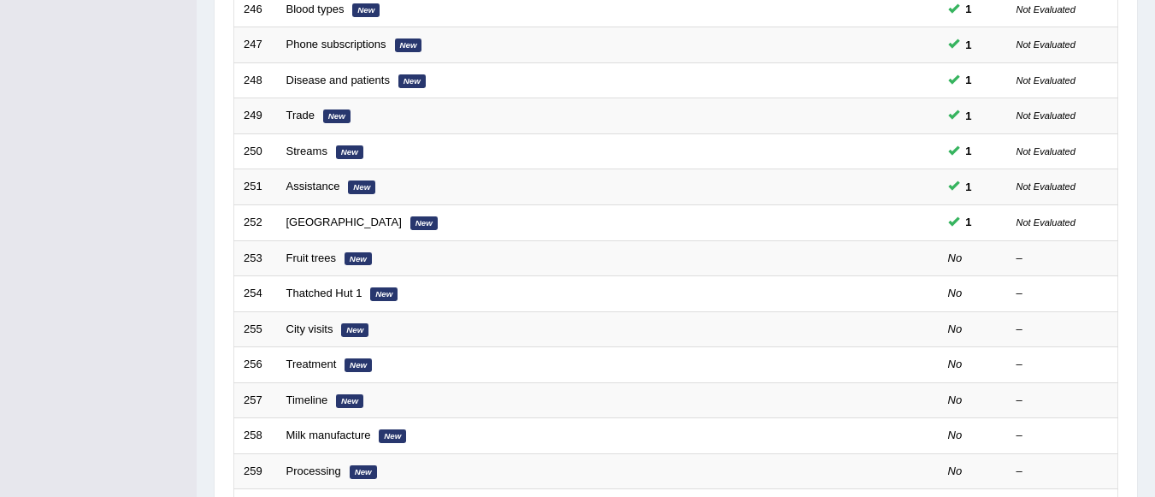
scroll to position [590, 0]
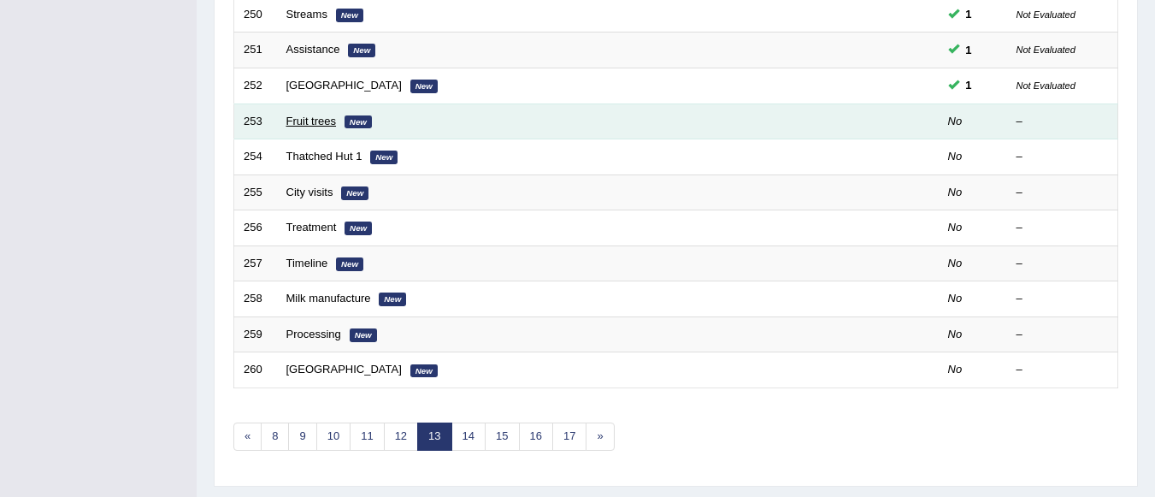
click at [323, 124] on link "Fruit trees" at bounding box center [311, 121] width 50 height 13
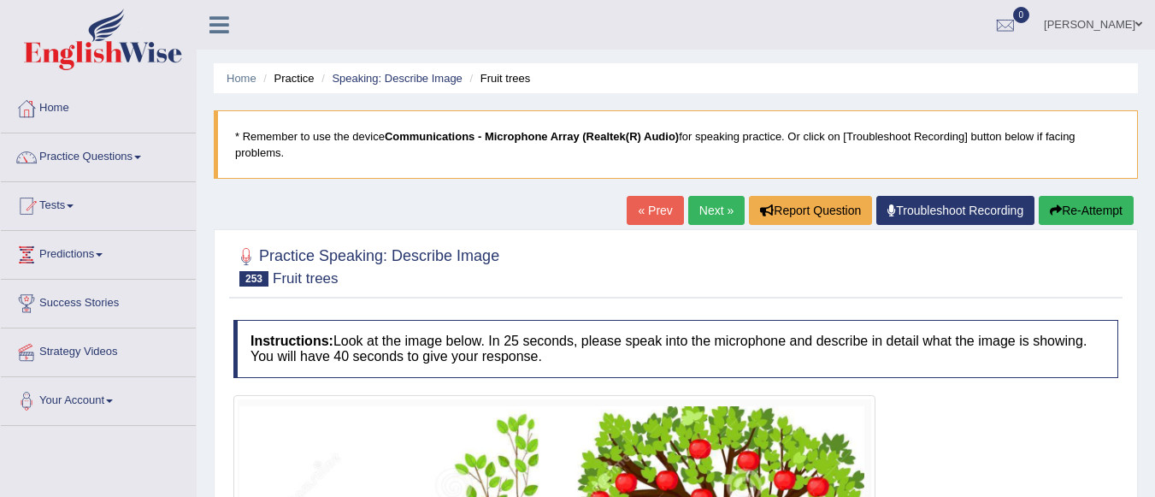
click at [323, 124] on blockquote "* Remember to use the device Communications - Microphone Array (Realtek(R) Audi…" at bounding box center [676, 144] width 924 height 68
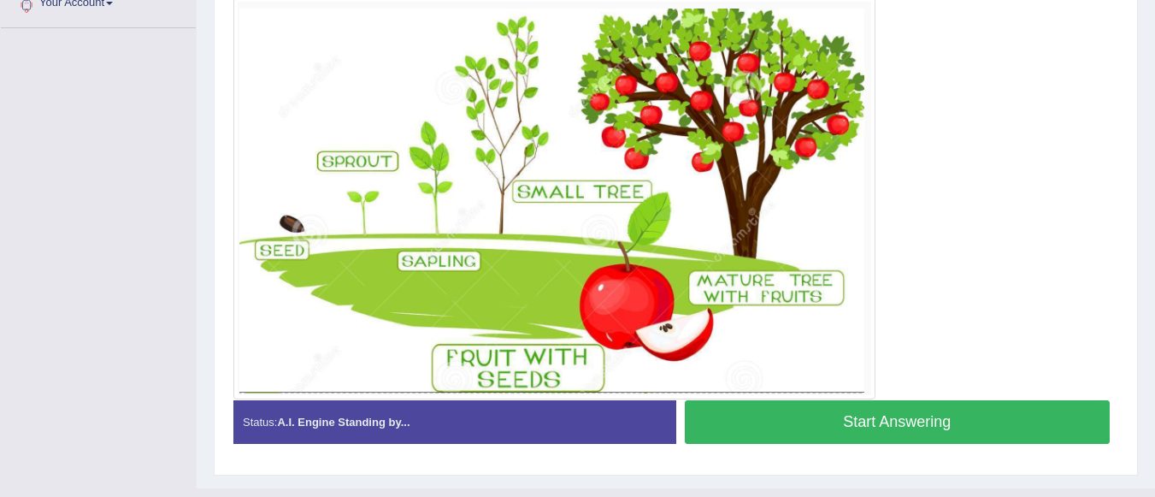
scroll to position [363, 0]
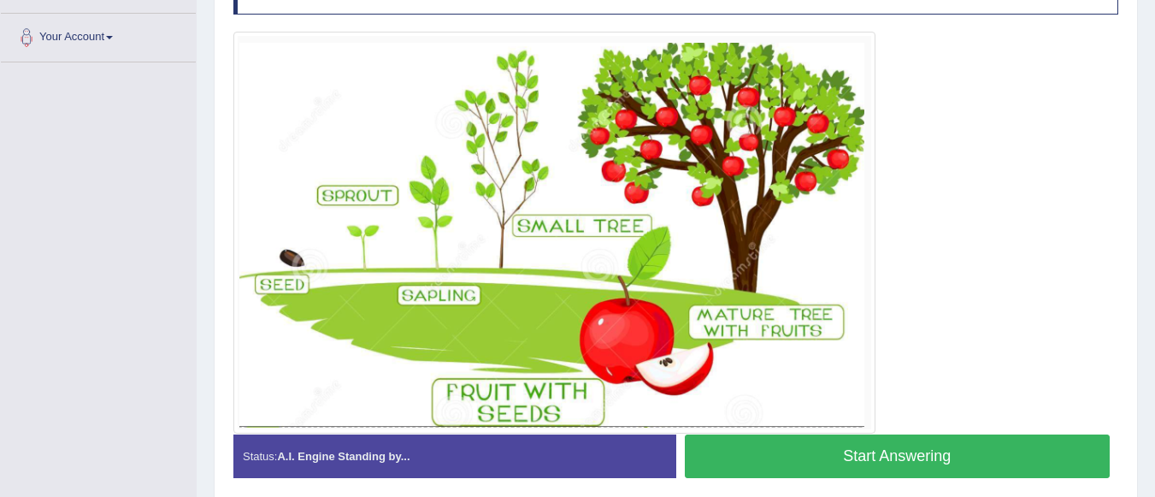
click at [804, 451] on button "Start Answering" at bounding box center [898, 456] width 426 height 44
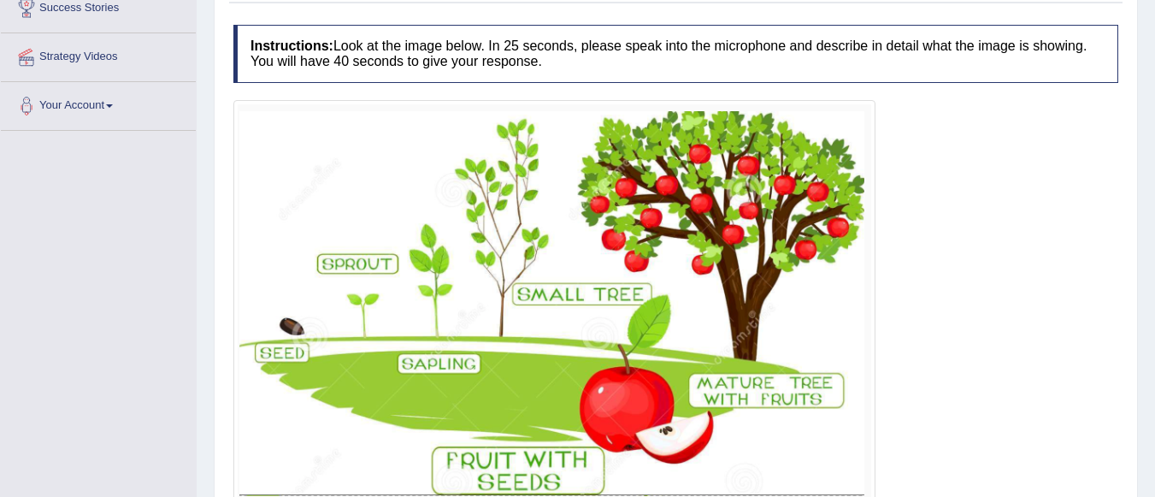
scroll to position [432, 0]
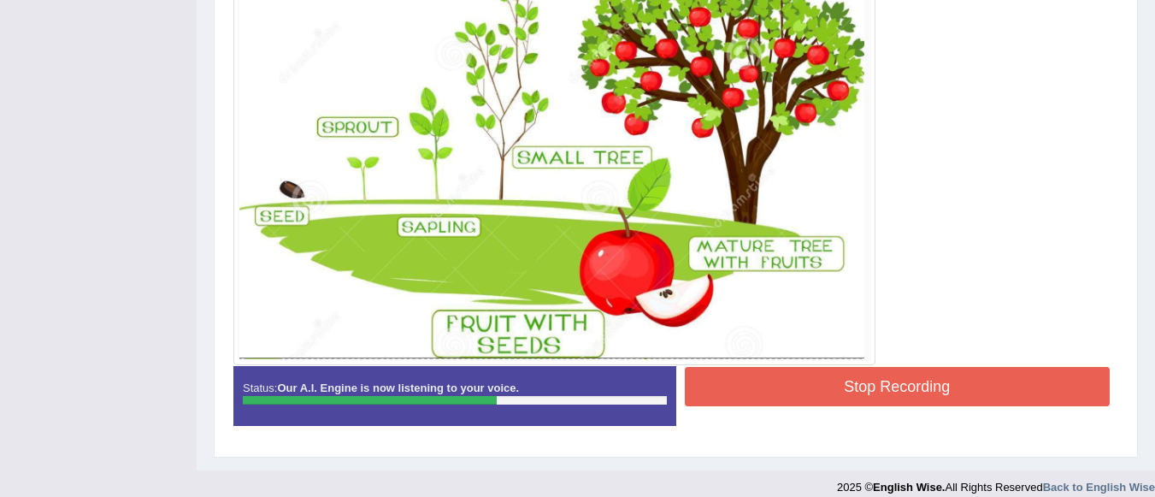
click at [867, 376] on button "Stop Recording" at bounding box center [898, 386] width 426 height 39
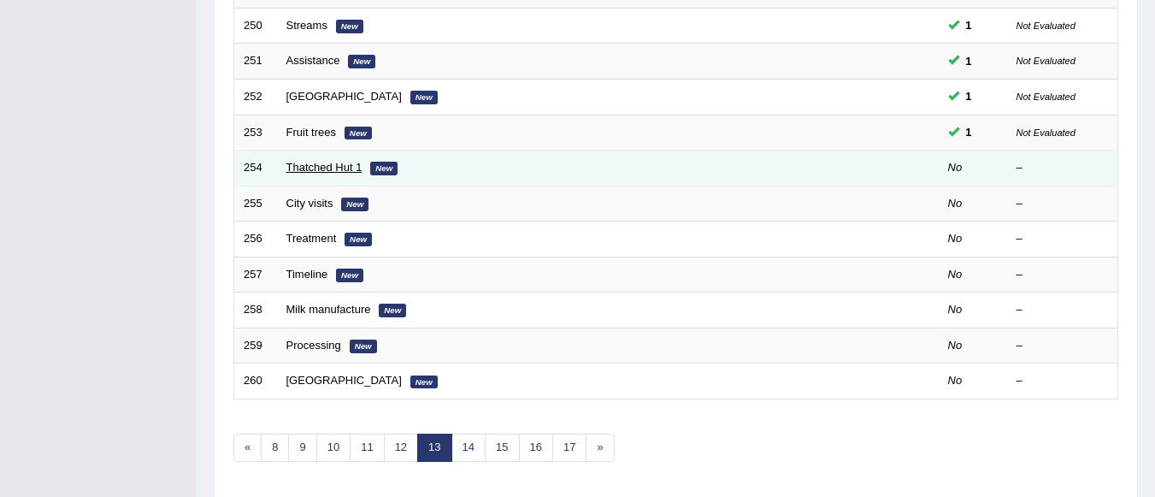
click at [314, 168] on link "Thatched Hut 1" at bounding box center [324, 167] width 76 height 13
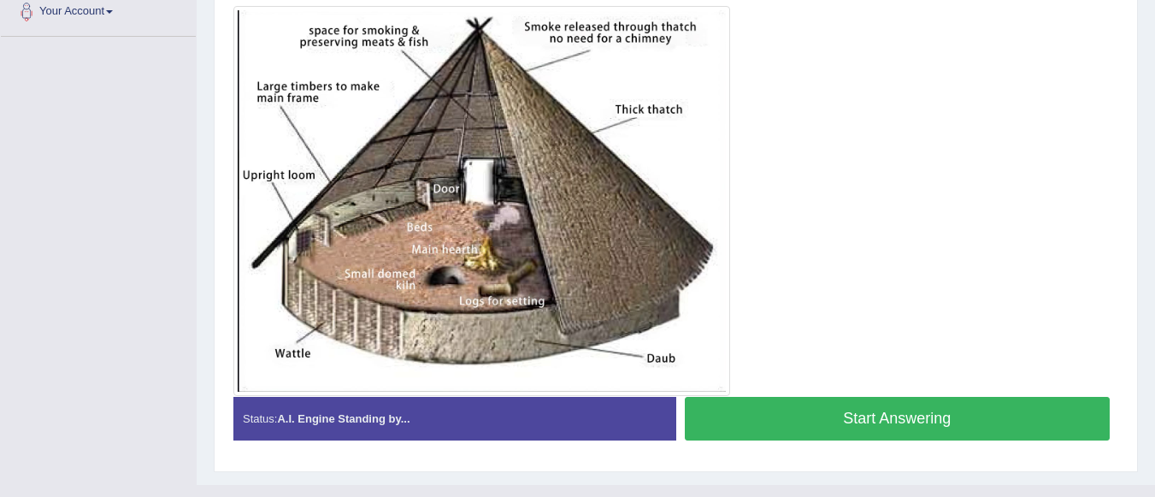
scroll to position [386, 0]
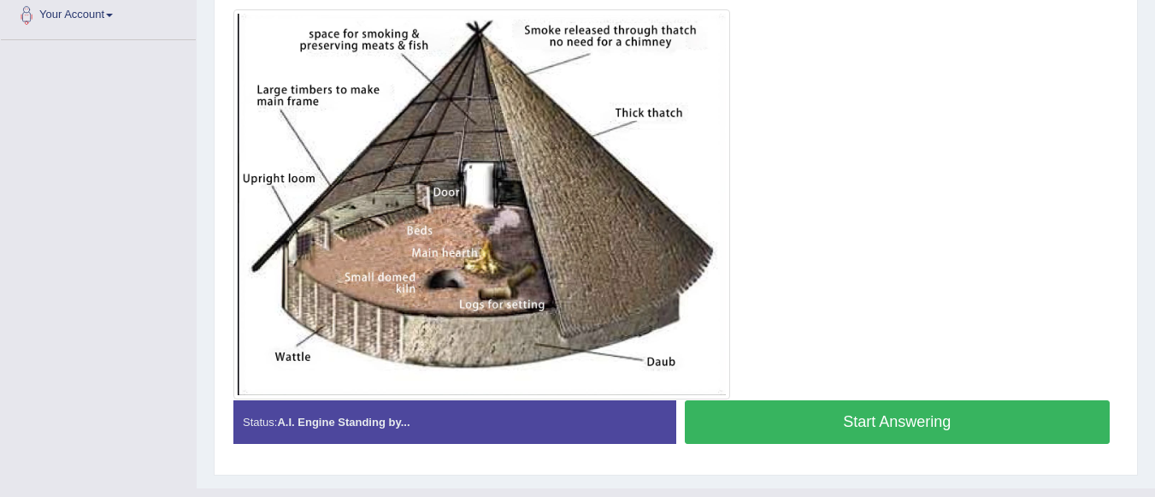
click at [845, 409] on button "Start Answering" at bounding box center [898, 422] width 426 height 44
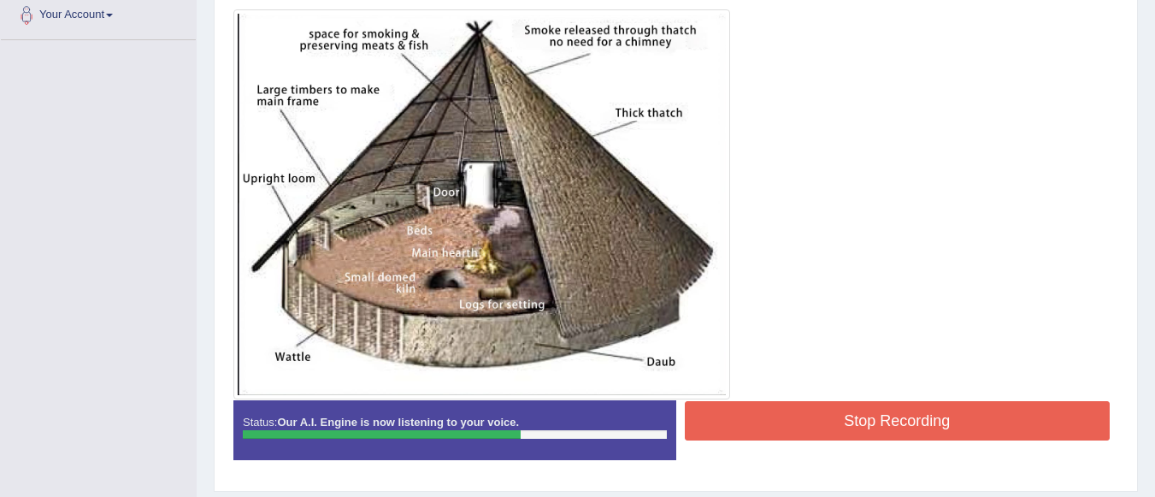
click at [845, 409] on button "Stop Recording" at bounding box center [898, 420] width 426 height 39
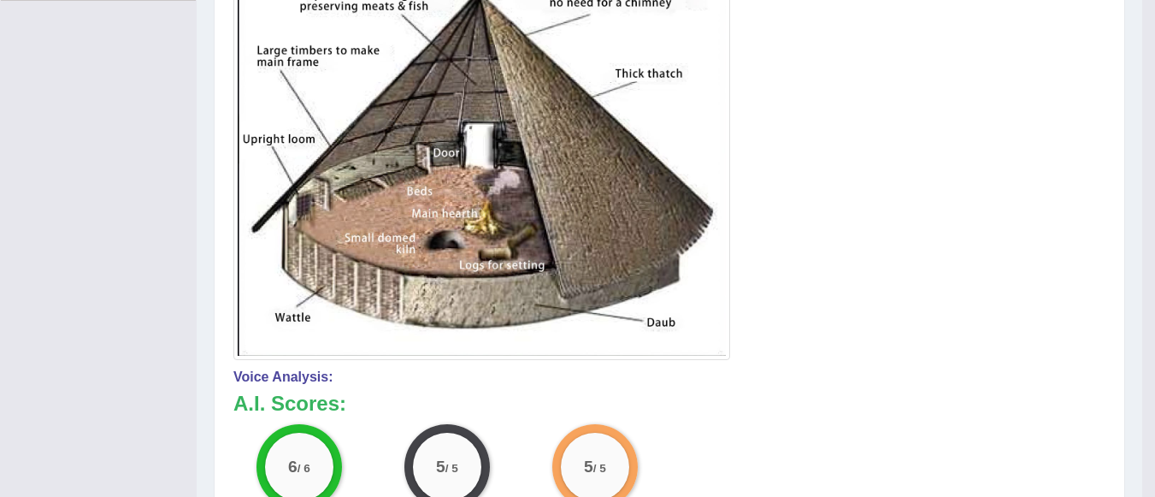
scroll to position [249, 0]
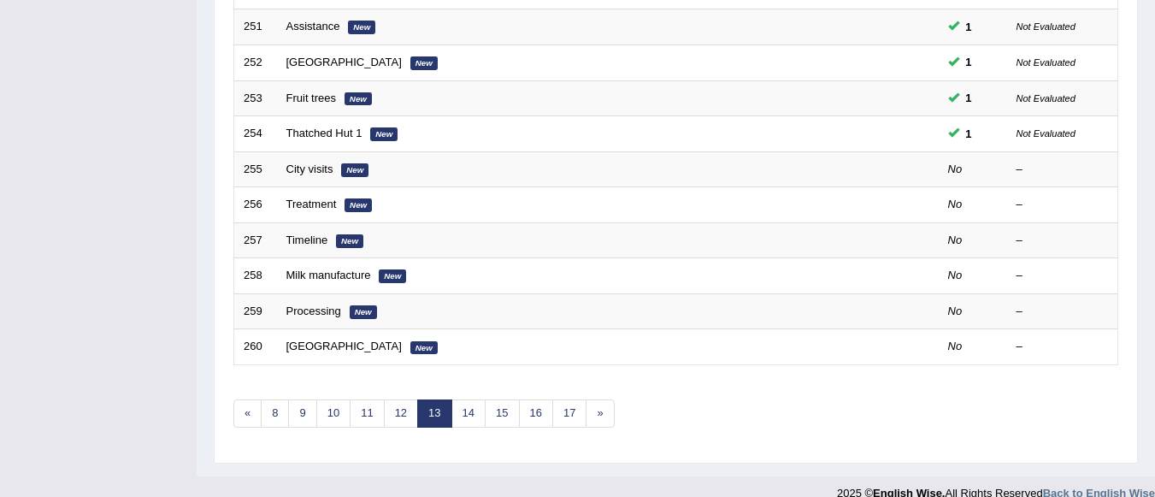
scroll to position [635, 0]
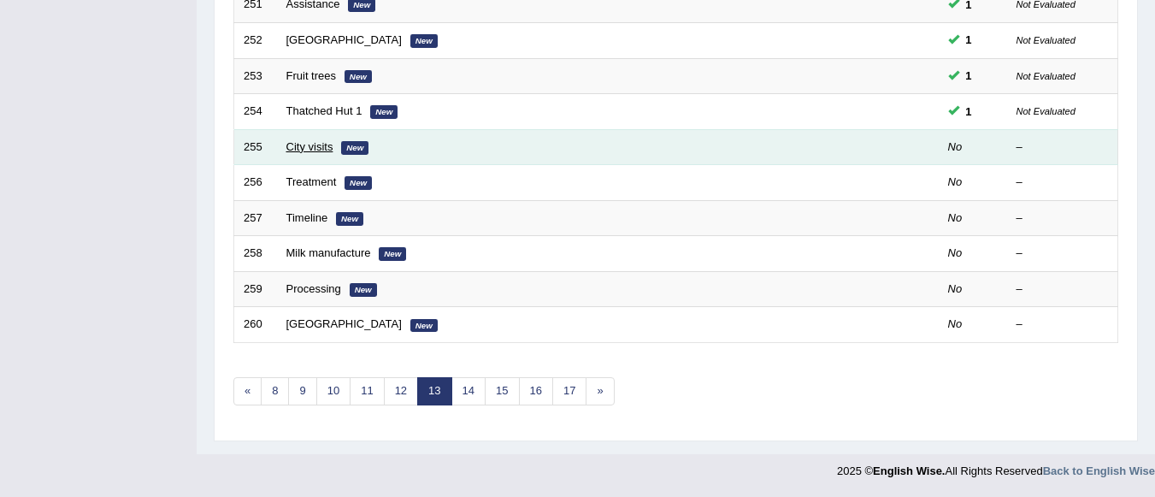
click at [311, 150] on link "City visits" at bounding box center [309, 146] width 47 height 13
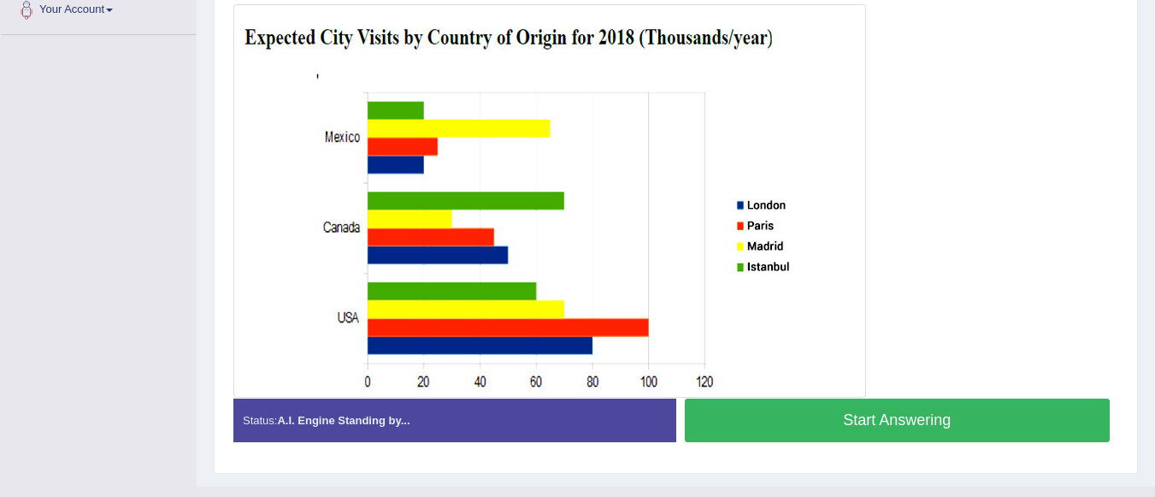
scroll to position [389, 0]
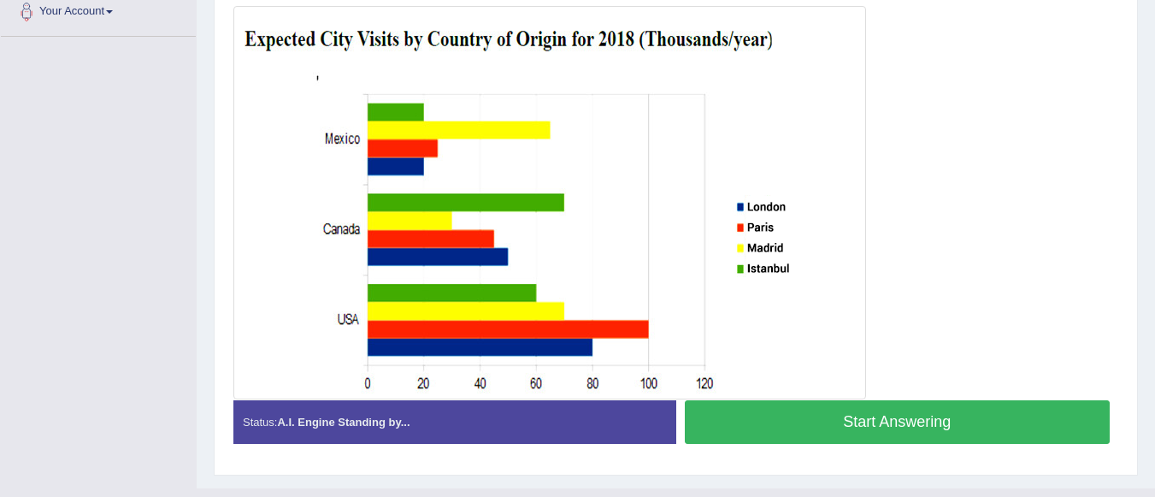
click at [788, 427] on button "Start Answering" at bounding box center [898, 422] width 426 height 44
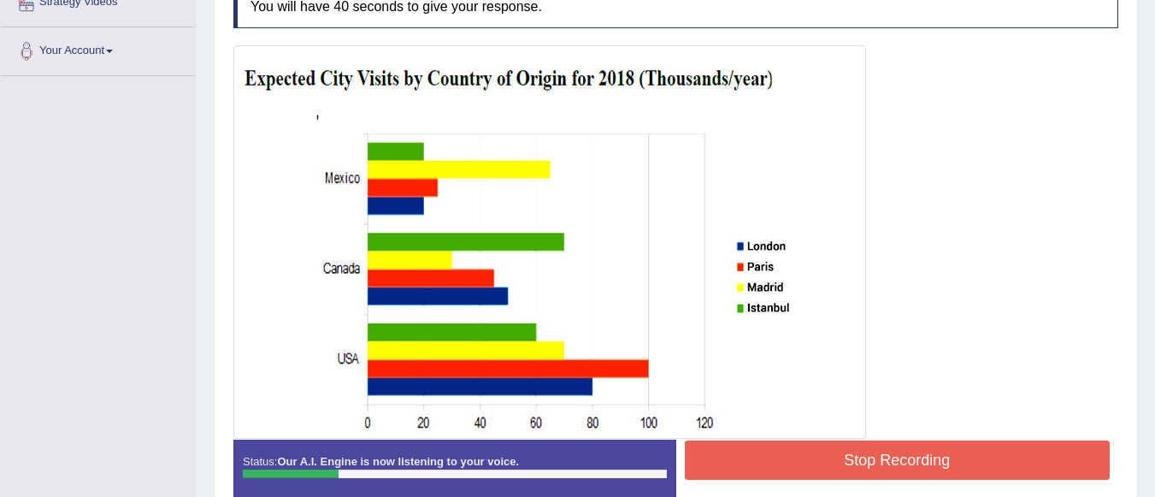
scroll to position [423, 0]
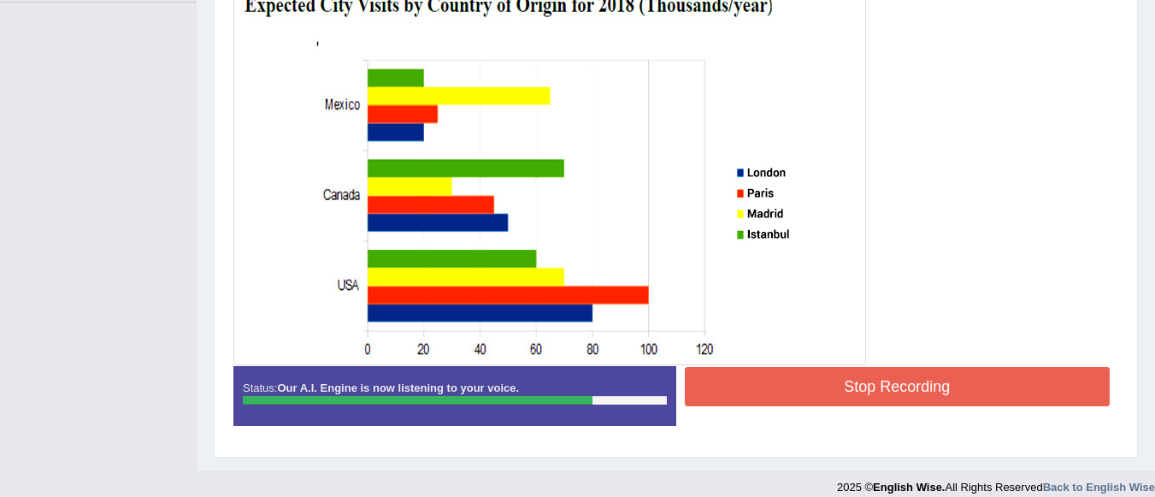
click at [948, 396] on button "Stop Recording" at bounding box center [898, 386] width 426 height 39
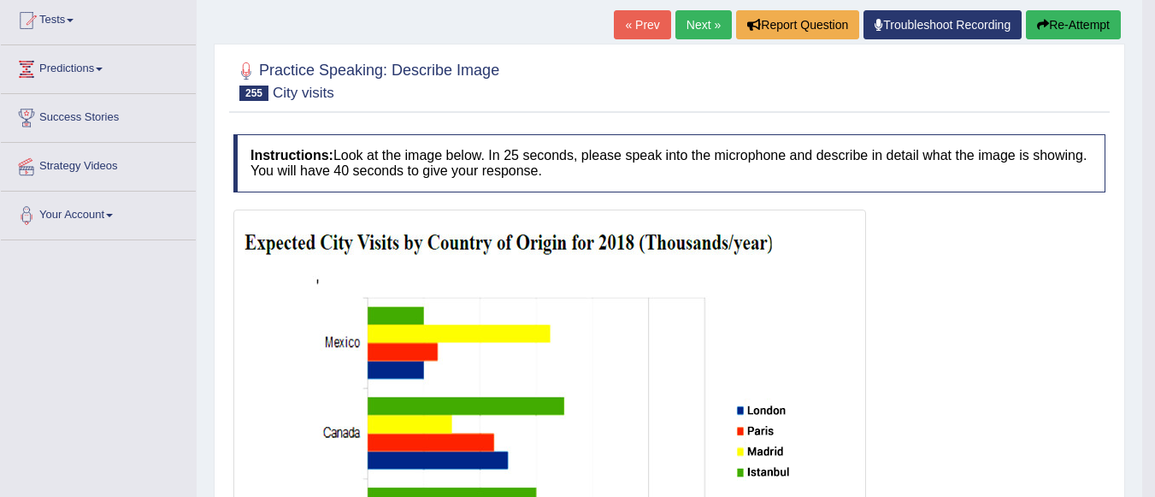
scroll to position [101, 0]
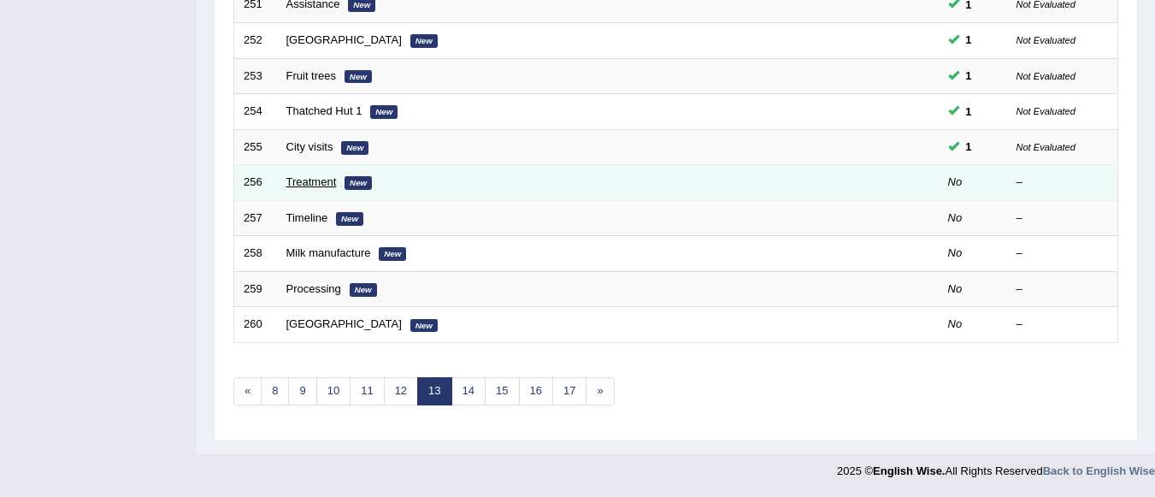
click at [329, 181] on link "Treatment" at bounding box center [311, 181] width 50 height 13
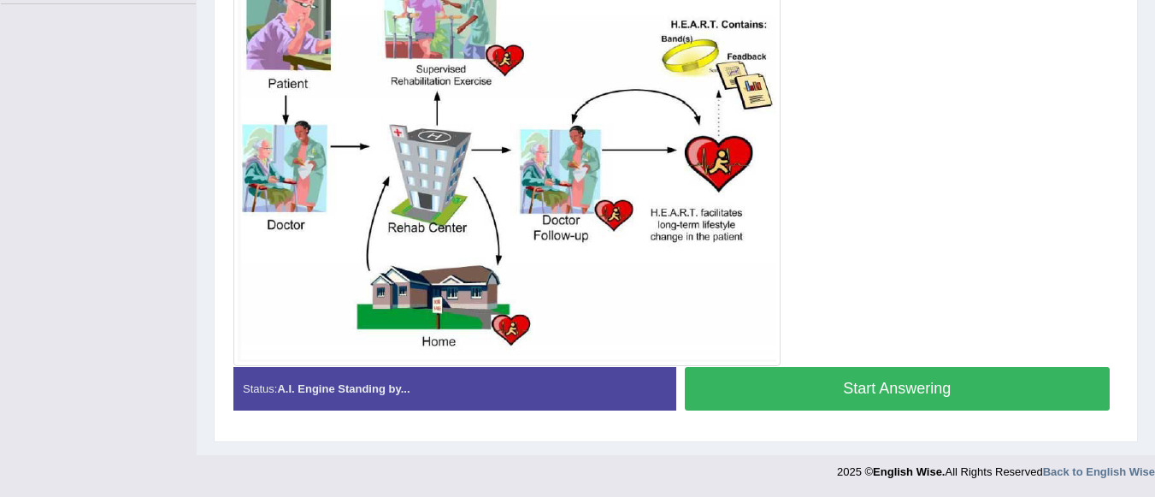
scroll to position [422, 0]
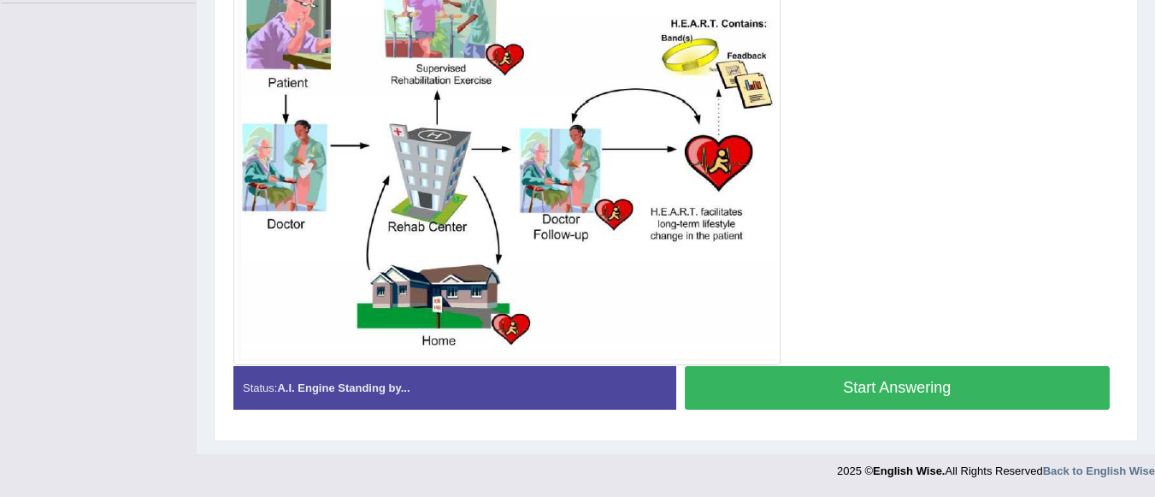
click at [977, 385] on button "Start Answering" at bounding box center [898, 388] width 426 height 44
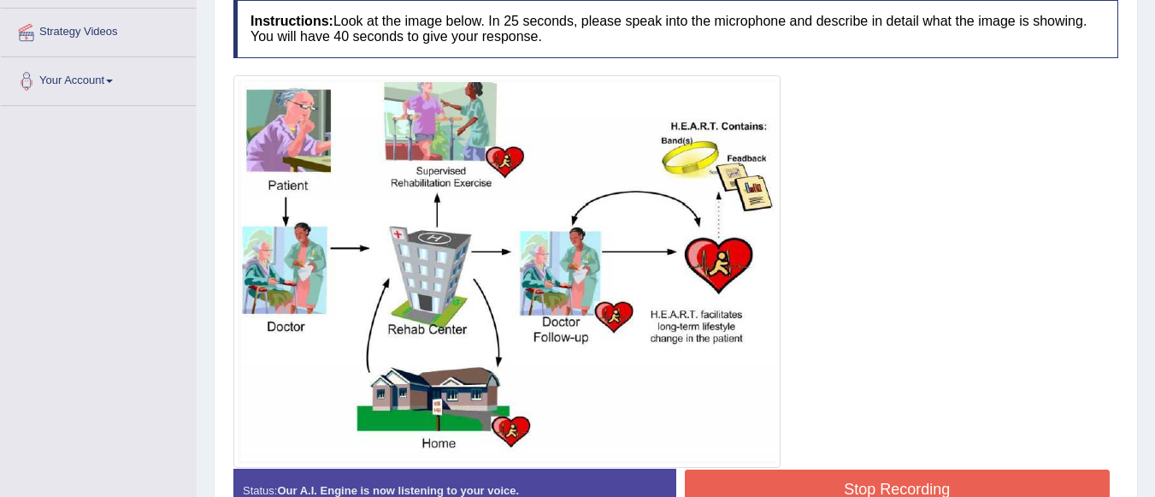
scroll to position [354, 0]
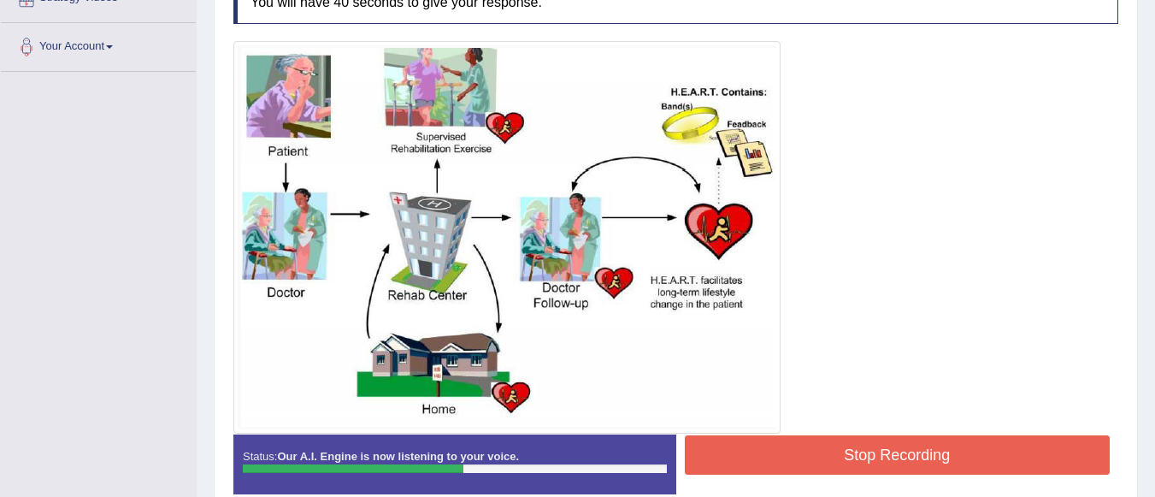
click at [927, 456] on button "Stop Recording" at bounding box center [898, 454] width 426 height 39
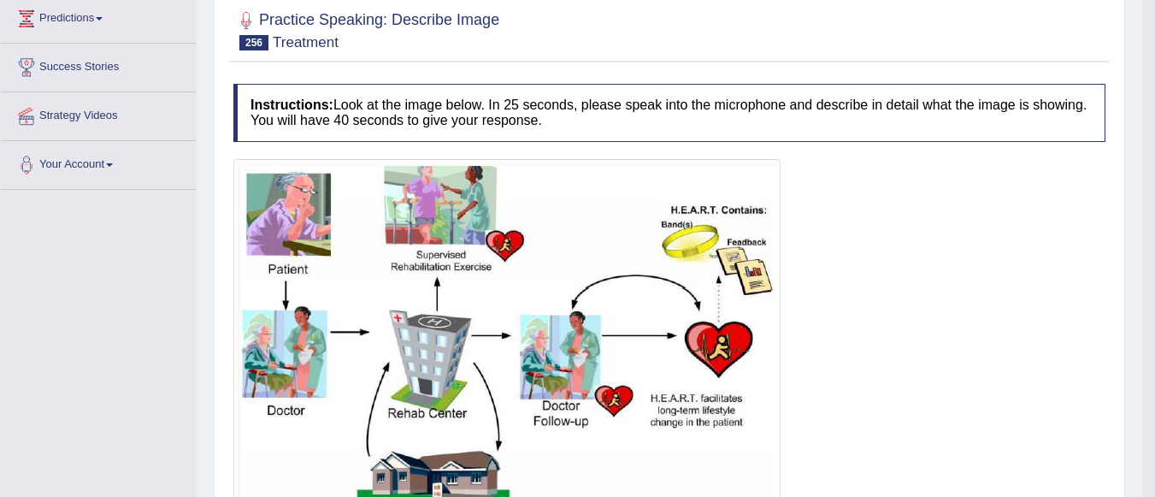
scroll to position [138, 0]
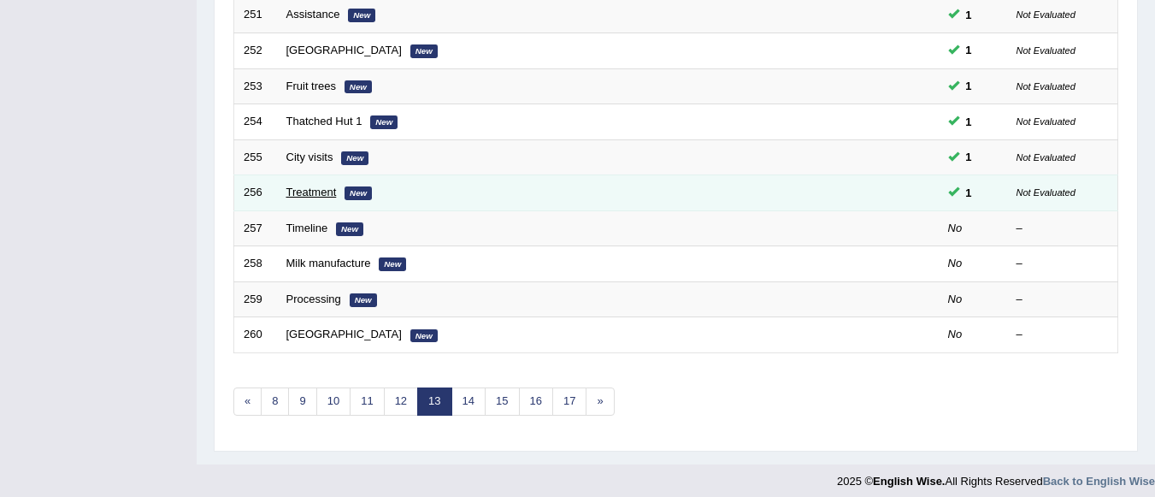
click at [318, 192] on link "Treatment" at bounding box center [311, 192] width 50 height 13
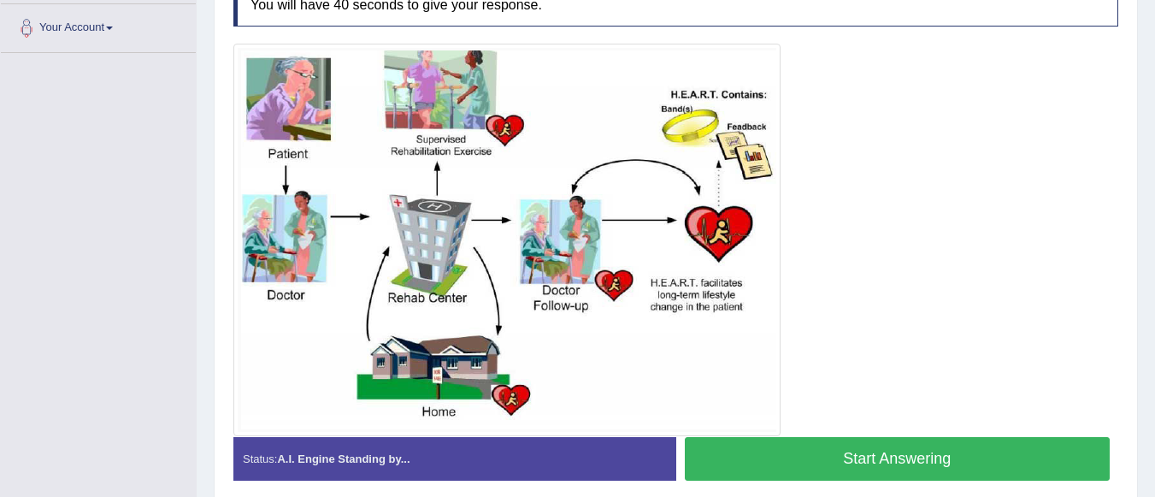
scroll to position [444, 0]
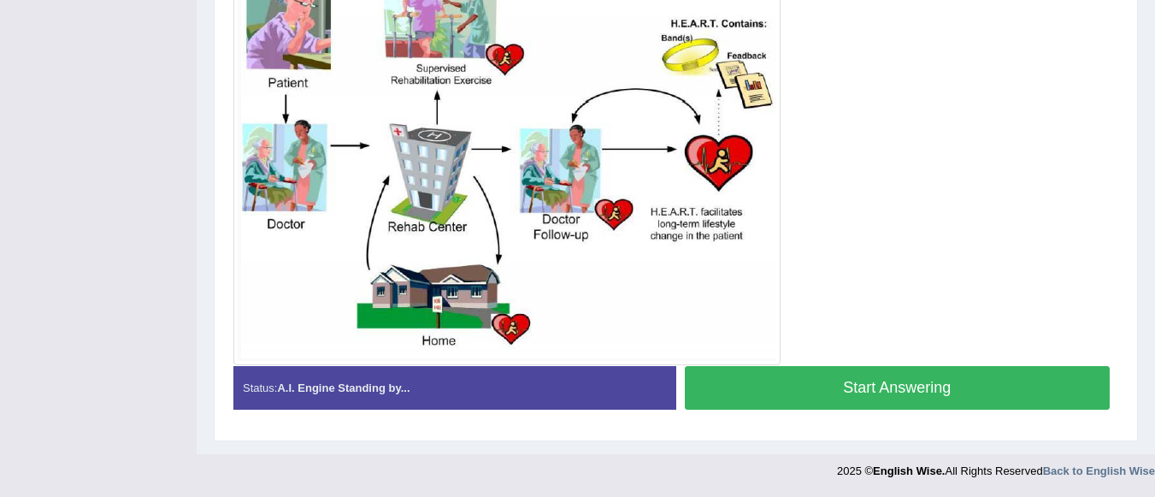
click at [922, 378] on button "Start Answering" at bounding box center [898, 388] width 426 height 44
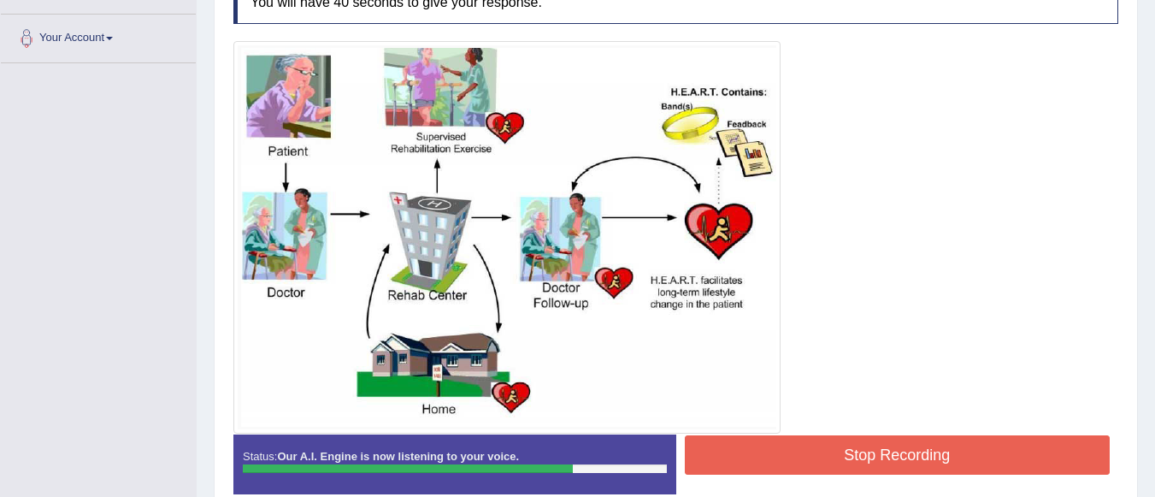
scroll to position [447, 0]
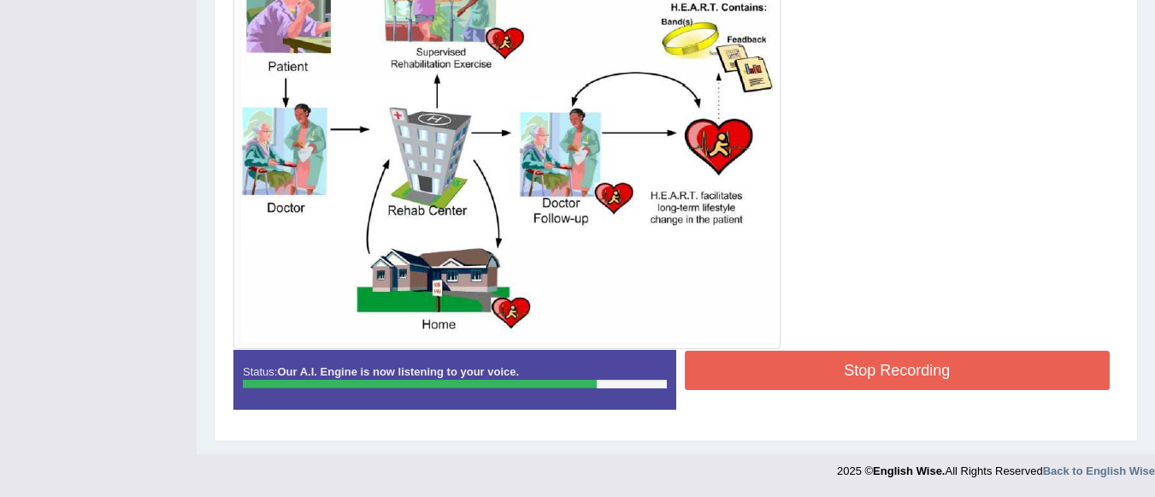
click at [900, 362] on button "Stop Recording" at bounding box center [898, 369] width 426 height 39
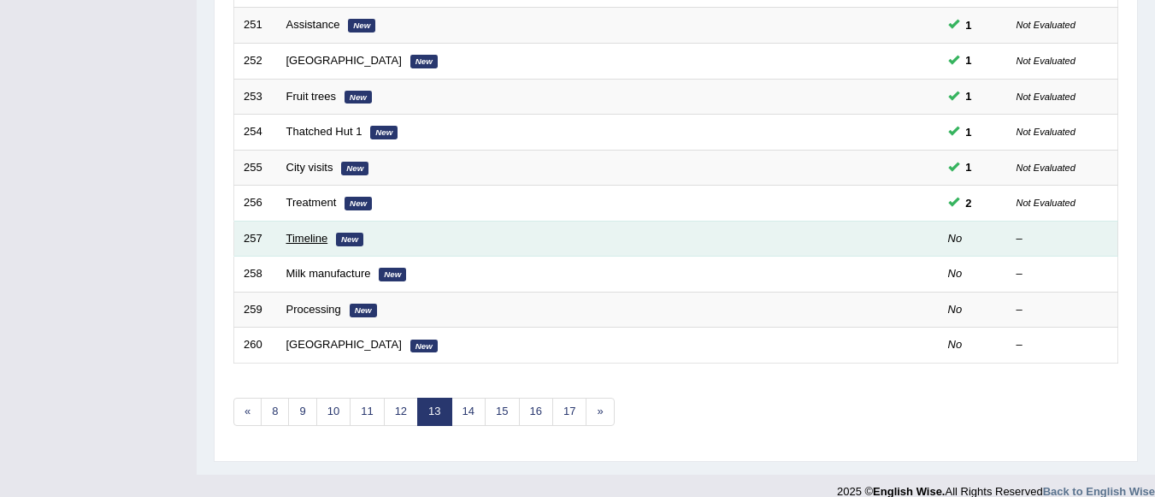
click at [314, 238] on link "Timeline" at bounding box center [307, 238] width 42 height 13
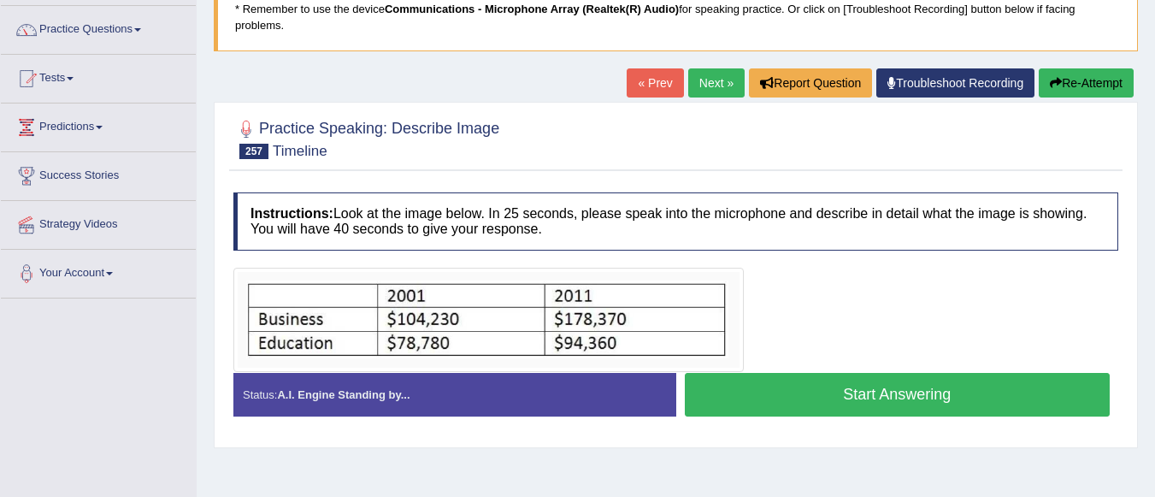
scroll to position [162, 0]
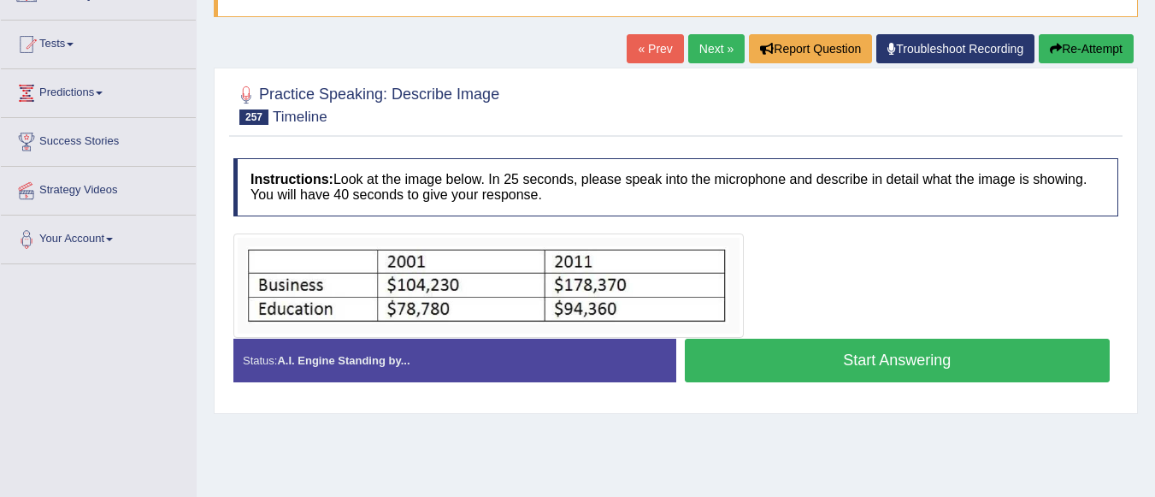
click at [969, 357] on button "Start Answering" at bounding box center [898, 361] width 426 height 44
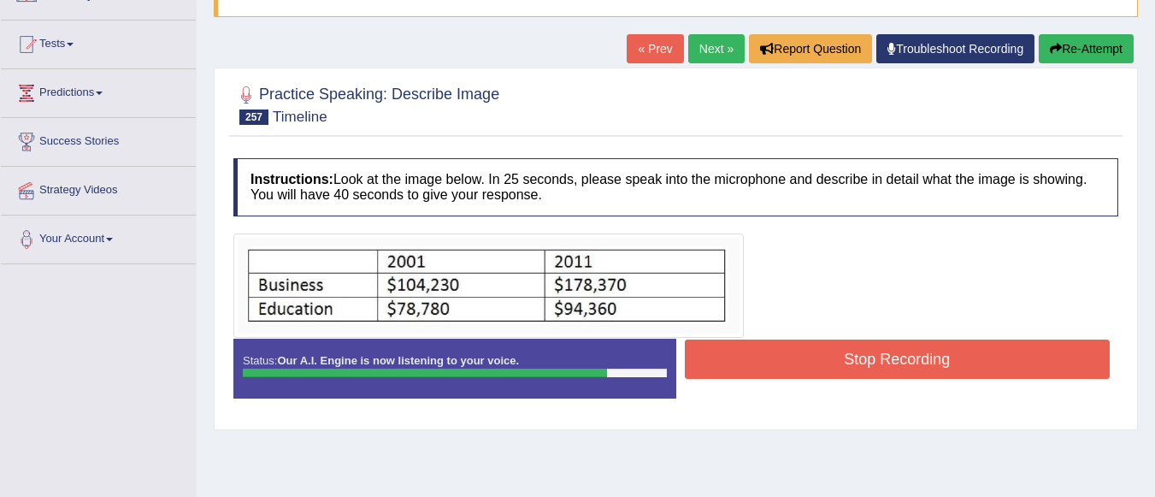
click at [969, 357] on button "Stop Recording" at bounding box center [898, 358] width 426 height 39
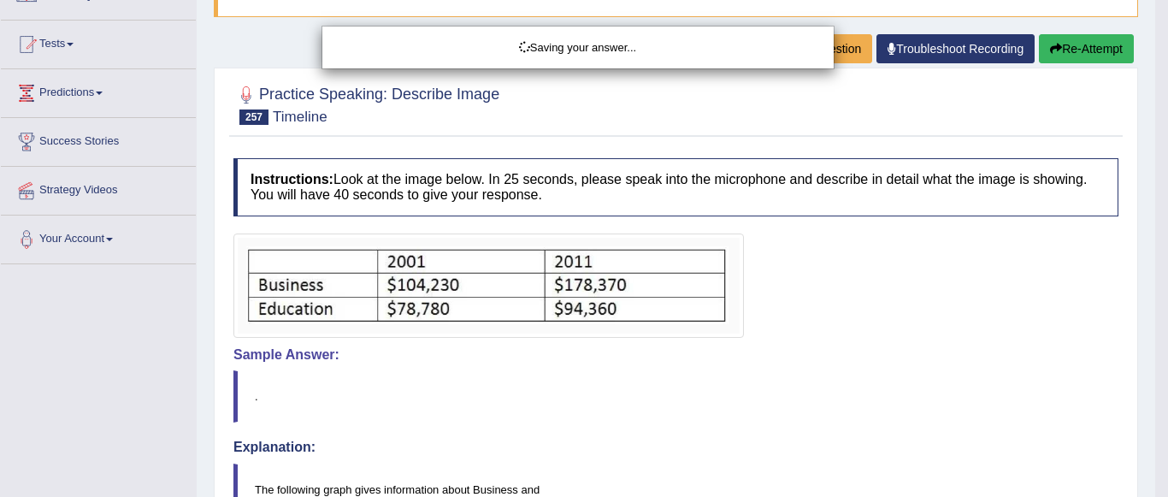
click at [1154, 164] on div "Saving your answer..." at bounding box center [584, 248] width 1168 height 497
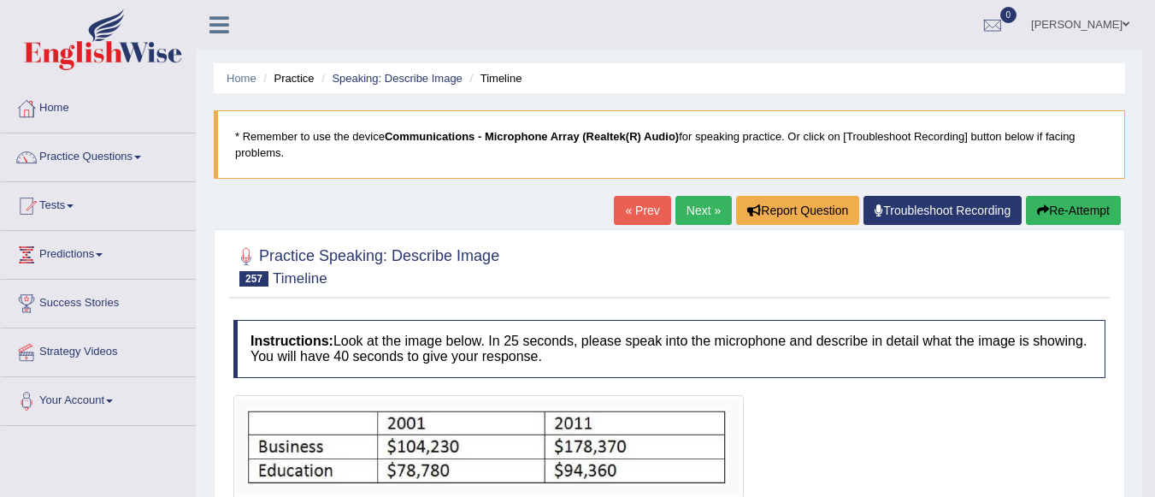
scroll to position [434, 0]
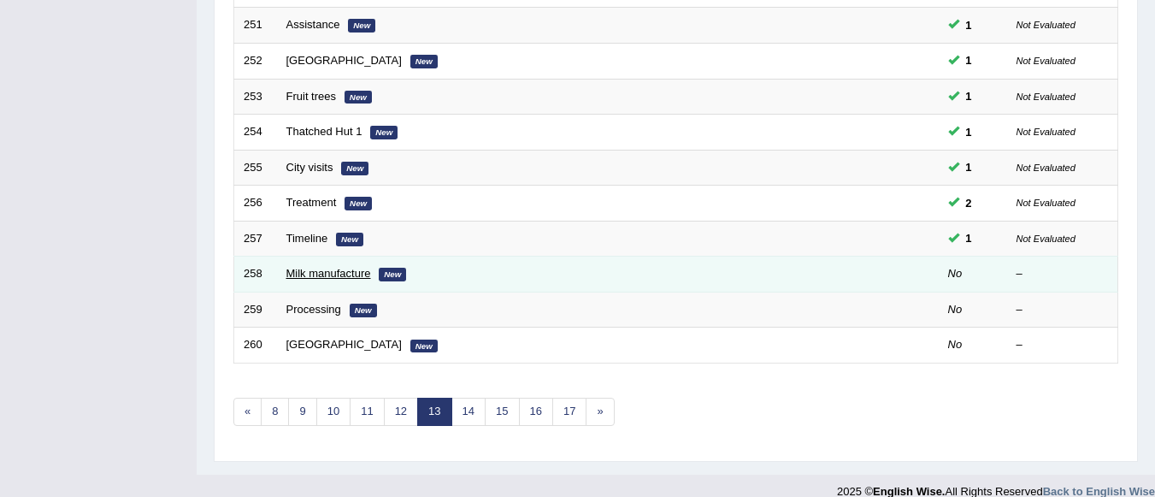
click at [325, 276] on link "Milk manufacture" at bounding box center [328, 273] width 85 height 13
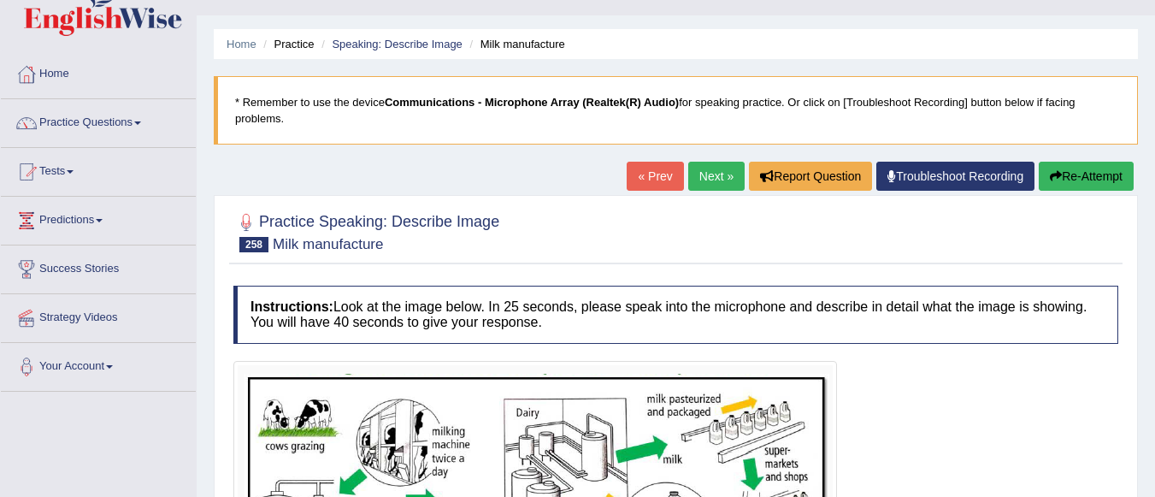
scroll to position [205, 0]
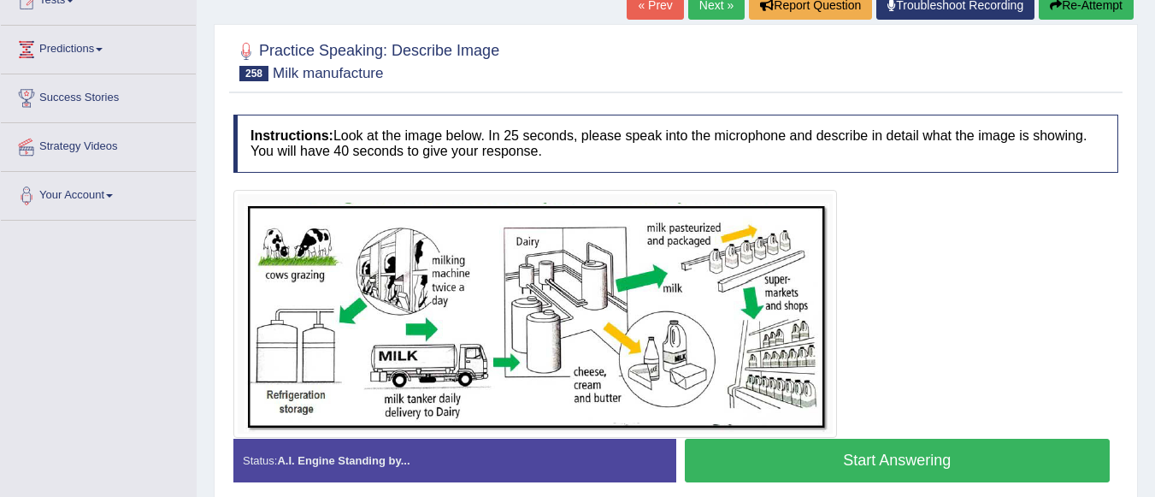
click at [792, 445] on button "Start Answering" at bounding box center [898, 461] width 426 height 44
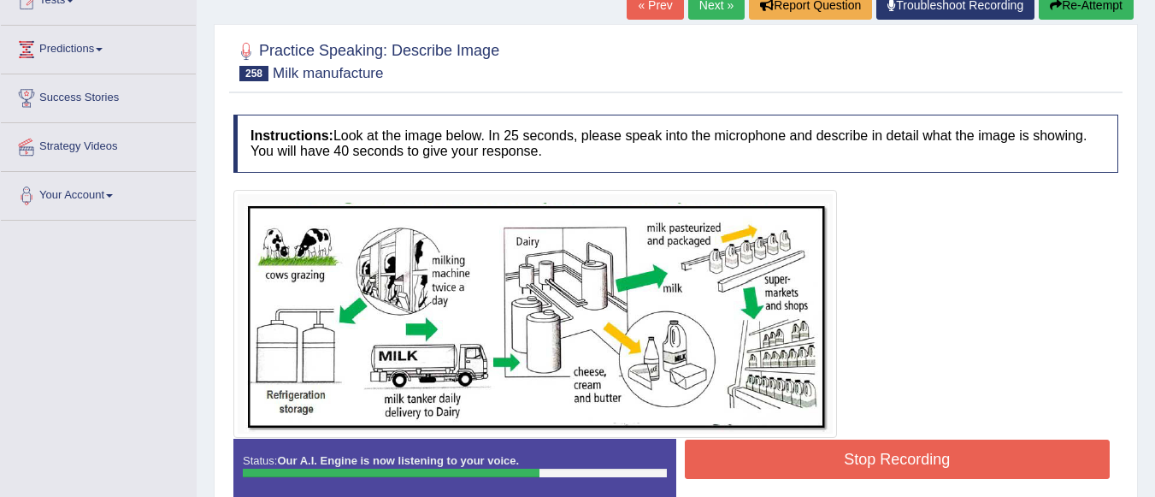
click at [792, 445] on button "Stop Recording" at bounding box center [898, 458] width 426 height 39
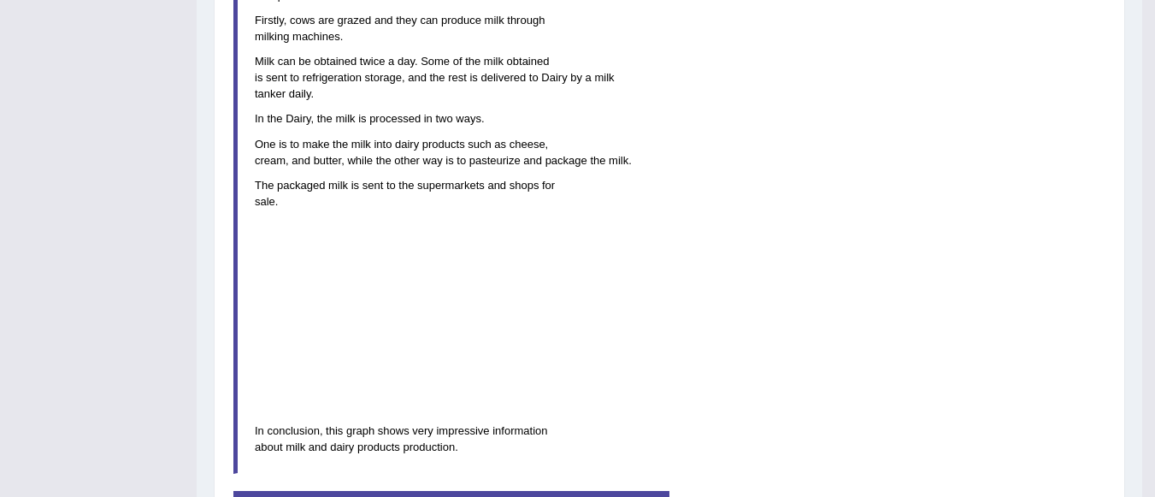
scroll to position [1094, 0]
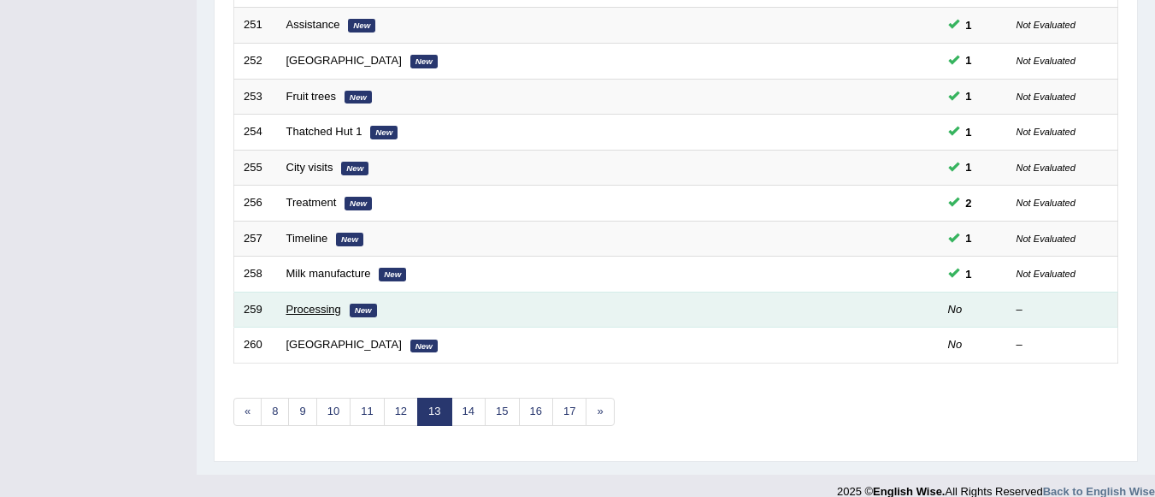
click at [329, 309] on link "Processing" at bounding box center [313, 309] width 55 height 13
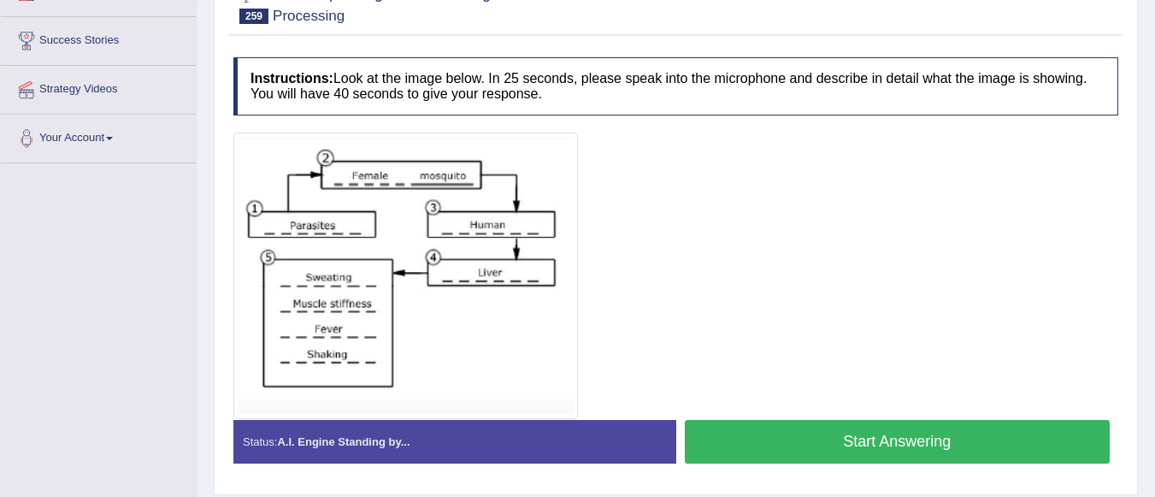
scroll to position [264, 0]
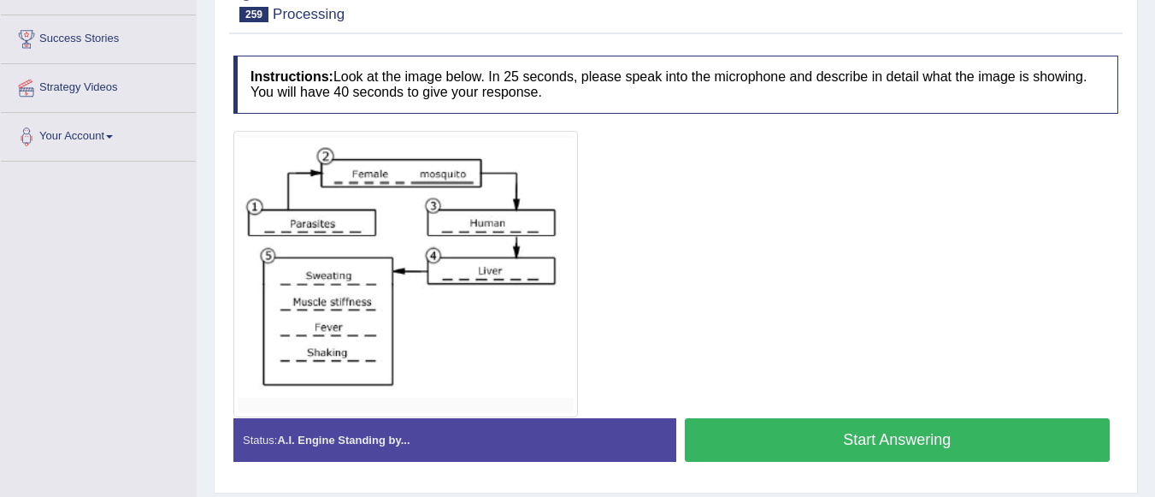
click at [1046, 437] on button "Start Answering" at bounding box center [898, 440] width 426 height 44
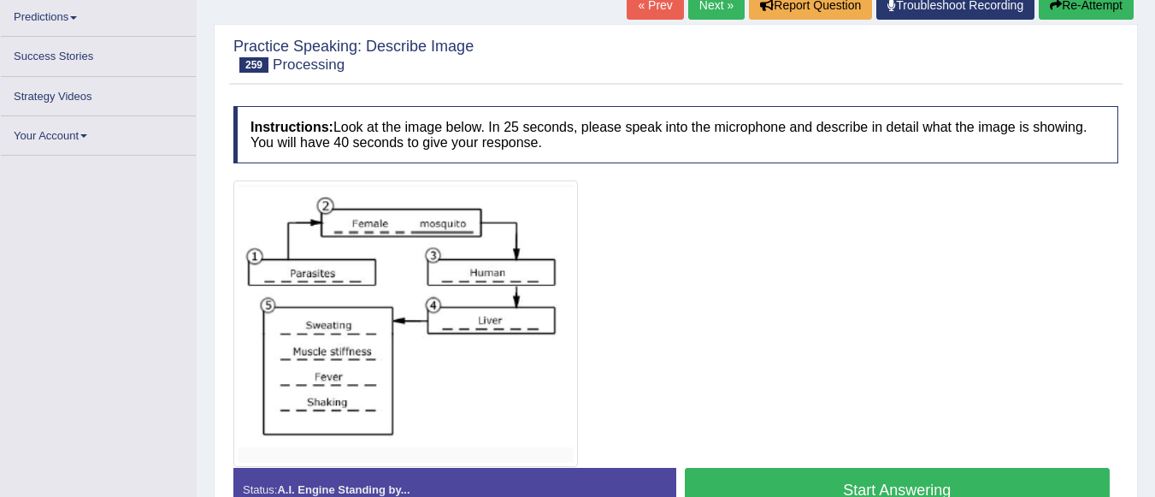
click at [726, 478] on button "Start Answering" at bounding box center [898, 490] width 426 height 44
click at [860, 482] on button "Start Answering" at bounding box center [898, 490] width 426 height 44
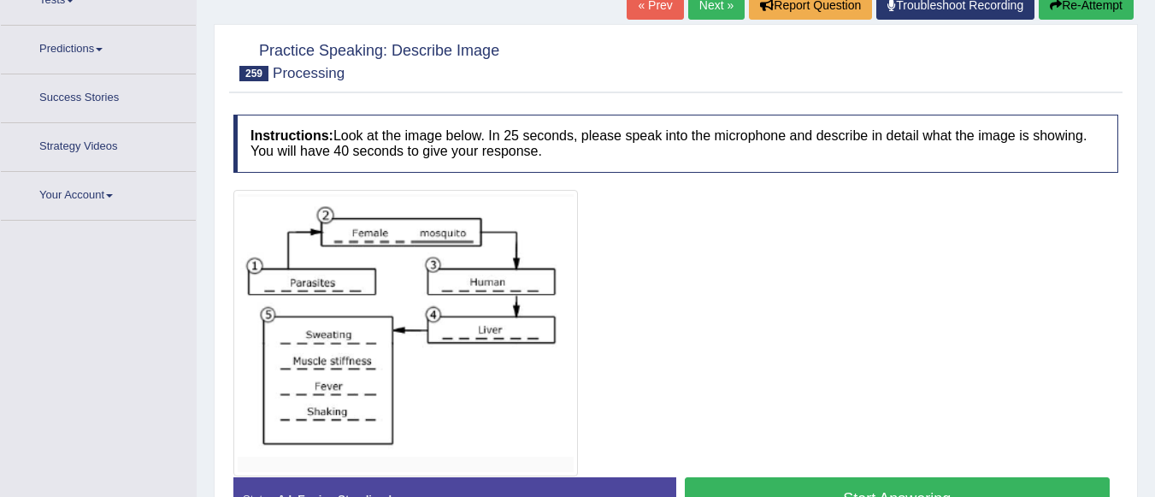
scroll to position [237, 0]
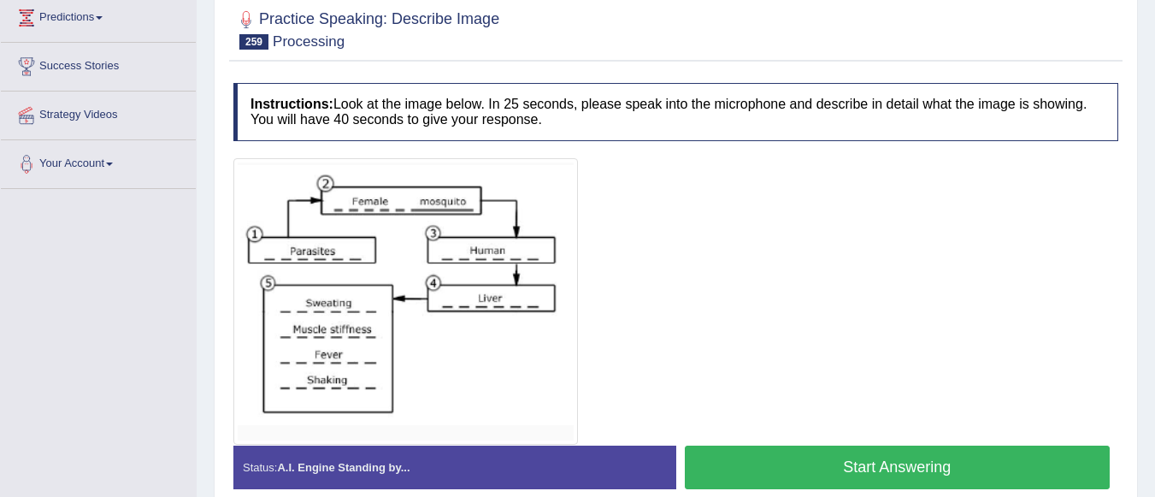
click at [869, 462] on button "Start Answering" at bounding box center [898, 467] width 426 height 44
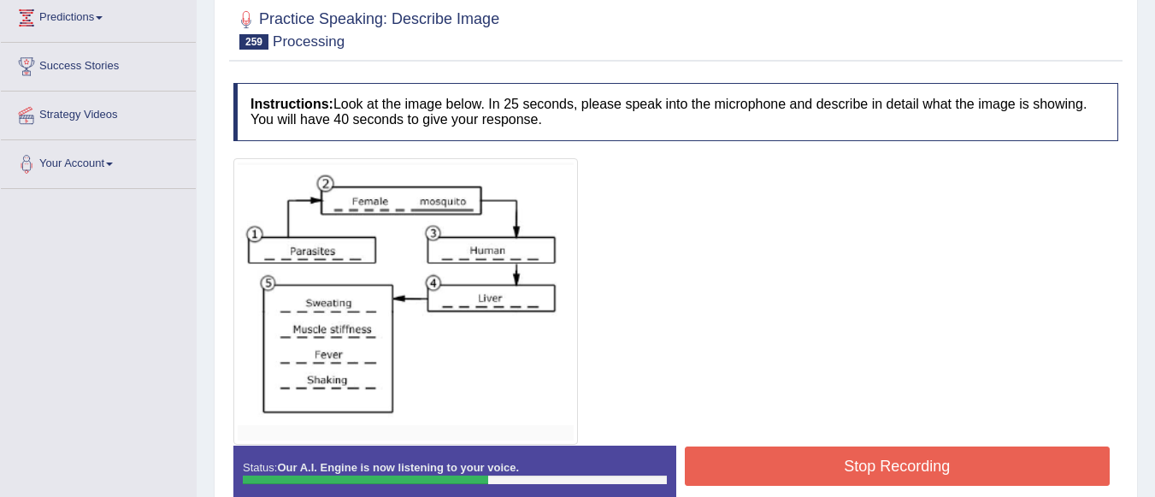
click at [869, 462] on button "Stop Recording" at bounding box center [898, 465] width 426 height 39
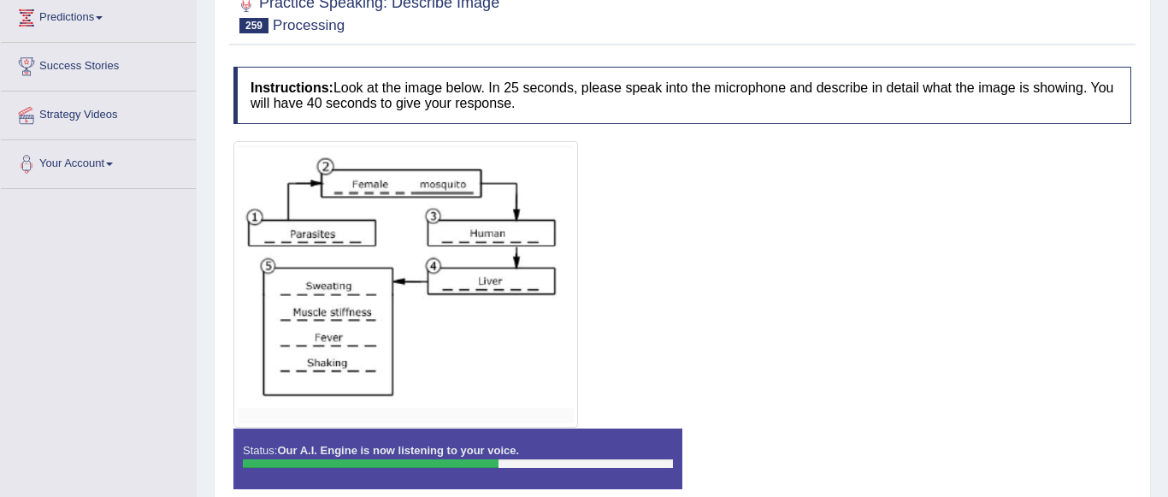
click at [869, 462] on div "Instructions: Look at the image below. In 25 seconds, please speak into the mic…" at bounding box center [682, 284] width 906 height 452
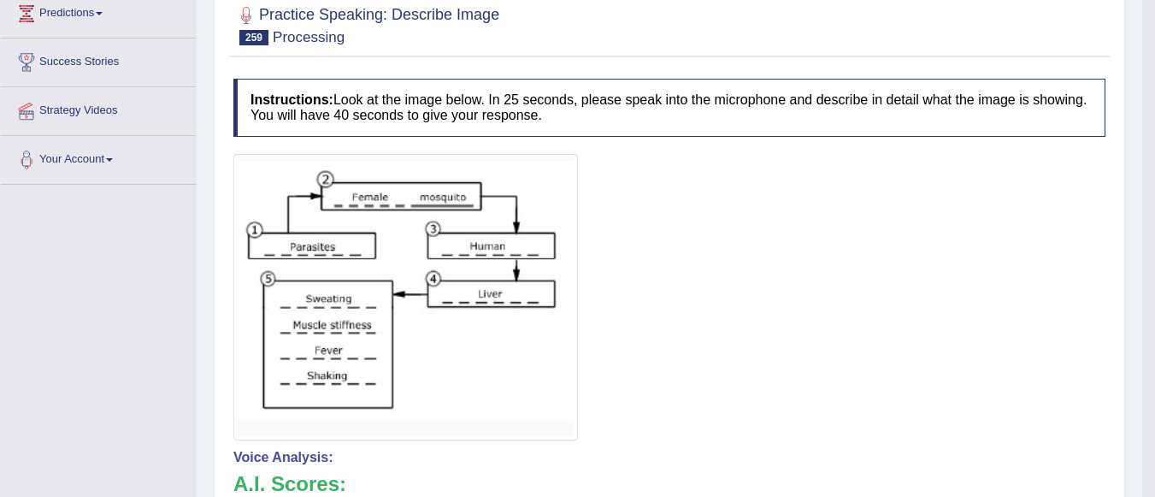
scroll to position [274, 0]
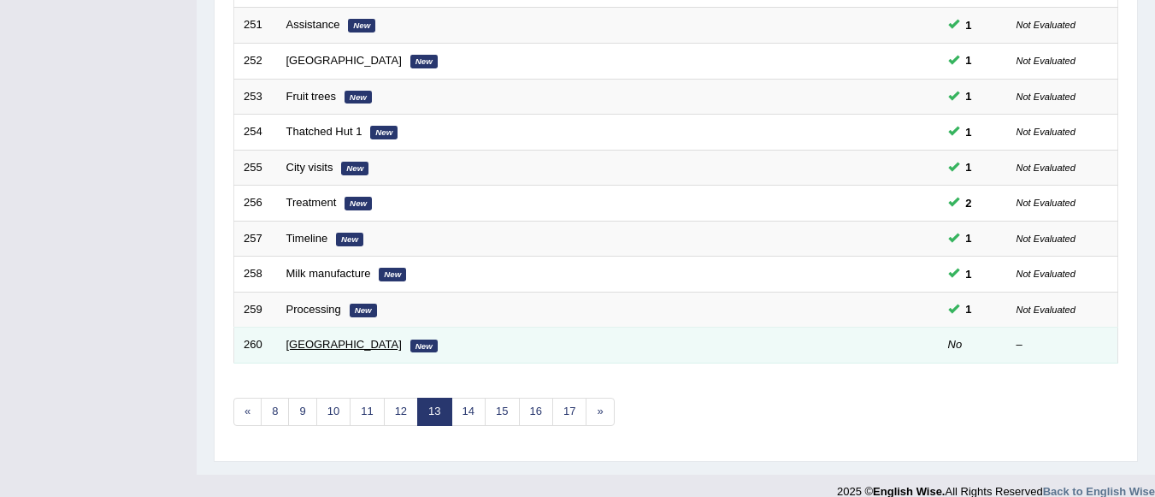
click at [299, 347] on link "[GEOGRAPHIC_DATA]" at bounding box center [343, 344] width 115 height 13
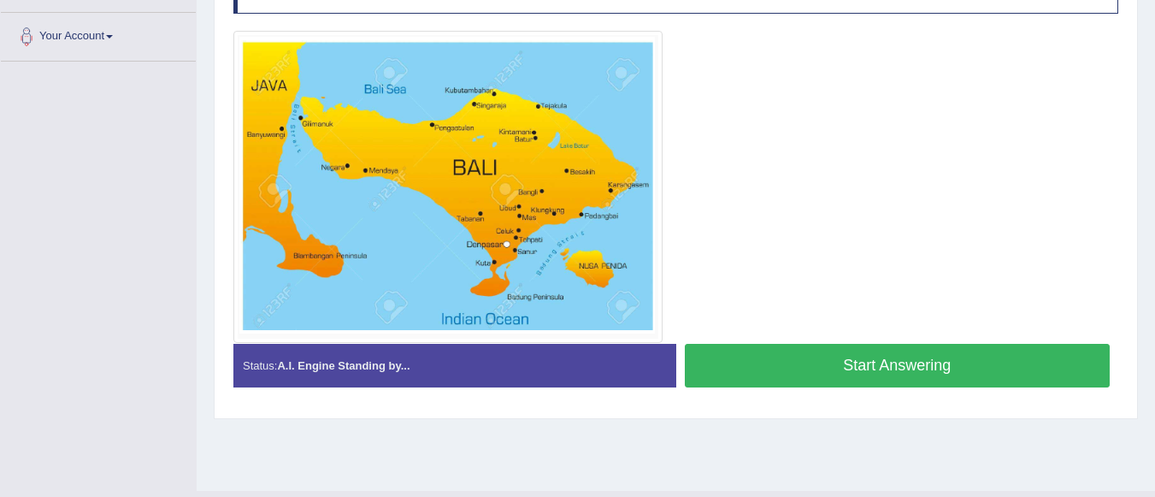
scroll to position [262, 0]
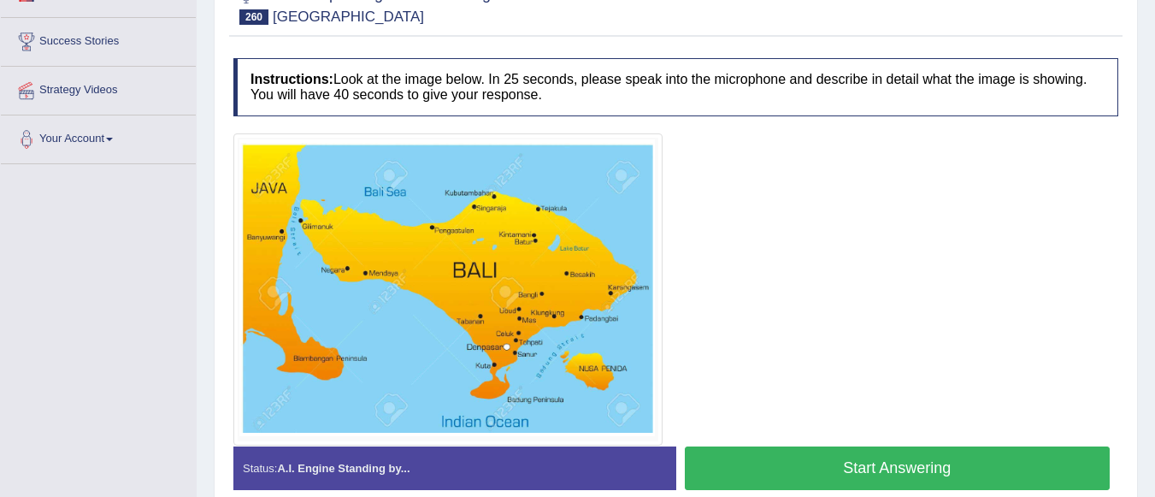
click at [790, 462] on button "Start Answering" at bounding box center [898, 468] width 426 height 44
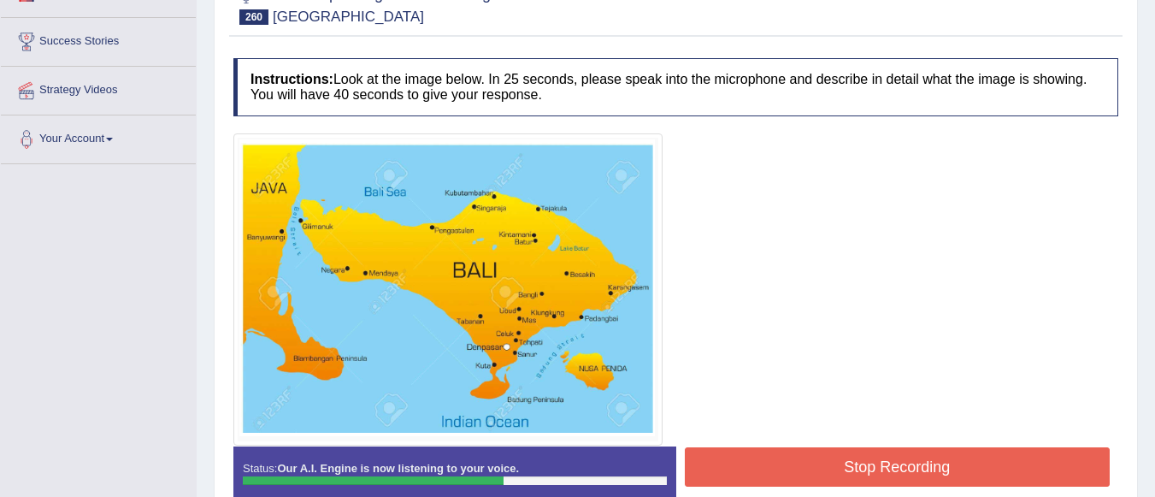
click at [790, 462] on button "Stop Recording" at bounding box center [898, 466] width 426 height 39
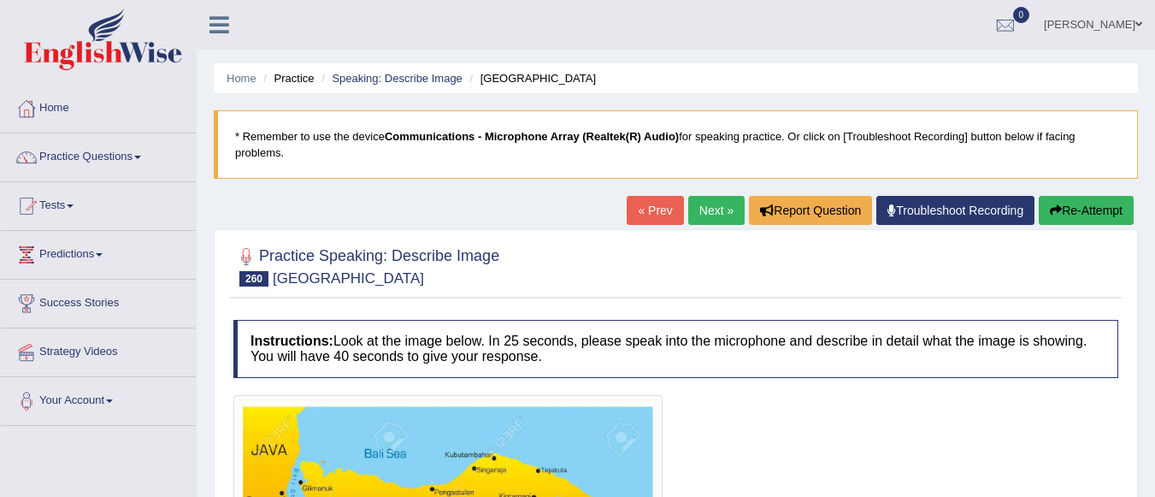
scroll to position [401, 0]
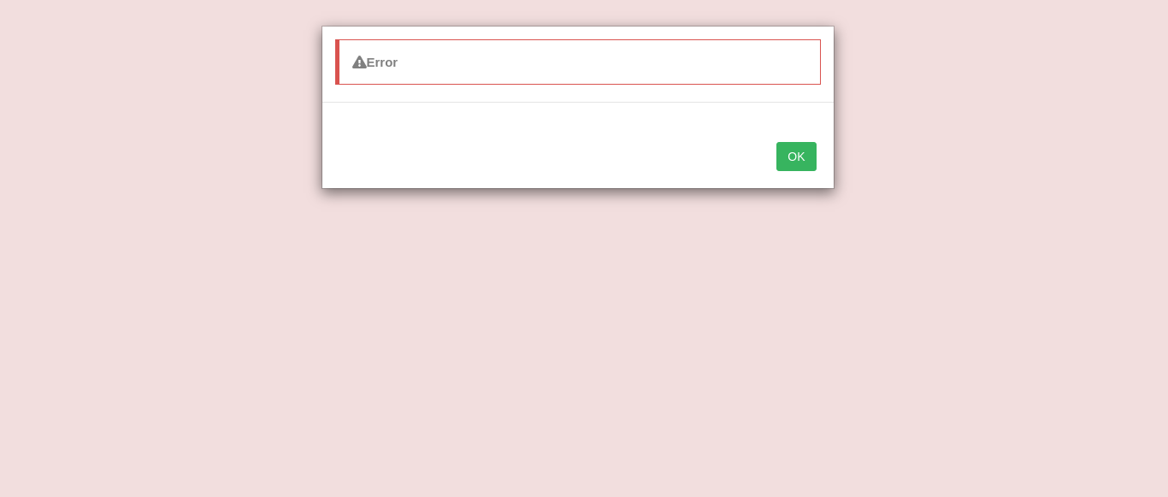
click at [797, 157] on button "OK" at bounding box center [795, 156] width 39 height 29
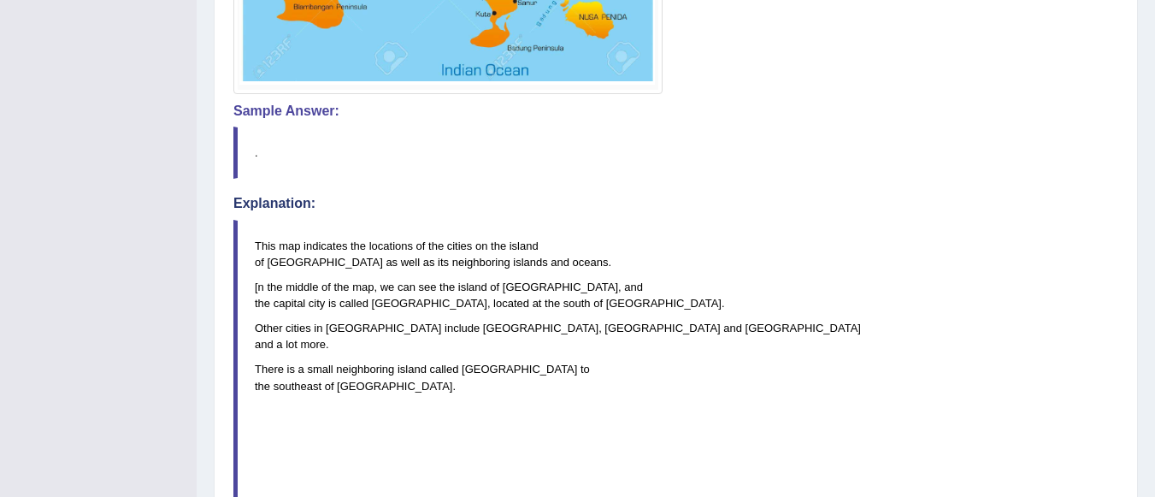
scroll to position [598, 0]
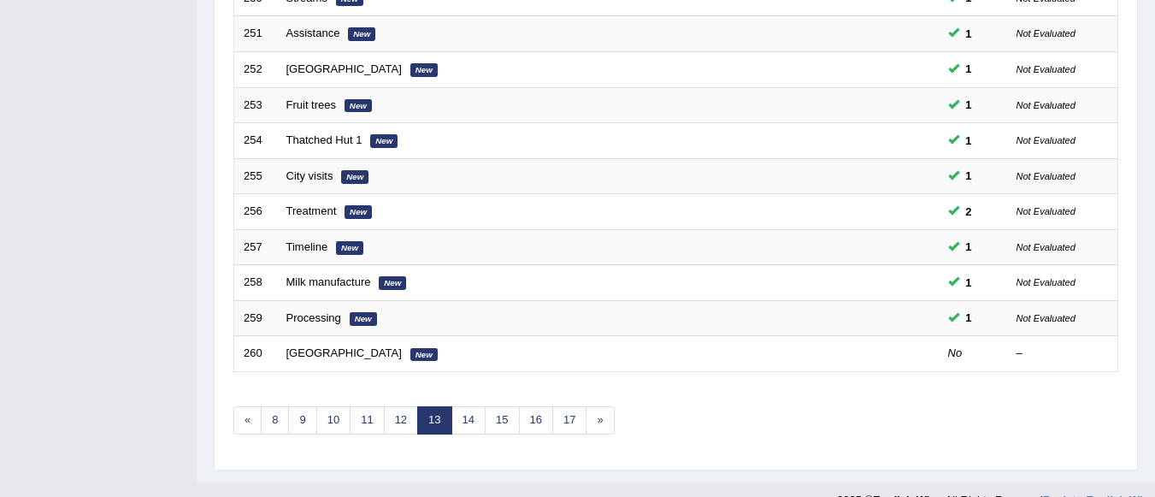
scroll to position [635, 0]
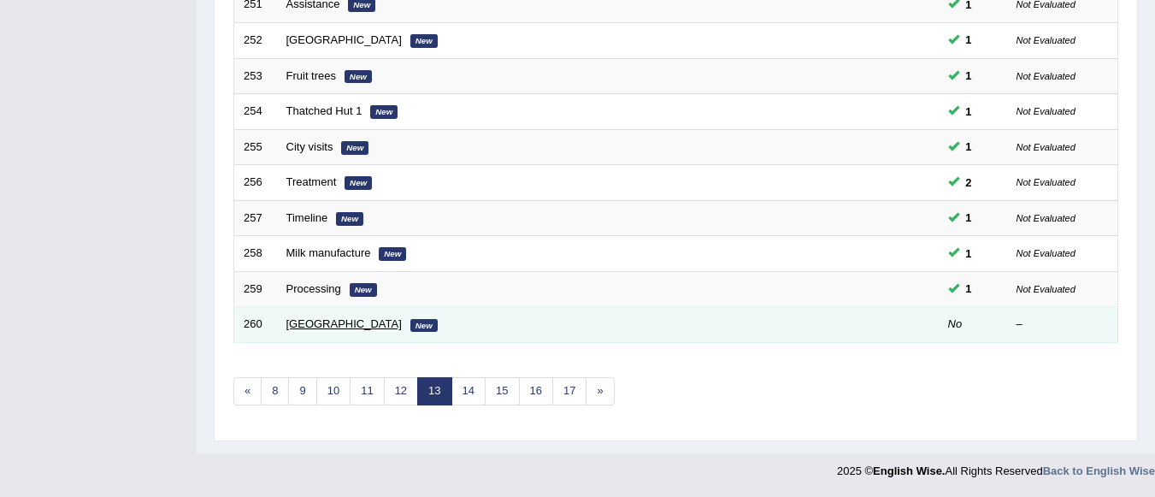
click at [293, 322] on link "[GEOGRAPHIC_DATA]" at bounding box center [343, 323] width 115 height 13
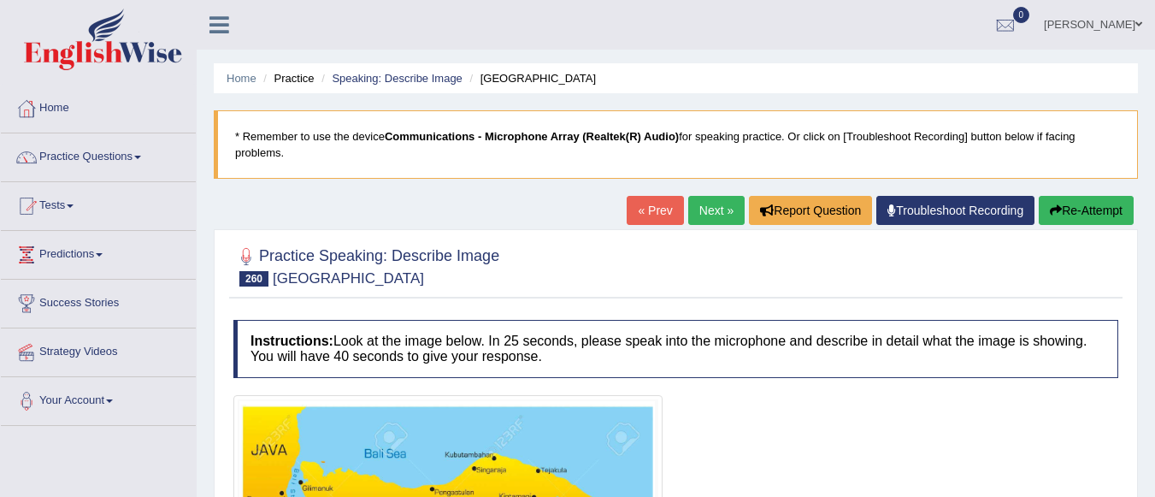
scroll to position [401, 0]
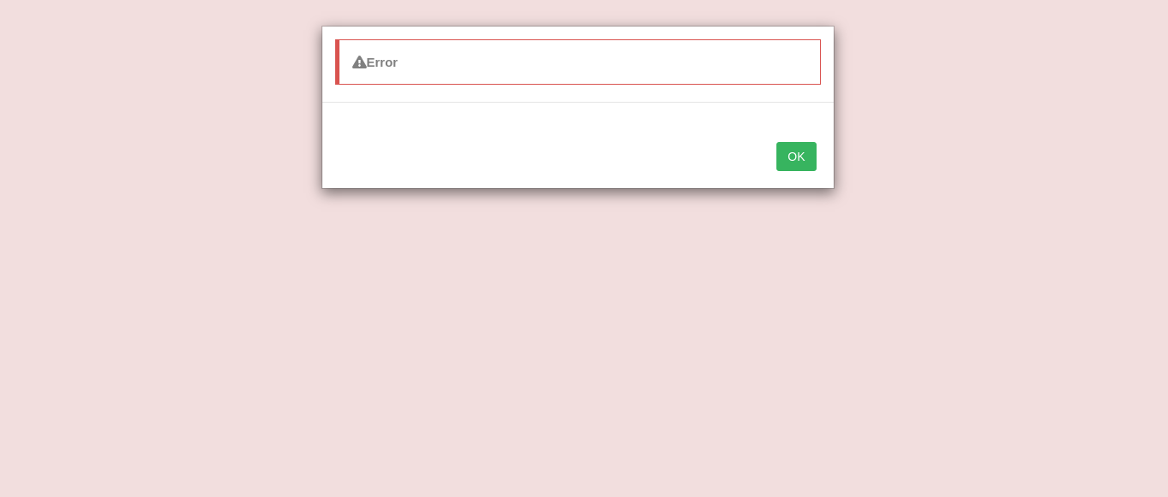
click at [799, 154] on button "OK" at bounding box center [795, 156] width 39 height 29
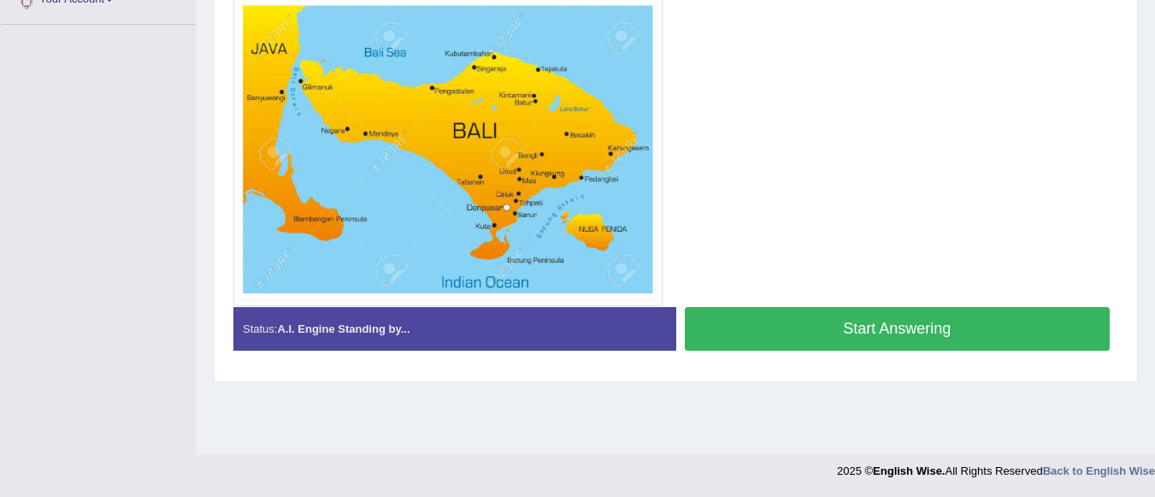
click at [975, 331] on button "Start Answering" at bounding box center [898, 329] width 426 height 44
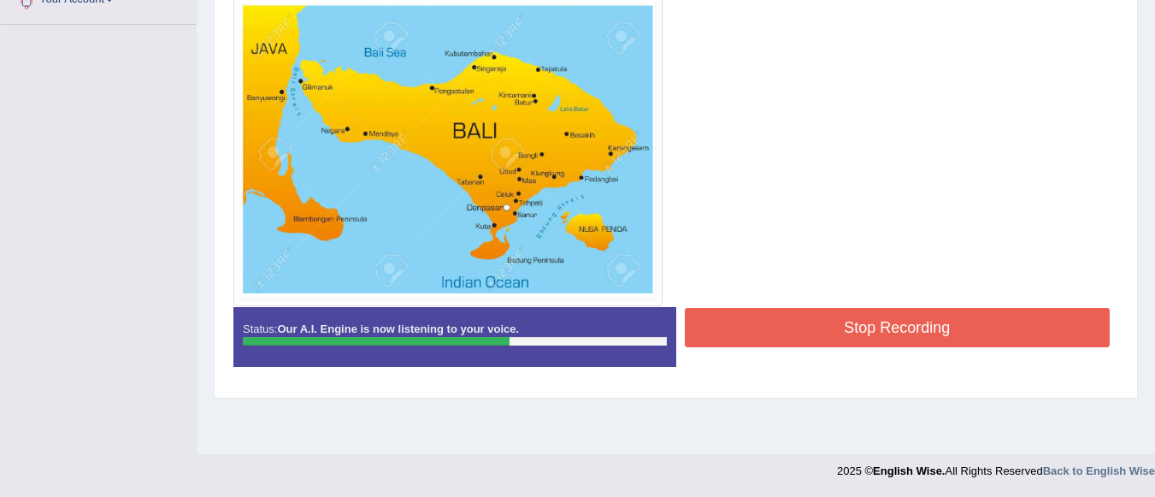
click at [975, 331] on button "Stop Recording" at bounding box center [898, 327] width 426 height 39
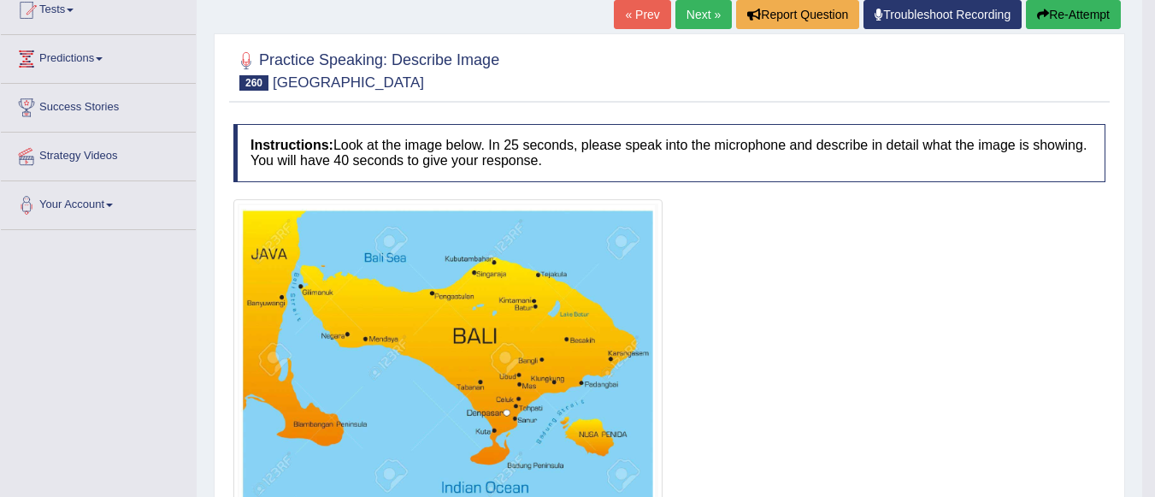
scroll to position [333, 0]
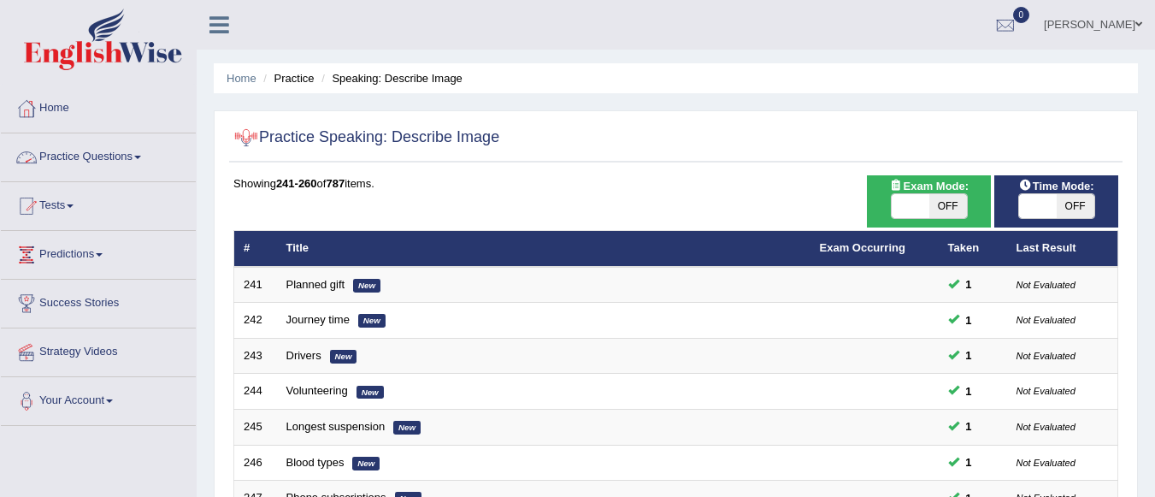
click at [115, 151] on link "Practice Questions" at bounding box center [98, 154] width 195 height 43
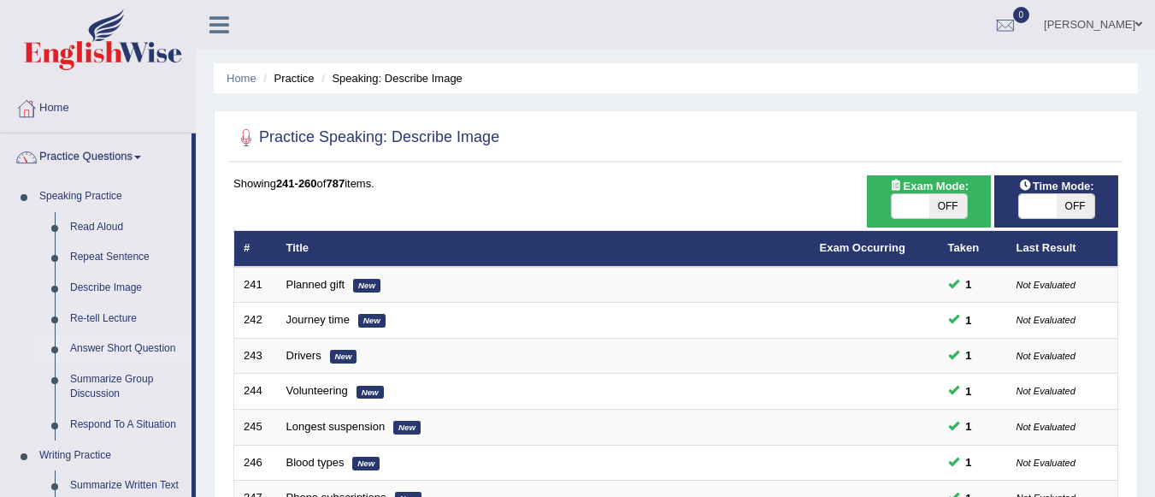
click at [133, 343] on link "Answer Short Question" at bounding box center [126, 348] width 129 height 31
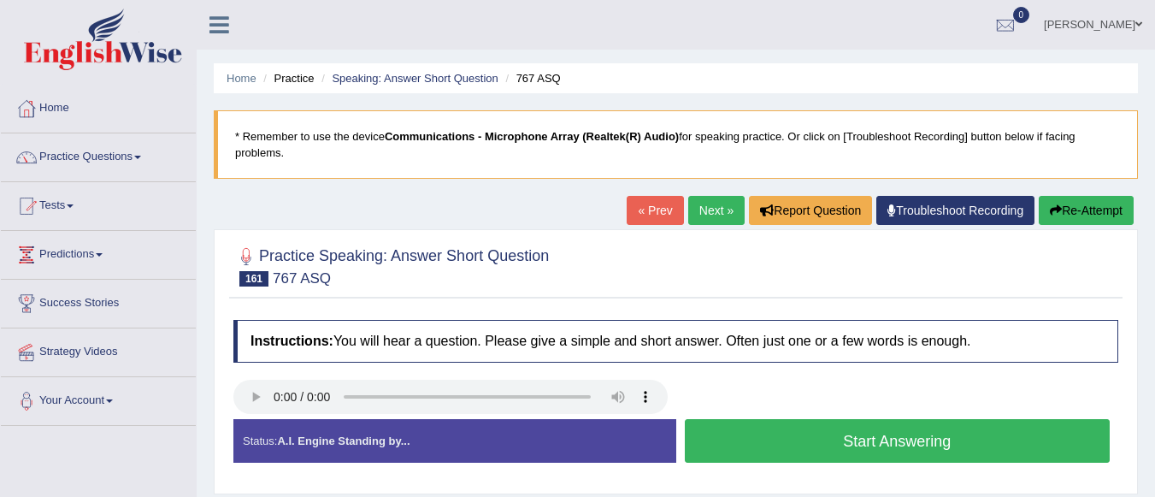
click at [840, 434] on button "Start Answering" at bounding box center [898, 441] width 426 height 44
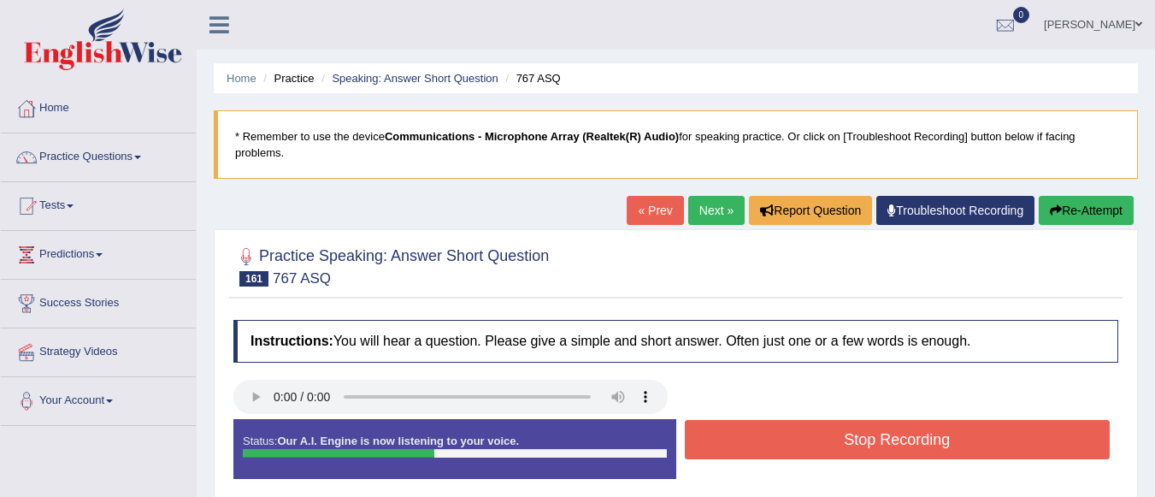
click at [840, 434] on button "Stop Recording" at bounding box center [898, 439] width 426 height 39
